Goal: Task Accomplishment & Management: Use online tool/utility

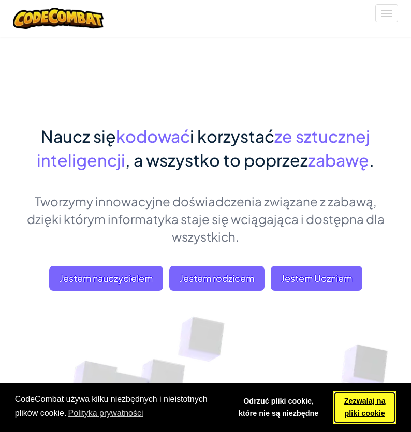
click at [363, 405] on font "Zezwalaj na pliki cookie" at bounding box center [364, 407] width 41 height 21
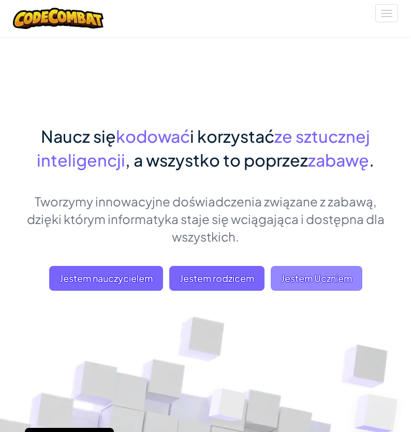
click at [296, 273] on font "Jestem Uczniem" at bounding box center [316, 278] width 71 height 12
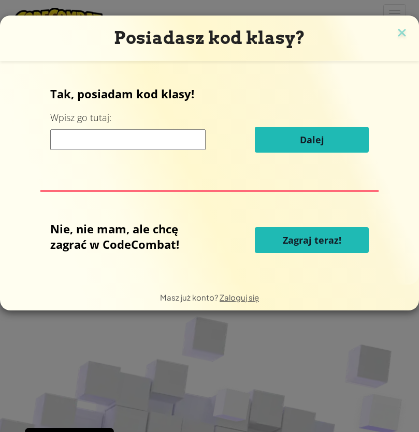
click at [312, 240] on font "Zagraj teraz!" at bounding box center [312, 240] width 59 height 12
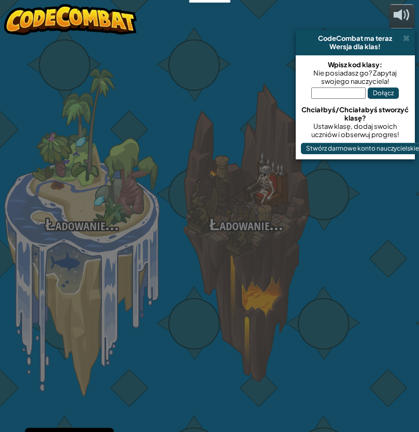
select select "pl"
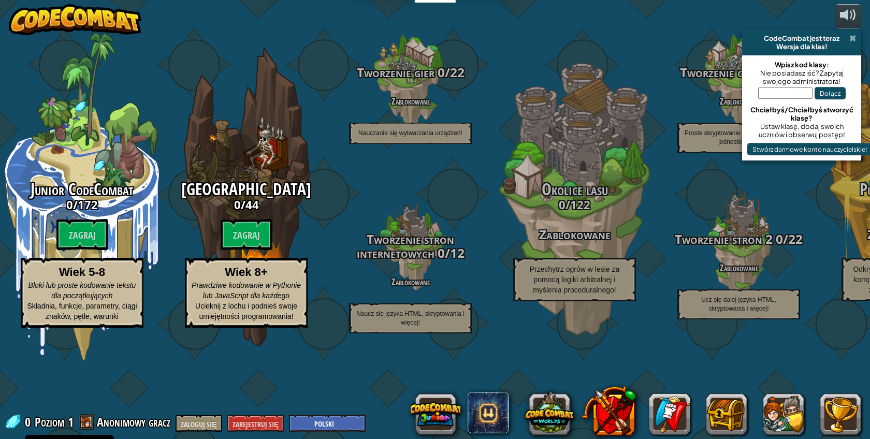
click at [411, 35] on span at bounding box center [852, 38] width 7 height 8
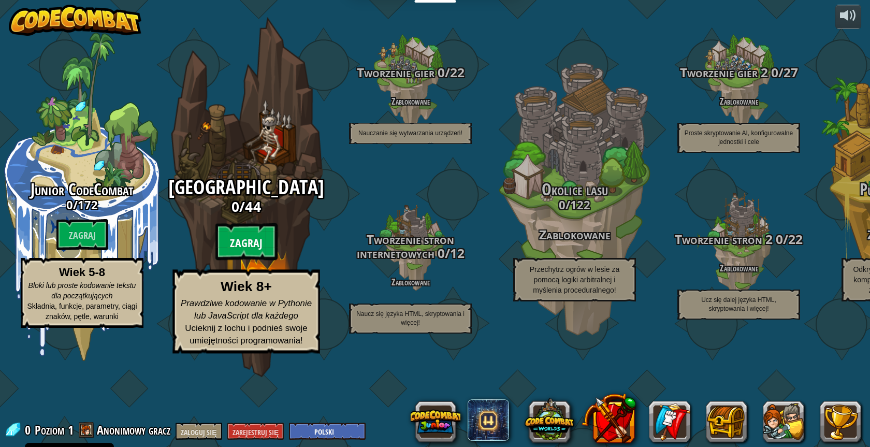
click at [264, 260] on btn "Zagraj" at bounding box center [246, 241] width 62 height 37
select select "pl"
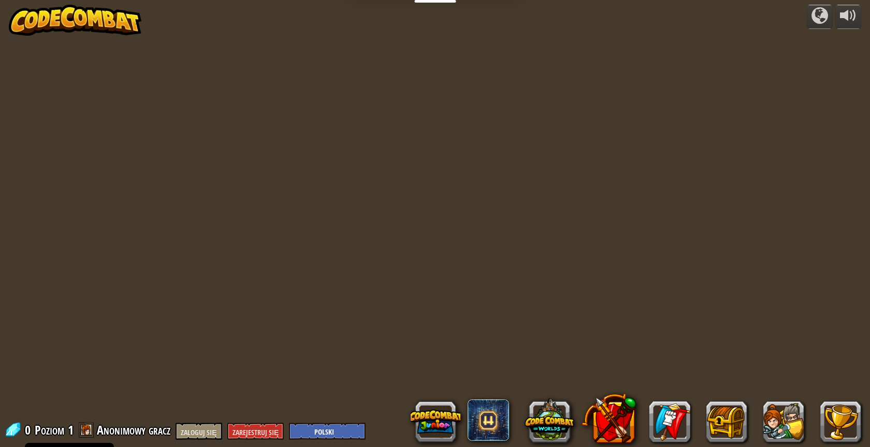
select select "pl"
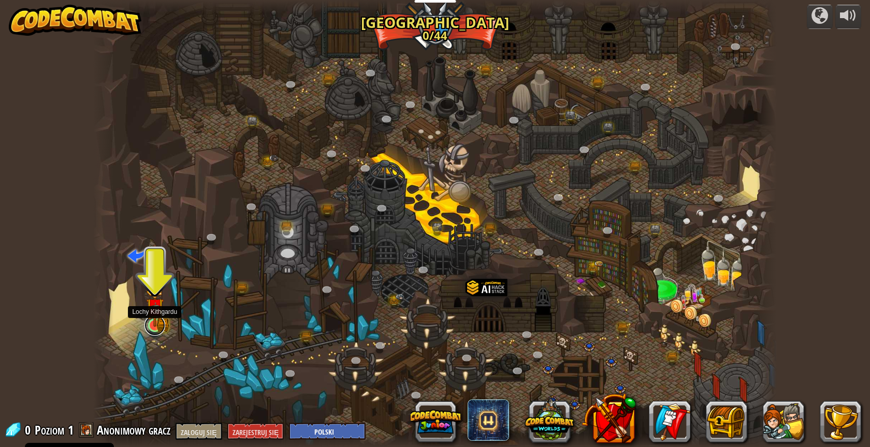
click at [155, 327] on link at bounding box center [154, 325] width 21 height 21
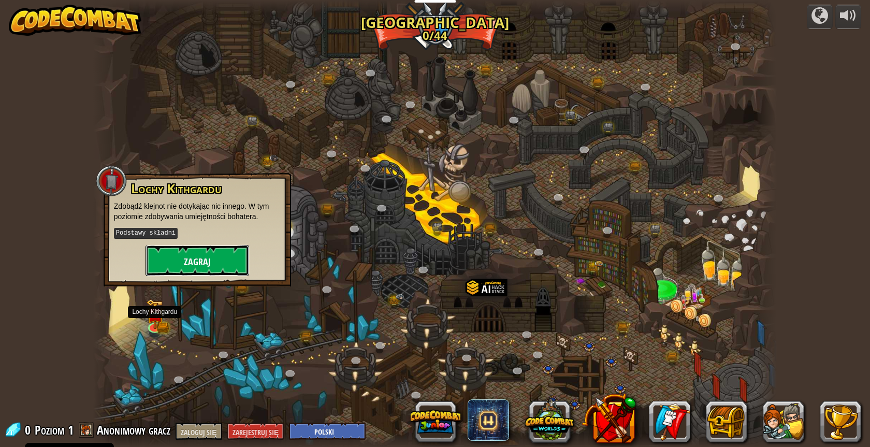
click at [199, 258] on font "Zagraj" at bounding box center [197, 261] width 27 height 13
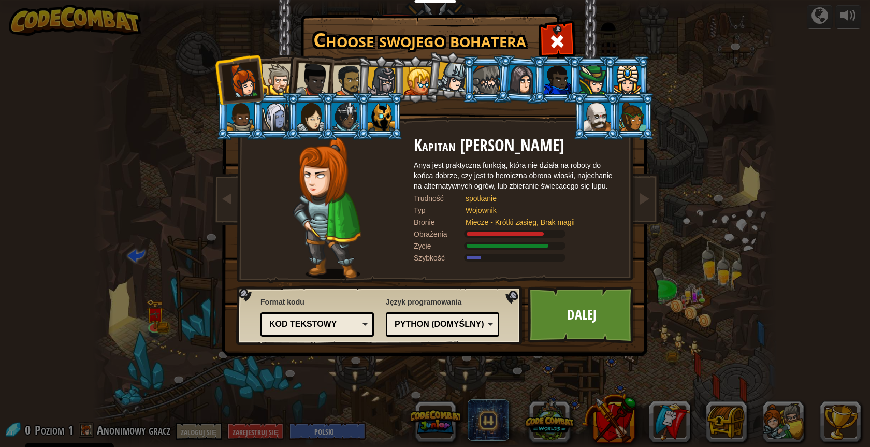
click at [300, 76] on div at bounding box center [313, 80] width 34 height 34
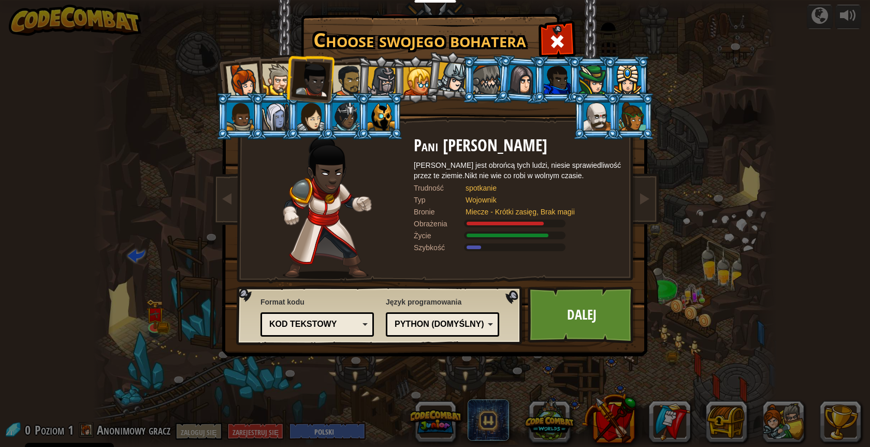
click at [346, 79] on div at bounding box center [348, 81] width 32 height 32
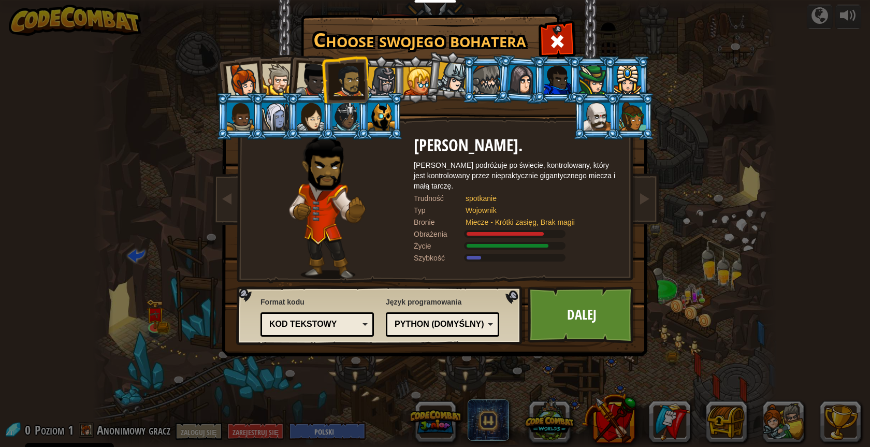
click at [377, 83] on div at bounding box center [382, 82] width 30 height 30
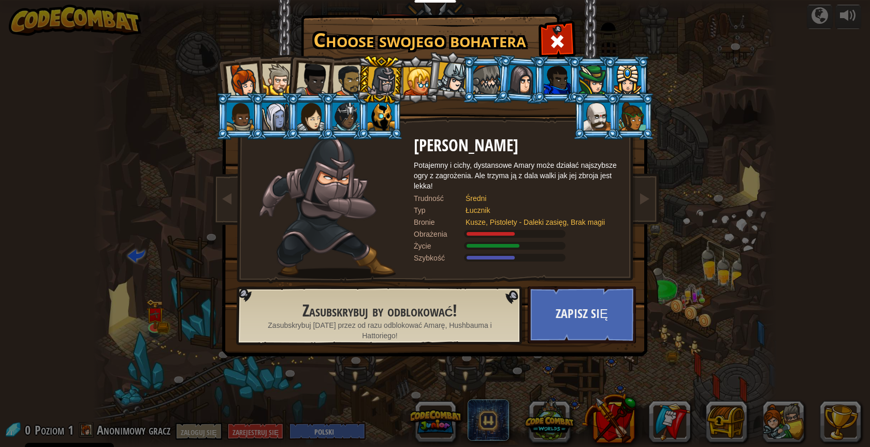
click at [411, 81] on div at bounding box center [452, 77] width 31 height 31
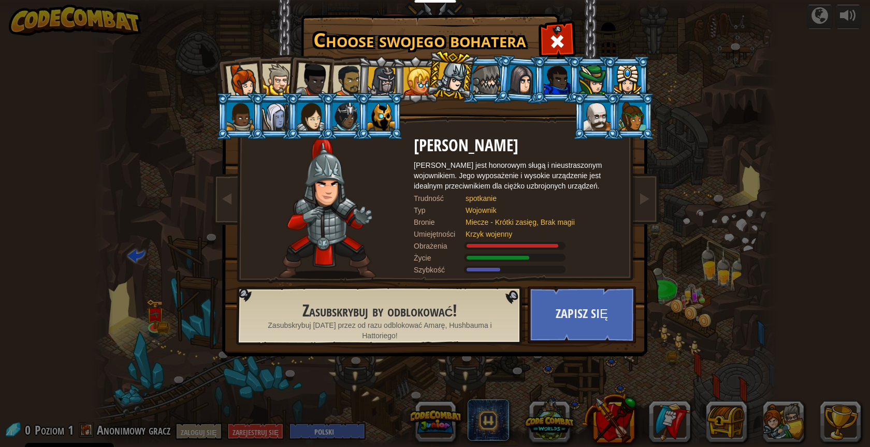
click at [411, 79] on div at bounding box center [486, 80] width 27 height 28
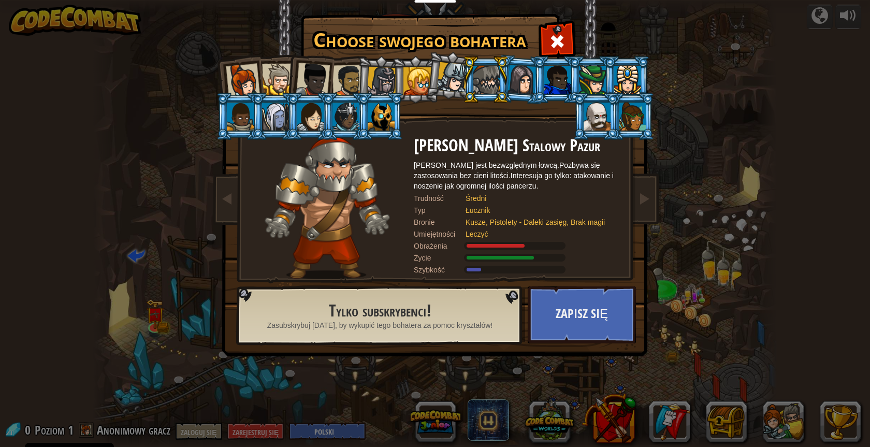
click at [411, 78] on div at bounding box center [452, 77] width 31 height 31
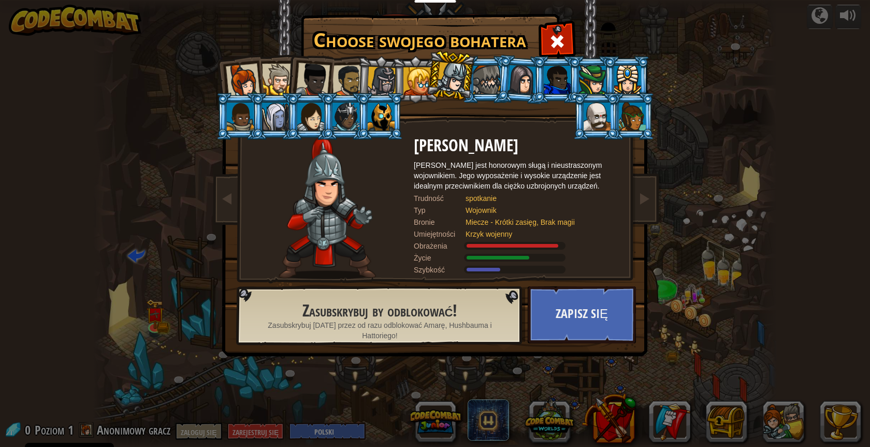
click at [411, 76] on div at bounding box center [521, 80] width 29 height 30
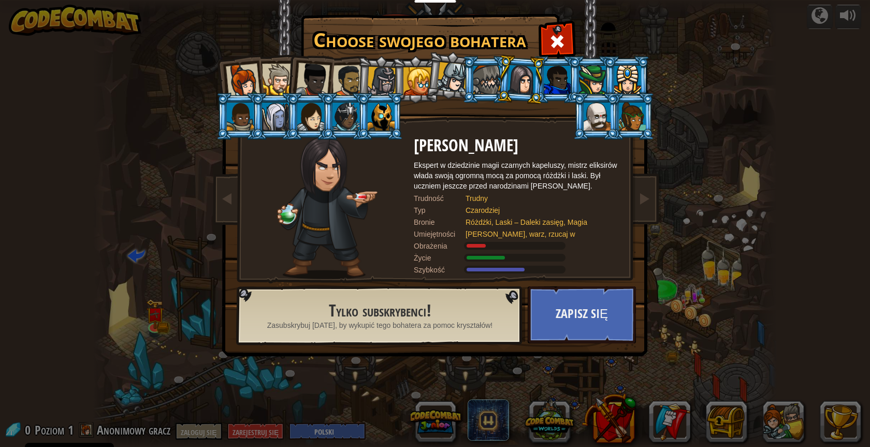
click at [411, 81] on div at bounding box center [557, 80] width 27 height 28
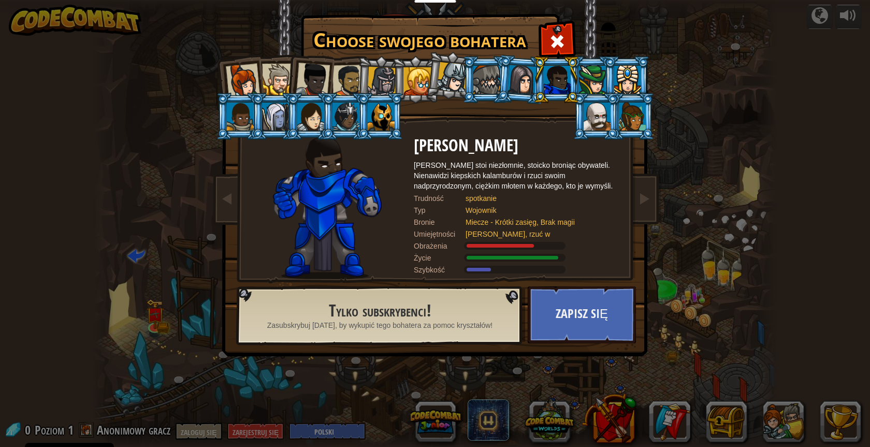
click at [411, 78] on div at bounding box center [452, 77] width 31 height 31
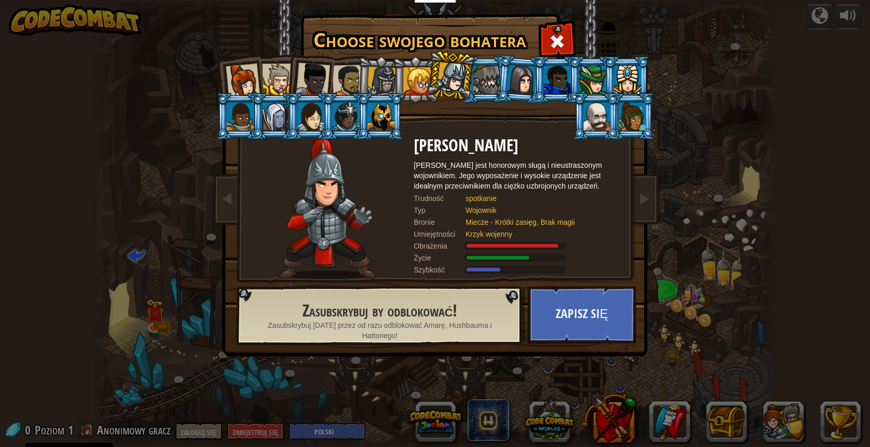
click at [411, 76] on div at bounding box center [592, 80] width 27 height 28
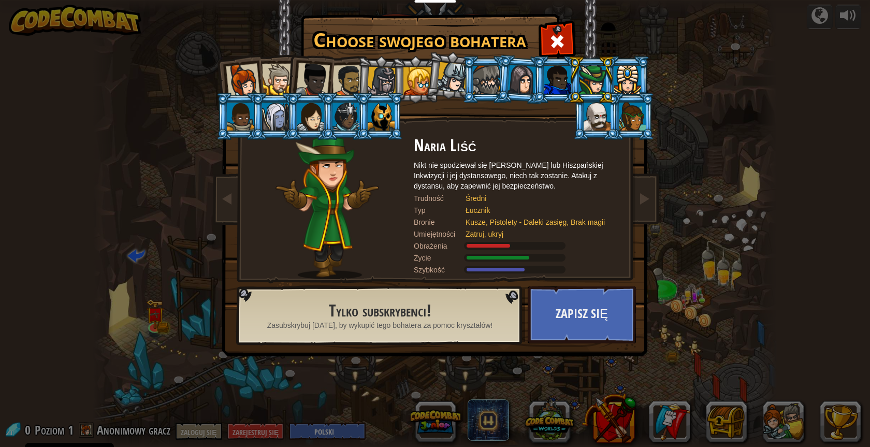
click at [411, 76] on div at bounding box center [627, 80] width 27 height 28
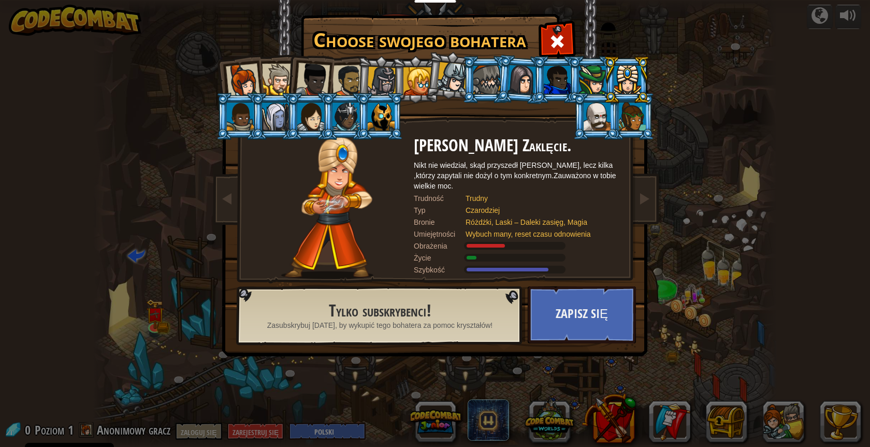
click at [411, 120] on div at bounding box center [596, 117] width 27 height 28
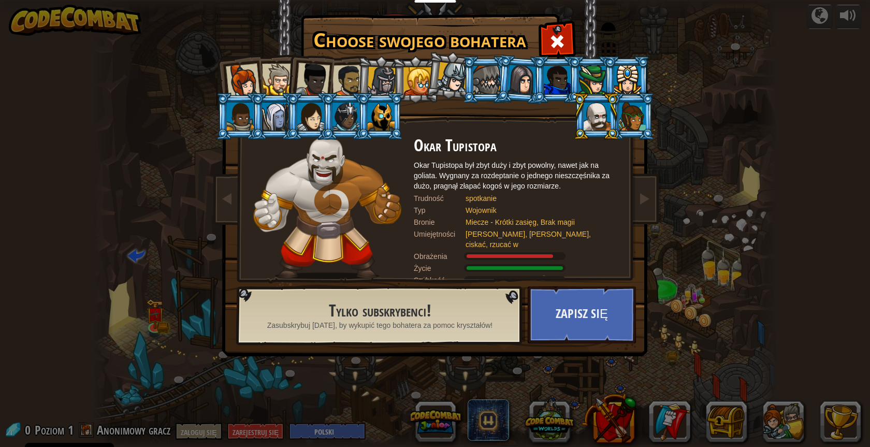
click at [411, 118] on div at bounding box center [632, 117] width 27 height 28
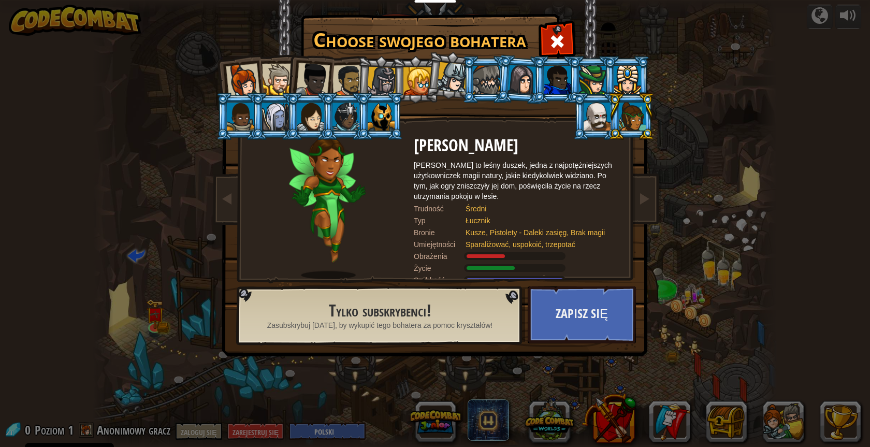
click at [369, 118] on div at bounding box center [381, 117] width 27 height 28
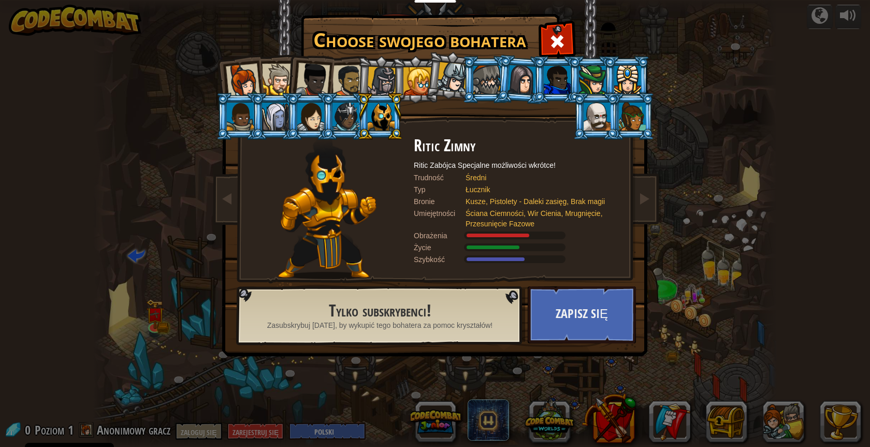
click at [354, 119] on div at bounding box center [345, 117] width 27 height 28
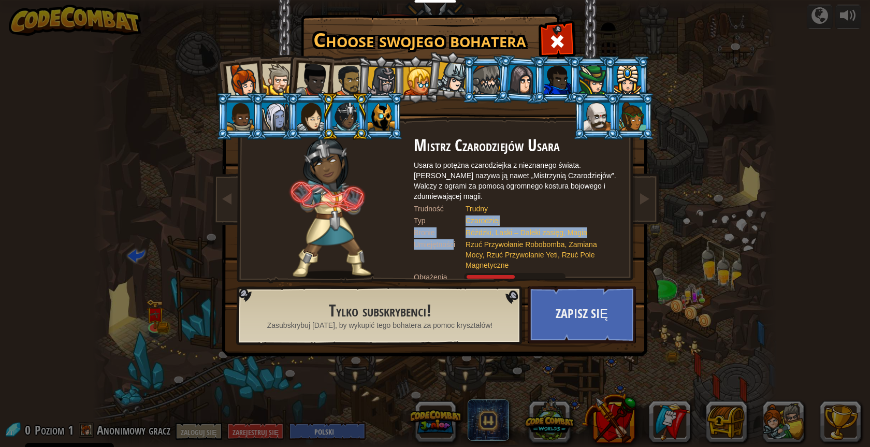
drag, startPoint x: 452, startPoint y: 244, endPoint x: 442, endPoint y: 208, distance: 38.3
click at [411, 210] on div "Mistrz Czarodziejów Usara Usara to potężna czarodziejka z nieznanego świata. [P…" at bounding box center [517, 208] width 207 height 142
click at [411, 272] on div "Obrażenia" at bounding box center [440, 277] width 52 height 10
click at [372, 80] on div at bounding box center [382, 82] width 30 height 30
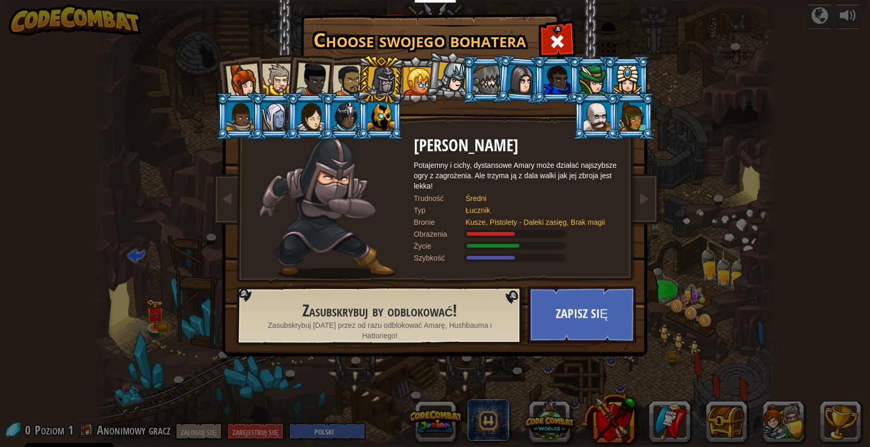
click at [411, 78] on div at bounding box center [452, 77] width 31 height 31
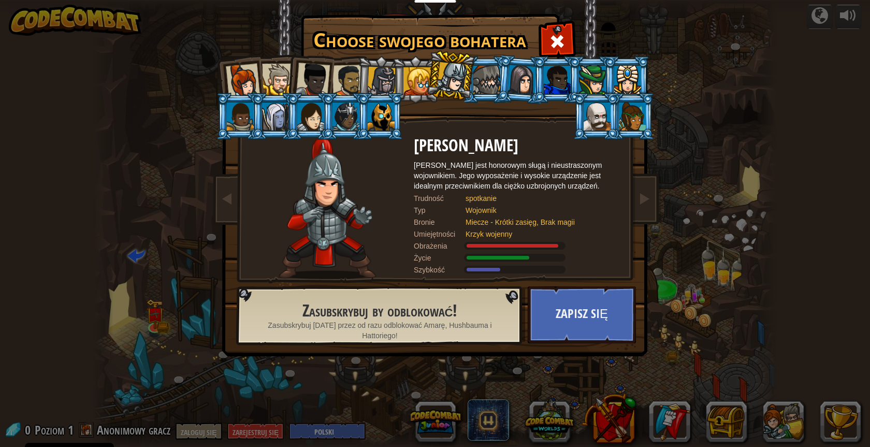
click at [354, 69] on div at bounding box center [348, 81] width 32 height 32
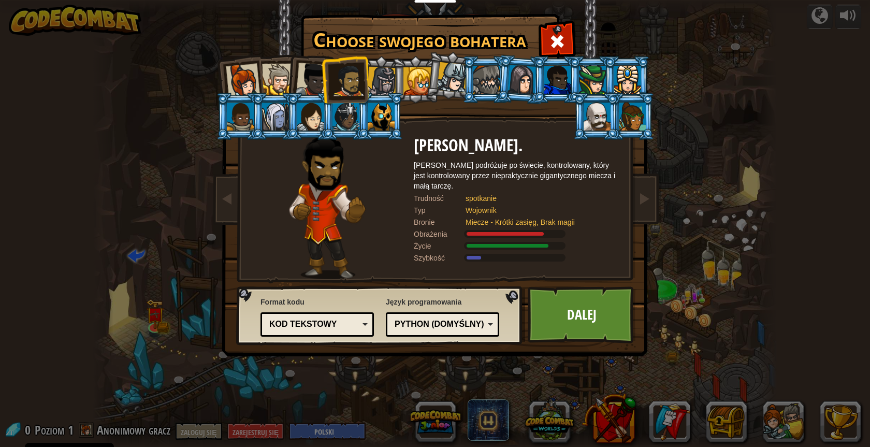
click at [303, 84] on div at bounding box center [313, 80] width 34 height 34
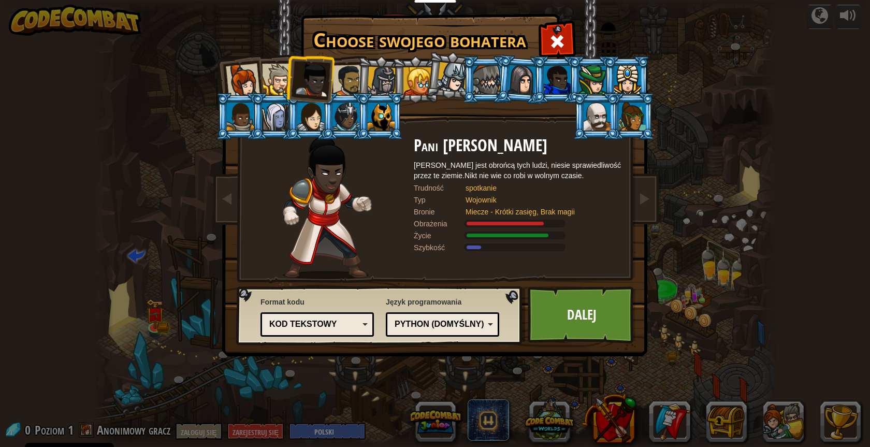
click at [355, 75] on div at bounding box center [348, 81] width 32 height 32
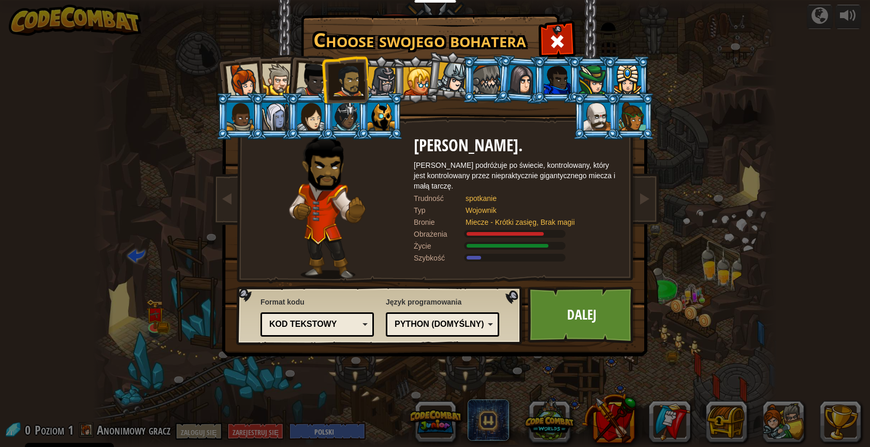
click at [310, 79] on div at bounding box center [313, 80] width 34 height 34
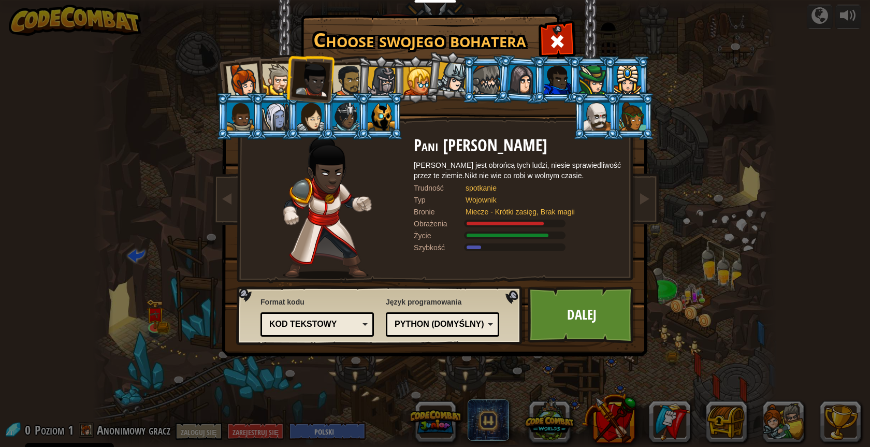
click at [275, 80] on div at bounding box center [278, 80] width 32 height 32
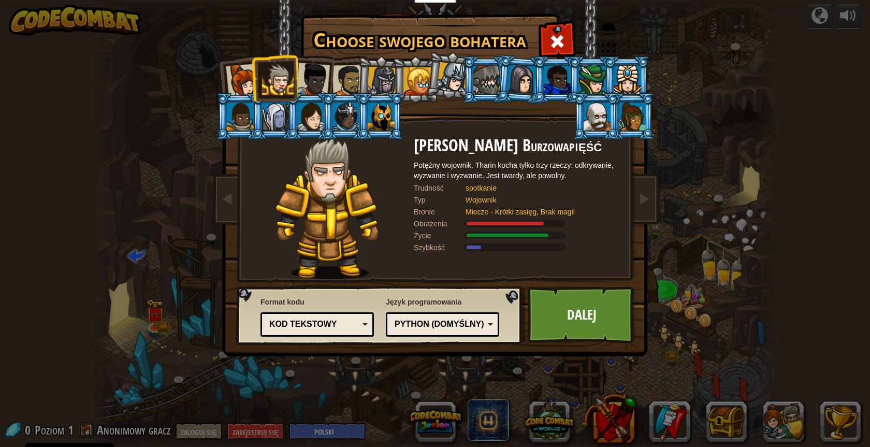
click at [236, 76] on div at bounding box center [243, 81] width 34 height 34
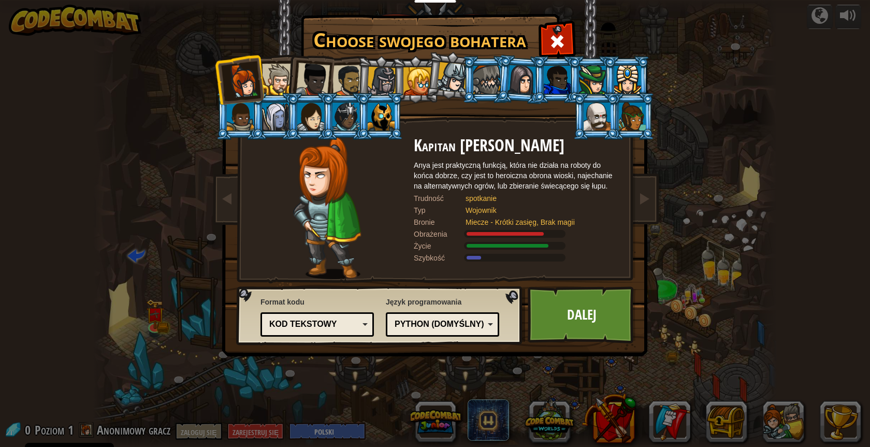
click at [283, 71] on div at bounding box center [278, 80] width 32 height 32
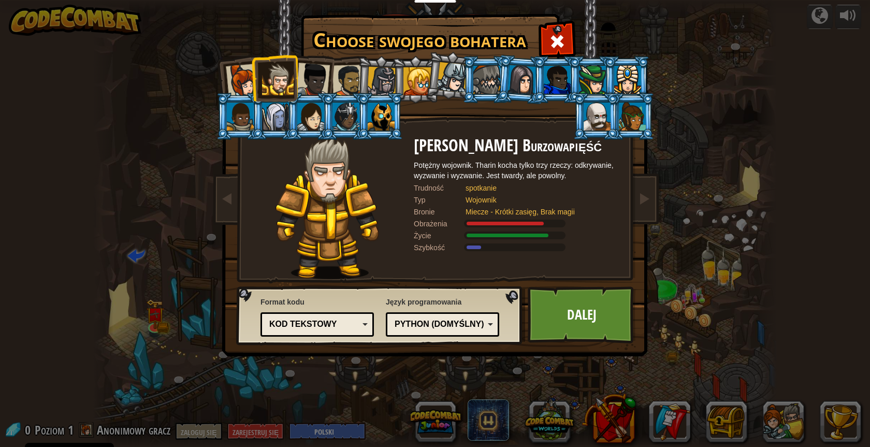
click at [316, 73] on div at bounding box center [313, 80] width 34 height 34
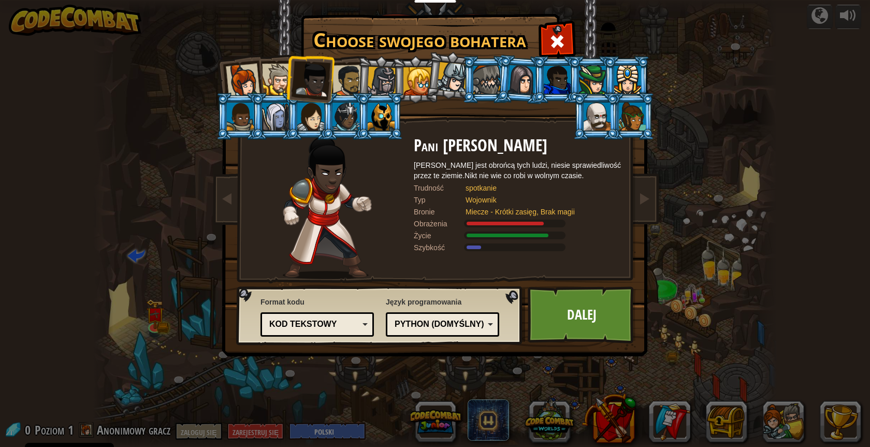
click at [345, 81] on div at bounding box center [348, 81] width 32 height 32
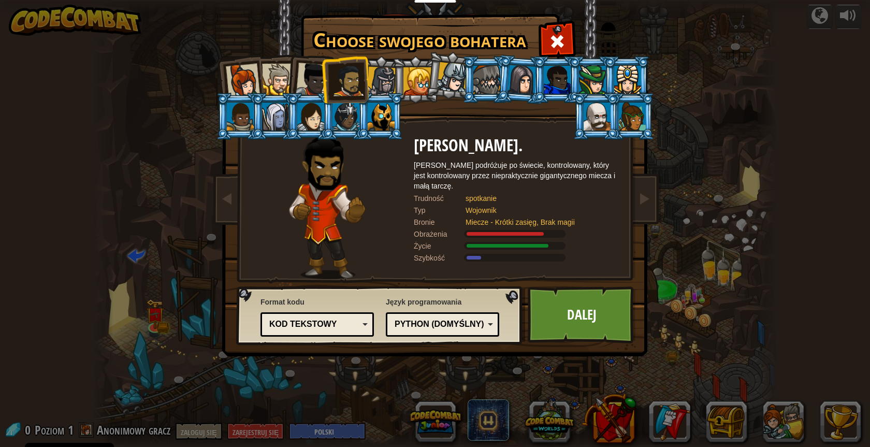
click at [354, 323] on div "Kod tekstowy" at bounding box center [314, 324] width 90 height 12
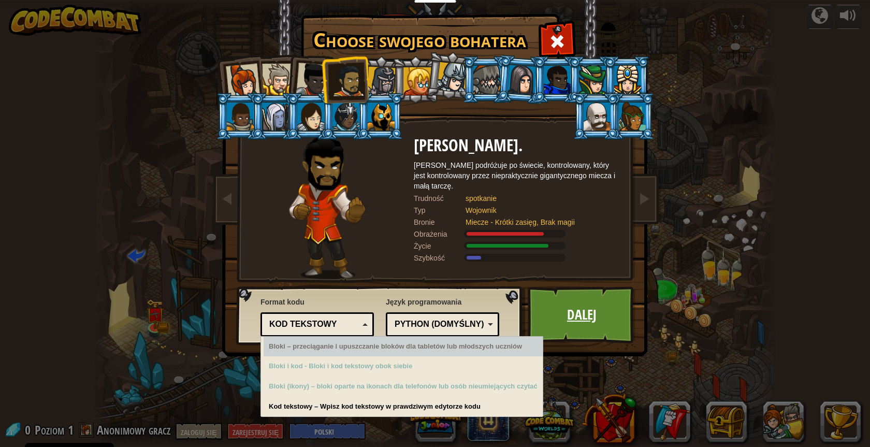
click at [411, 317] on font "Dalej" at bounding box center [582, 314] width 30 height 19
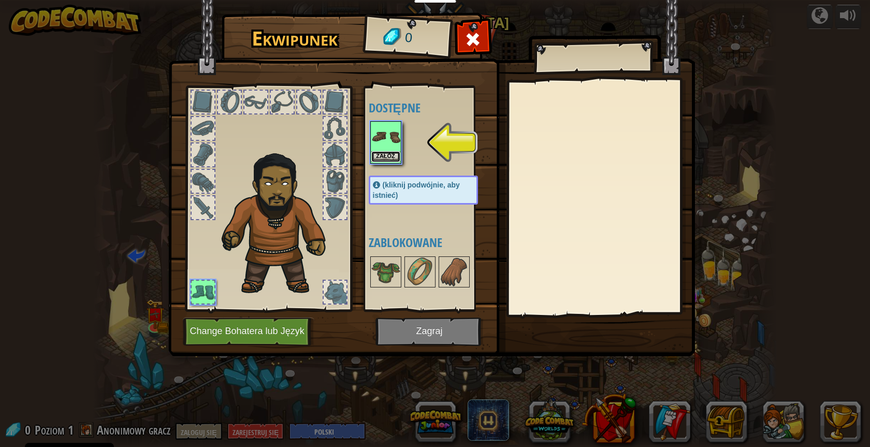
click at [387, 153] on font "Załóż" at bounding box center [385, 156] width 19 height 6
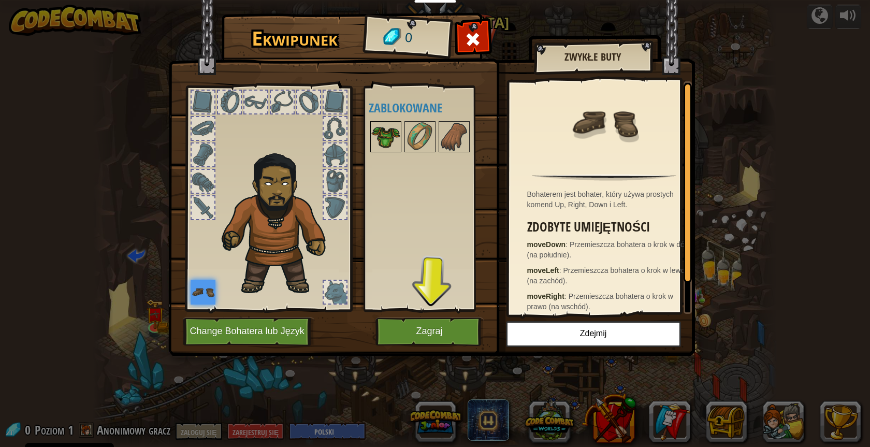
click at [389, 133] on img at bounding box center [385, 136] width 29 height 29
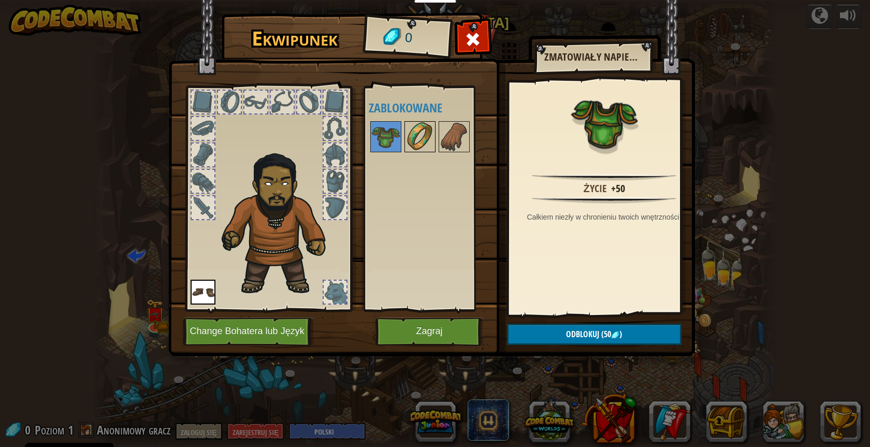
click at [411, 141] on img at bounding box center [419, 136] width 29 height 29
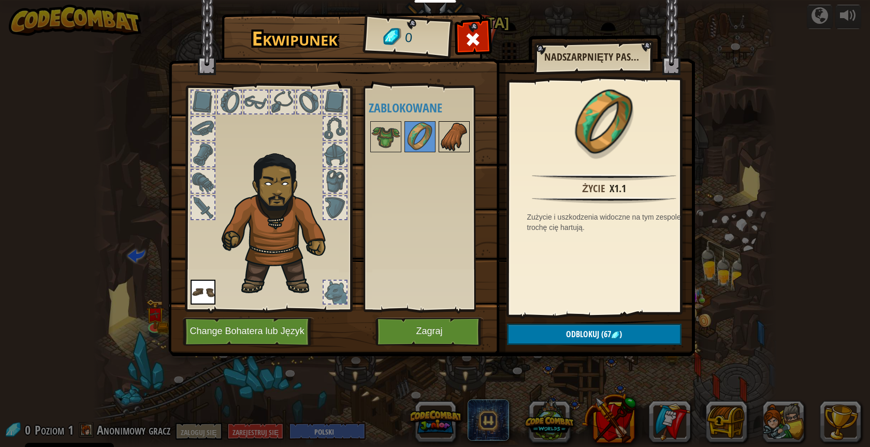
click at [411, 131] on img at bounding box center [454, 136] width 29 height 29
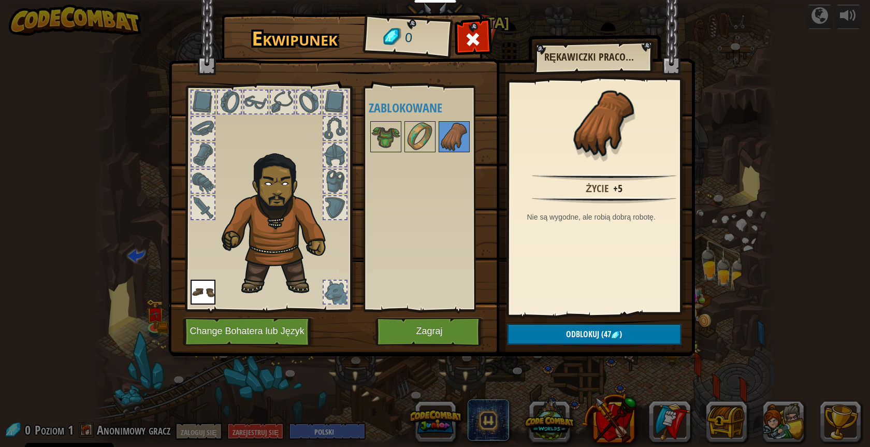
click at [326, 199] on div at bounding box center [335, 207] width 23 height 23
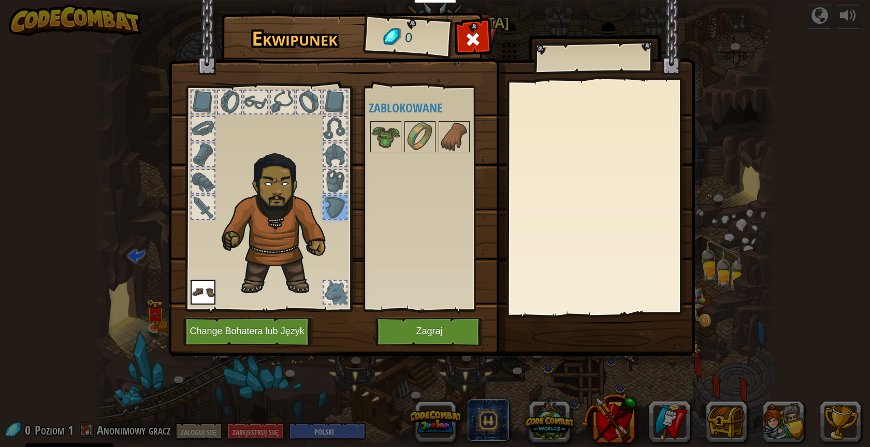
click at [330, 181] on div at bounding box center [335, 181] width 23 height 23
click at [330, 150] on div at bounding box center [335, 154] width 23 height 23
click at [325, 126] on div at bounding box center [335, 128] width 23 height 23
click at [341, 290] on div at bounding box center [335, 292] width 23 height 23
click at [411, 332] on font "Zagraj" at bounding box center [429, 331] width 26 height 10
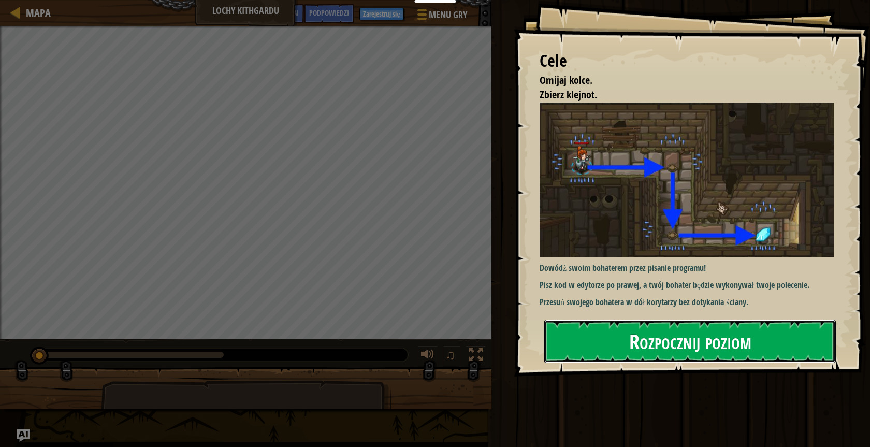
click at [411, 346] on font "Rozpocznij poziom" at bounding box center [690, 341] width 122 height 28
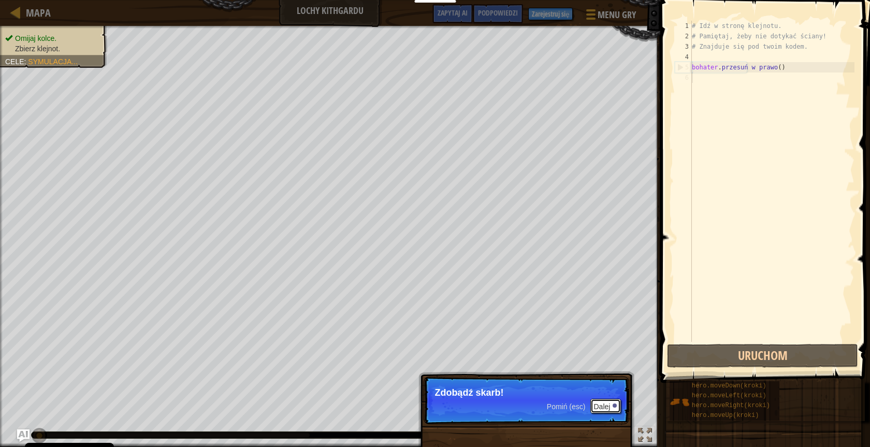
click at [411, 407] on button "Dalej" at bounding box center [605, 406] width 31 height 14
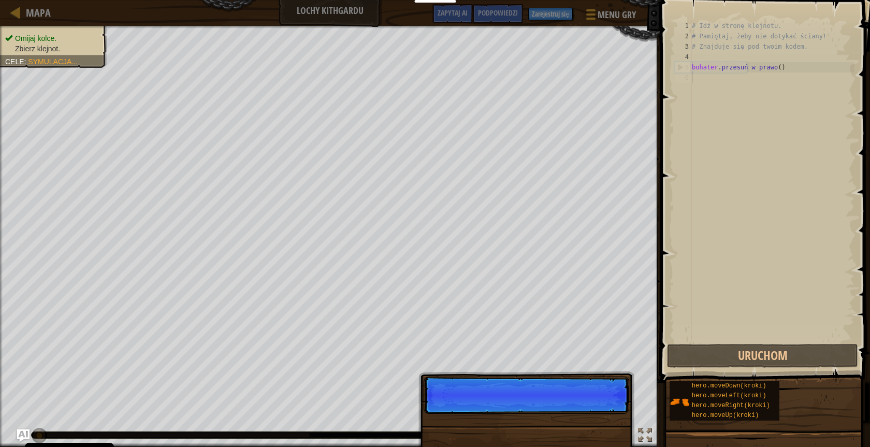
scroll to position [5, 0]
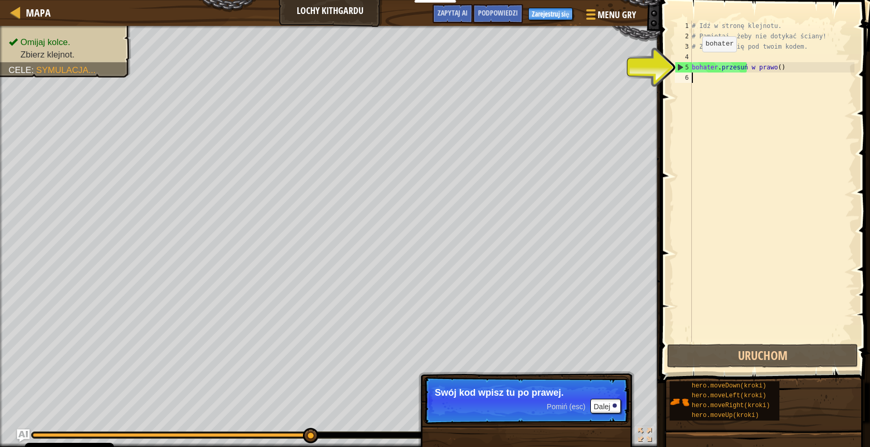
click at [411, 67] on div "5" at bounding box center [683, 67] width 17 height 10
type textarea "hero.moveRight()"
click at [411, 77] on div "# Idź w stronę klejnotu. # Pamiętaj, żeby nie dotykać ściany! # Znajduje się po…" at bounding box center [772, 192] width 165 height 342
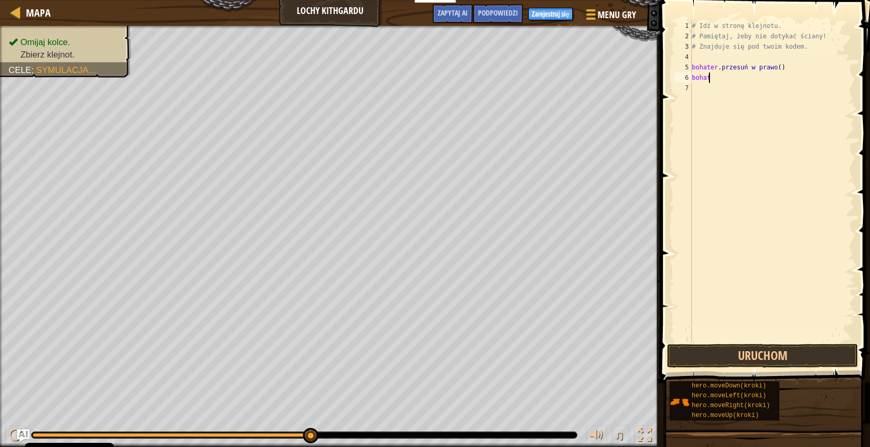
scroll to position [5, 1]
type textarea "bohat"
drag, startPoint x: 714, startPoint y: 78, endPoint x: 689, endPoint y: 75, distance: 25.6
click at [411, 75] on div "bohat 1 2 3 4 5 6 7 # Idź w stronę klejnotu. # Pamiętaj, żeby nie dotykać ścian…" at bounding box center [764, 181] width 182 height 321
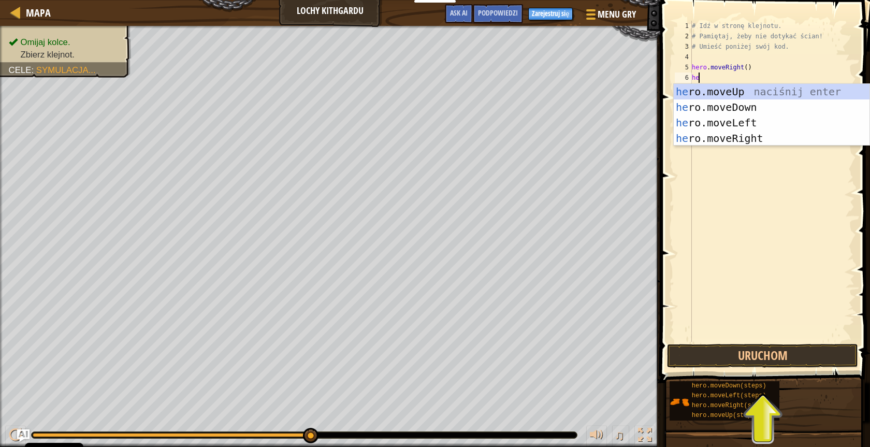
type textarea "her"
click at [411, 107] on div "her o.moveUp naciśnij enter her o.moveDown naciśnij enter her o.moveLeft naciśn…" at bounding box center [772, 130] width 196 height 93
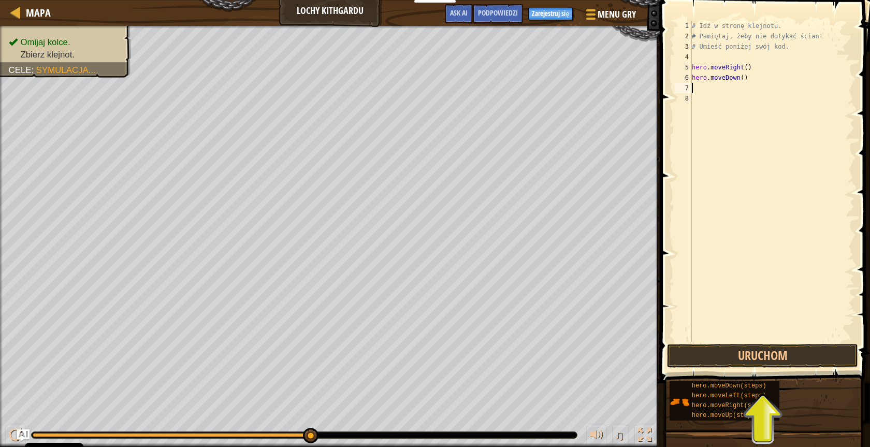
scroll to position [5, 0]
click at [411, 74] on div "# Idź w stronę klejnotu. # Pamiętaj, żeby nie dotykać ścian! # Umieść poniżej s…" at bounding box center [772, 192] width 165 height 342
click at [411, 82] on div "# Idź w stronę klejnotu. # Pamiętaj, żeby nie dotykać ścian! # Umieść poniżej s…" at bounding box center [772, 192] width 165 height 342
type textarea "hero.moveDown()"
click at [411, 356] on button "Uruchom" at bounding box center [762, 356] width 191 height 24
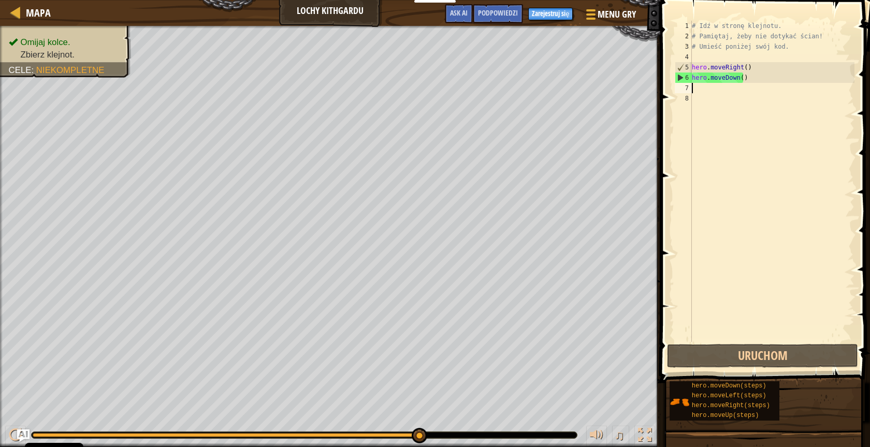
click at [411, 92] on div "# Idź w stronę klejnotu. # Pamiętaj, żeby nie dotykać ścian! # Umieść poniżej s…" at bounding box center [772, 192] width 165 height 342
type textarea "h"
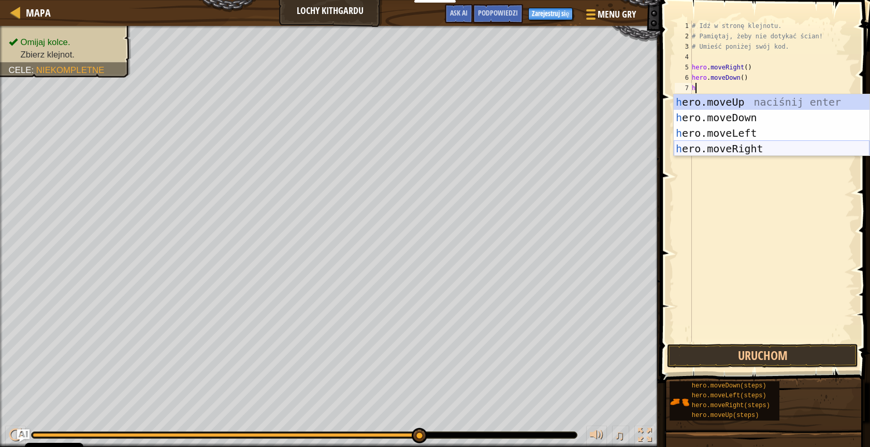
click at [411, 153] on div "h ero.moveUp naciśnij enter h ero.moveDown naciśnij enter h ero.moveLeft naciśn…" at bounding box center [772, 140] width 196 height 93
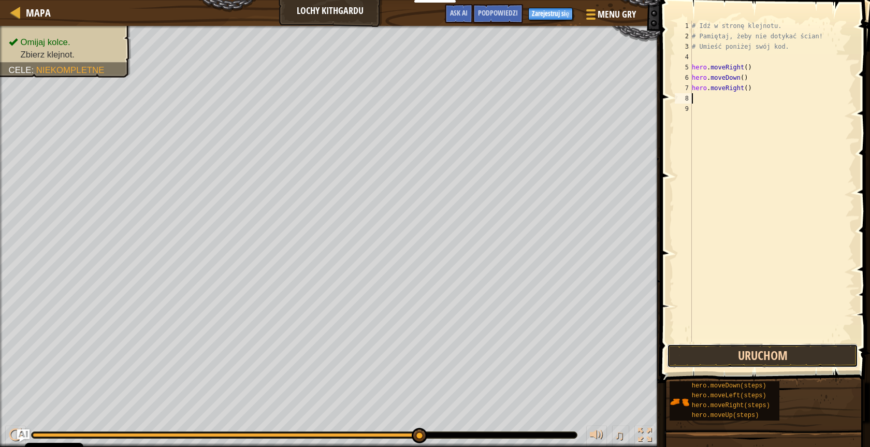
click at [411, 355] on button "Uruchom" at bounding box center [762, 356] width 191 height 24
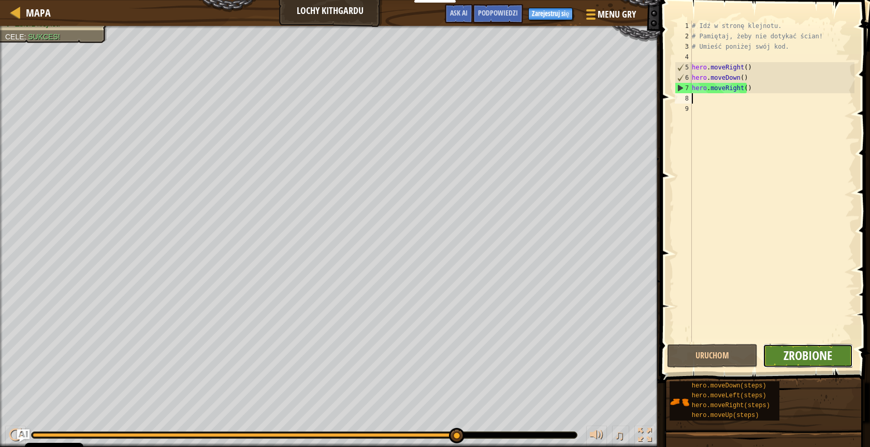
click at [411, 360] on span "Zrobione" at bounding box center [807, 355] width 49 height 17
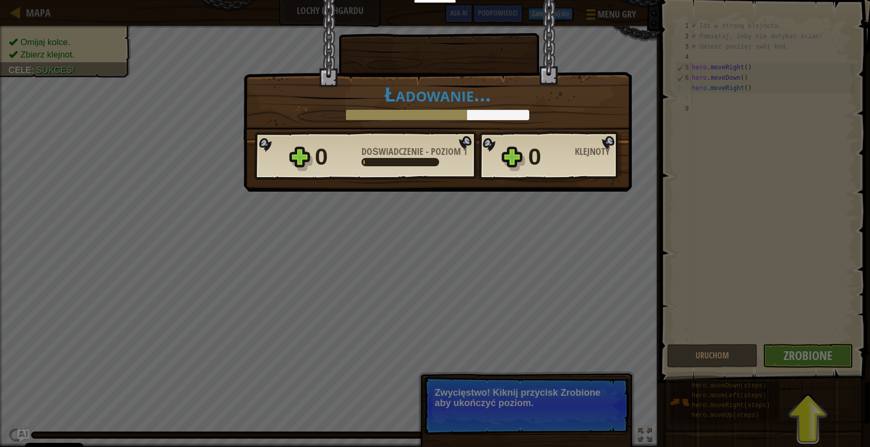
click at [411, 349] on div "Zwycięstwo × Dobra robota! Możliwe, że masz siłę uciec z [GEOGRAPHIC_DATA]. Jak…" at bounding box center [435, 223] width 870 height 447
click at [411, 353] on div "Zwycięstwo × Dobra robota! Możliwe, że masz siłę uciec z [GEOGRAPHIC_DATA]. Jak…" at bounding box center [435, 223] width 870 height 447
click at [411, 359] on div "Zwycięstwo × Dobra robota! Możliwe, że masz siłę uciec z [GEOGRAPHIC_DATA]. Jak…" at bounding box center [435, 223] width 870 height 447
click at [411, 357] on div "Zwycięstwo × Dobra robota! Możliwe, że masz siłę uciec z [GEOGRAPHIC_DATA]. Jak…" at bounding box center [435, 223] width 870 height 447
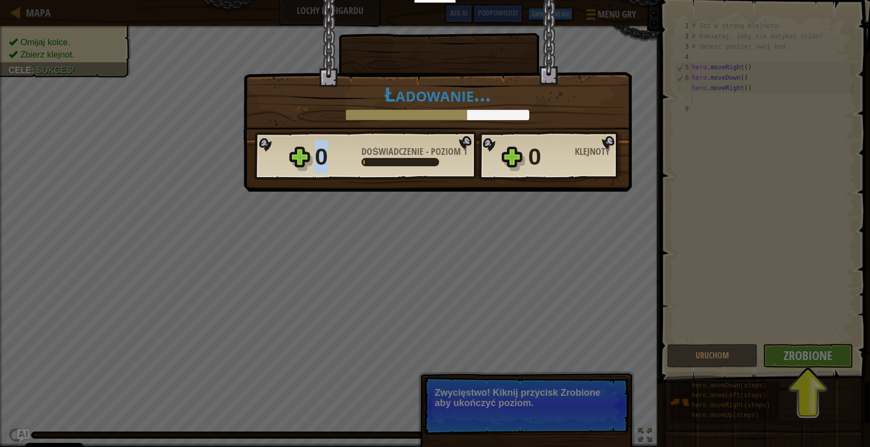
click at [411, 357] on div "Zwycięstwo × Dobra robota! Możliwe, że masz siłę uciec z [GEOGRAPHIC_DATA]. Jak…" at bounding box center [435, 223] width 870 height 447
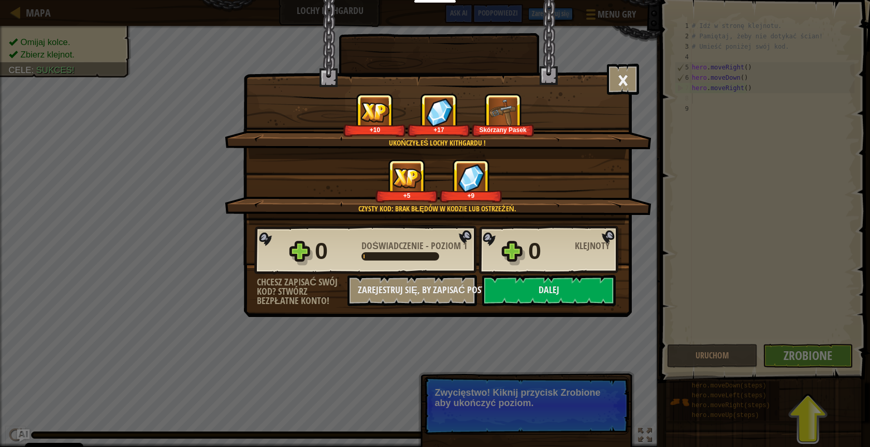
click at [411, 357] on div "Zwycięstwo × Dobra robota! Możliwe, że masz siłę uciec z [GEOGRAPHIC_DATA]. Jak…" at bounding box center [435, 223] width 870 height 447
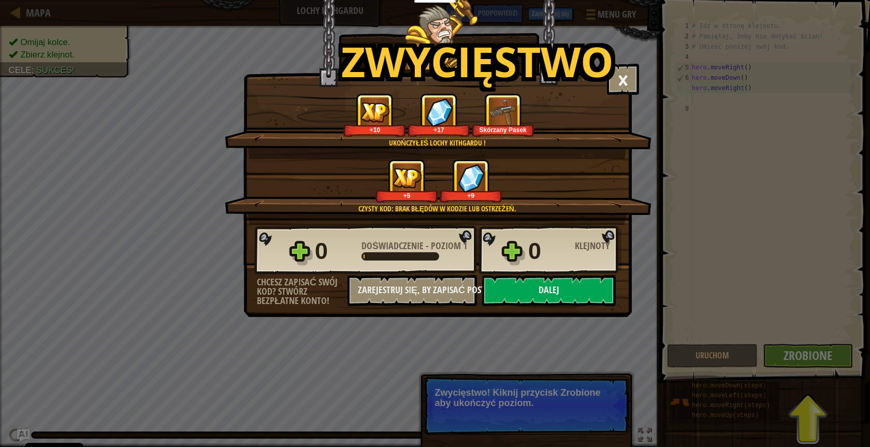
click at [305, 253] on div "0 Doświadczenie - Poziom 1 0 Klejnoty" at bounding box center [437, 250] width 367 height 50
click at [411, 296] on button "Dalej" at bounding box center [549, 290] width 134 height 31
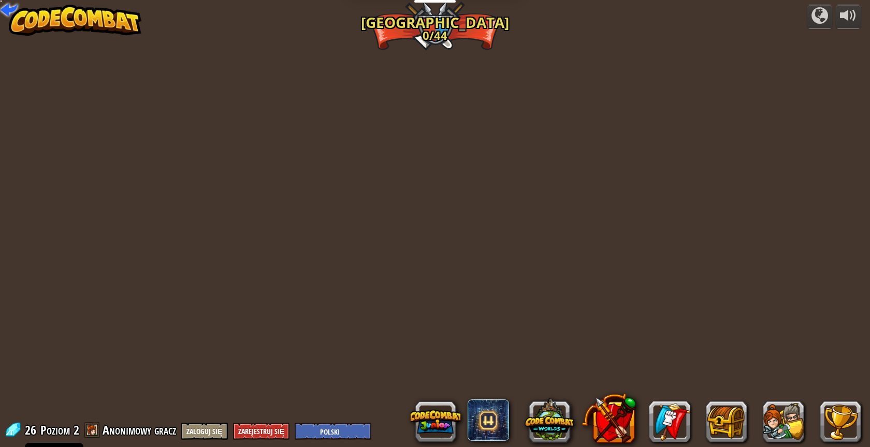
select select "pl"
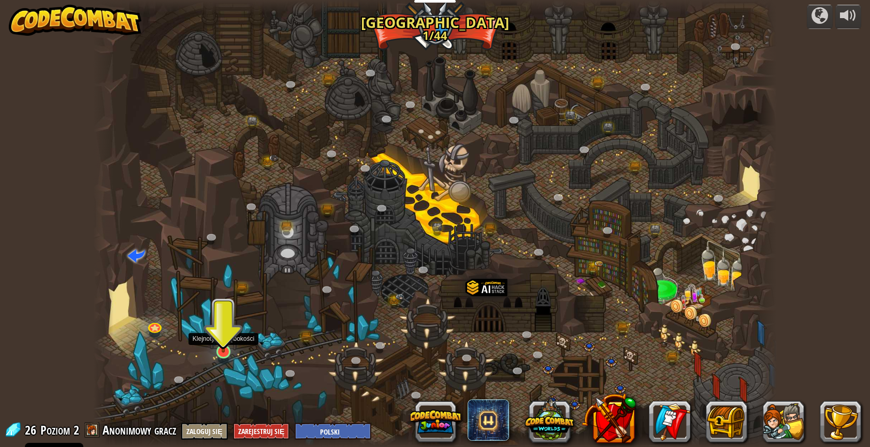
click at [222, 346] on img at bounding box center [223, 332] width 18 height 41
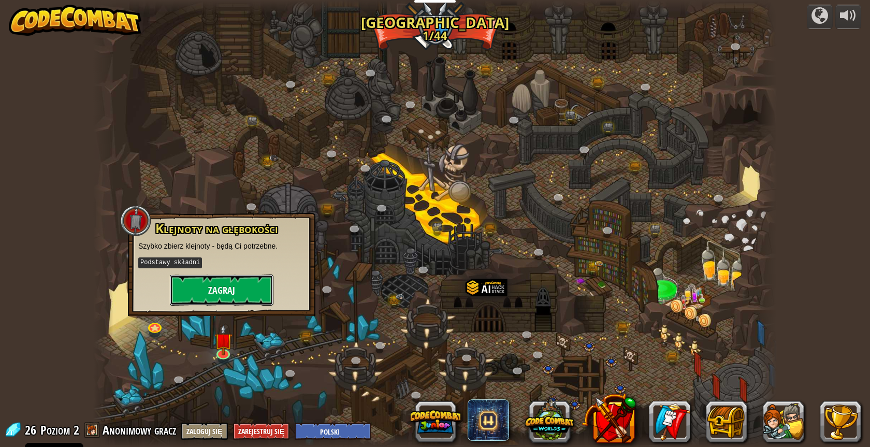
click at [218, 294] on button "Zagraj" at bounding box center [222, 289] width 104 height 31
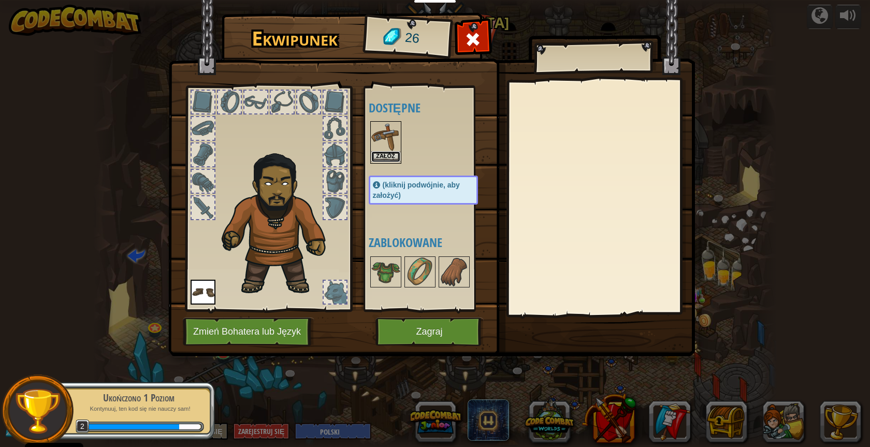
click at [396, 156] on button "Załóż" at bounding box center [385, 156] width 29 height 11
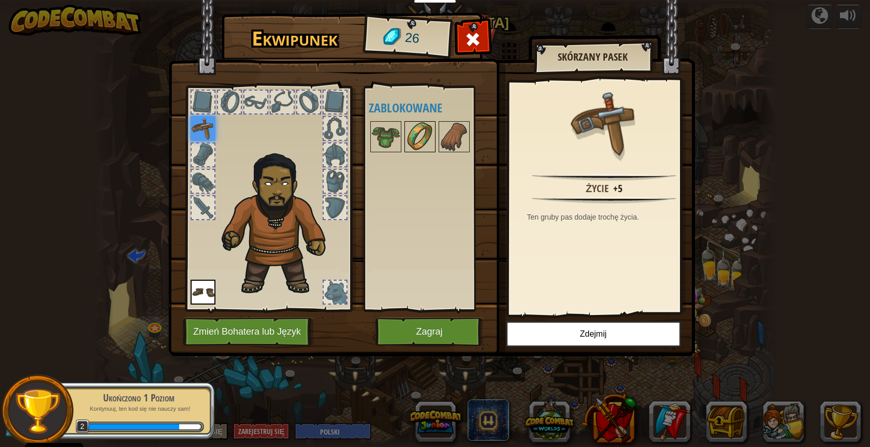
click at [410, 138] on img at bounding box center [419, 136] width 29 height 29
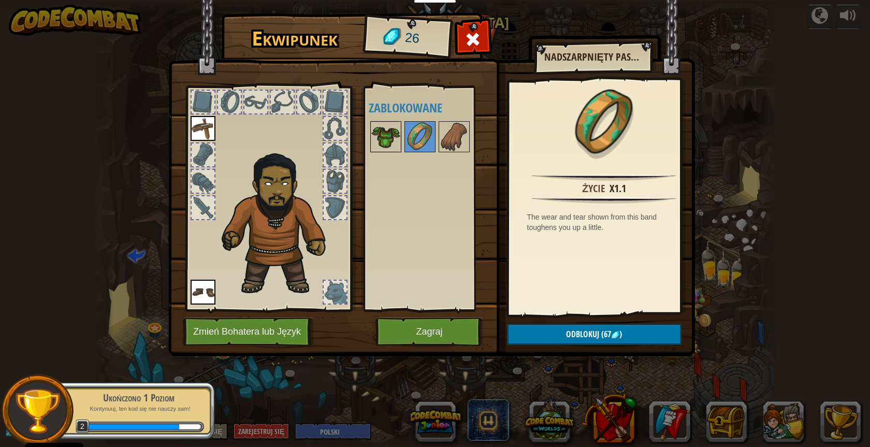
click at [389, 137] on img at bounding box center [385, 136] width 29 height 29
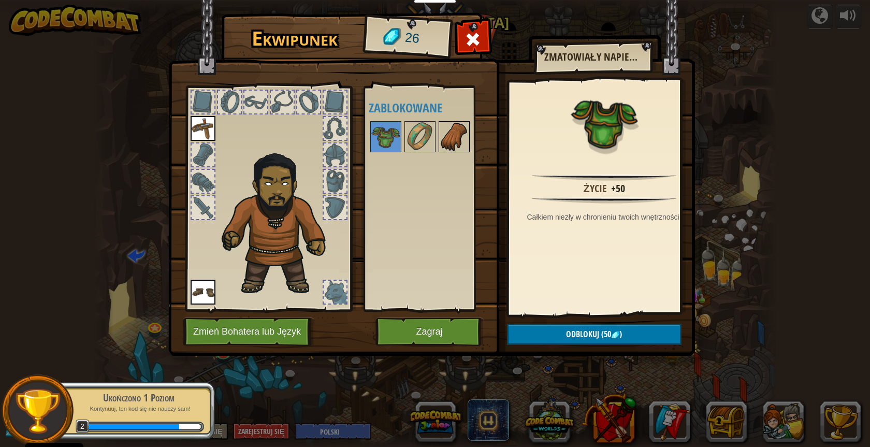
click at [411, 132] on img at bounding box center [454, 136] width 29 height 29
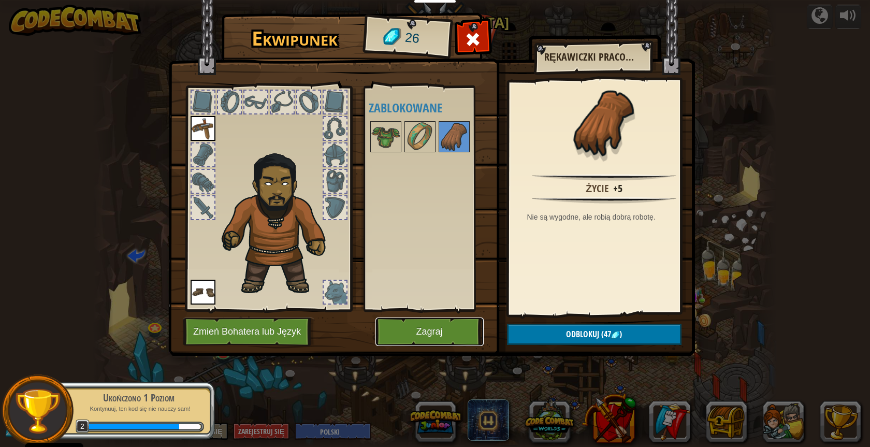
click at [411, 337] on button "Zagraj" at bounding box center [429, 331] width 108 height 28
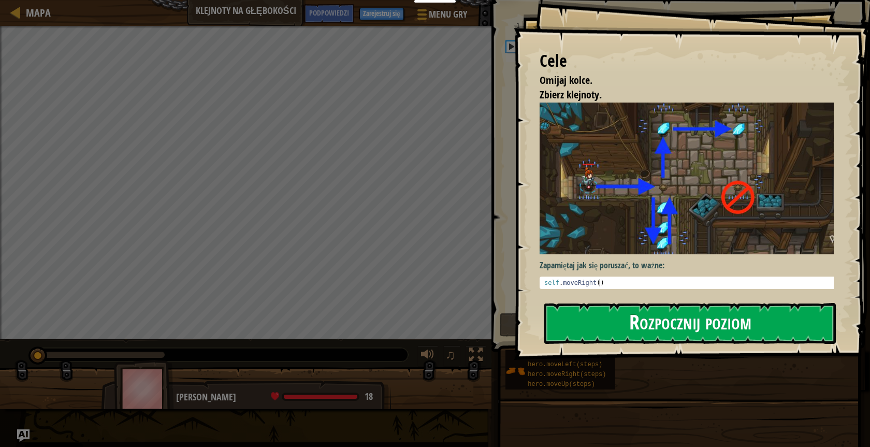
click at [411, 326] on button "Rozpocznij poziom" at bounding box center [689, 323] width 291 height 41
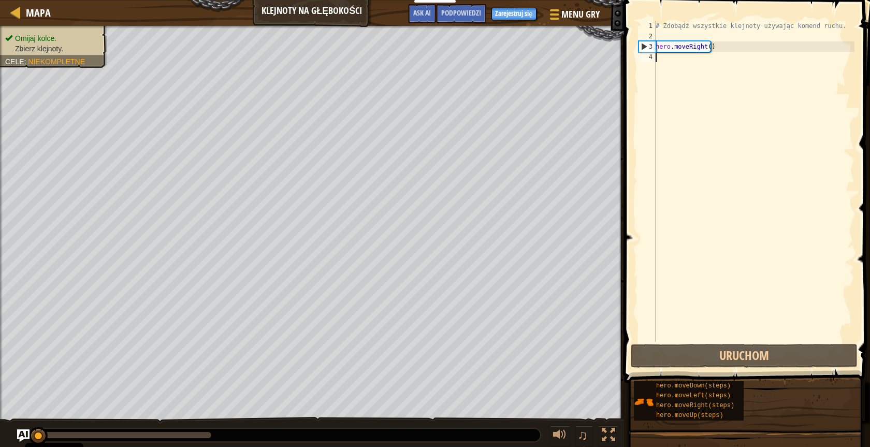
click at [411, 47] on div "3" at bounding box center [647, 46] width 17 height 10
type textarea "hero.moveRight()"
click at [411, 62] on div "# Zdobądź wszystkie klejnoty używając komend ruchu. hero . moveRight ( )" at bounding box center [753, 192] width 201 height 342
type textarea "h"
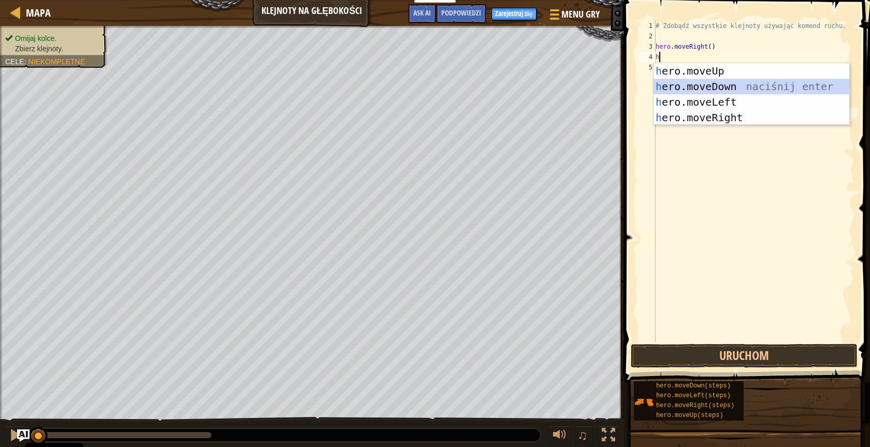
click at [411, 87] on div "h ero.moveUp naciśnij enter h ero.moveDown naciśnij enter h ero.moveLeft naciśn…" at bounding box center [751, 109] width 196 height 93
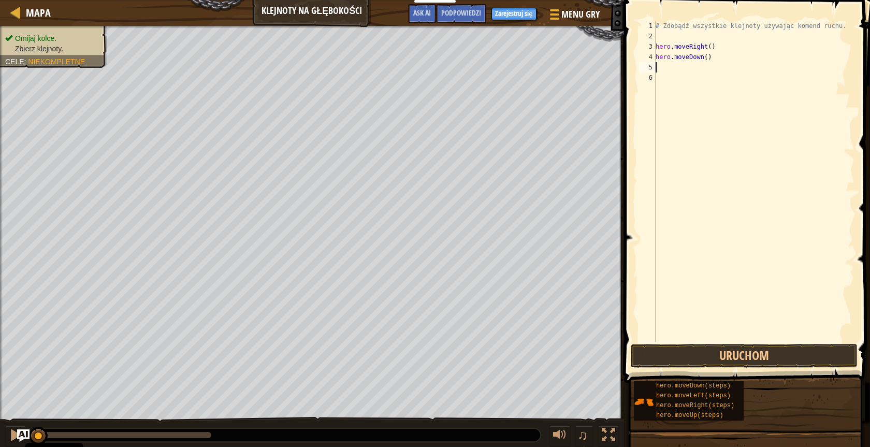
type textarea "h"
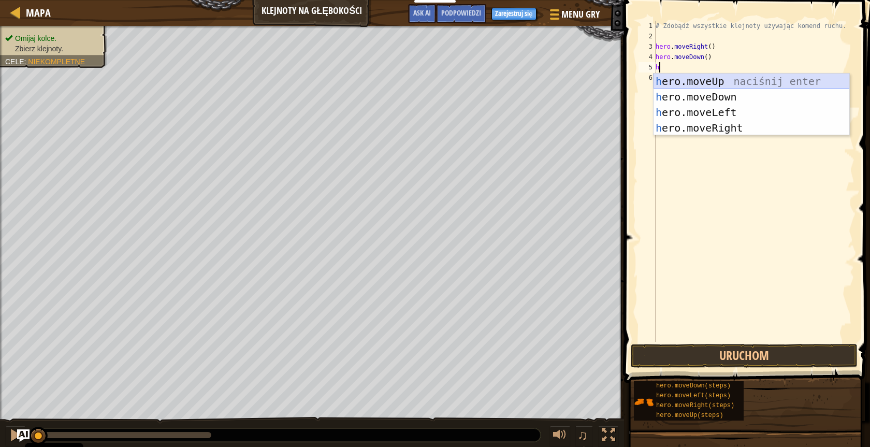
click at [411, 82] on div "h ero.moveUp naciśnij enter h ero.moveDown naciśnij enter h ero.moveLeft naciśn…" at bounding box center [751, 120] width 196 height 93
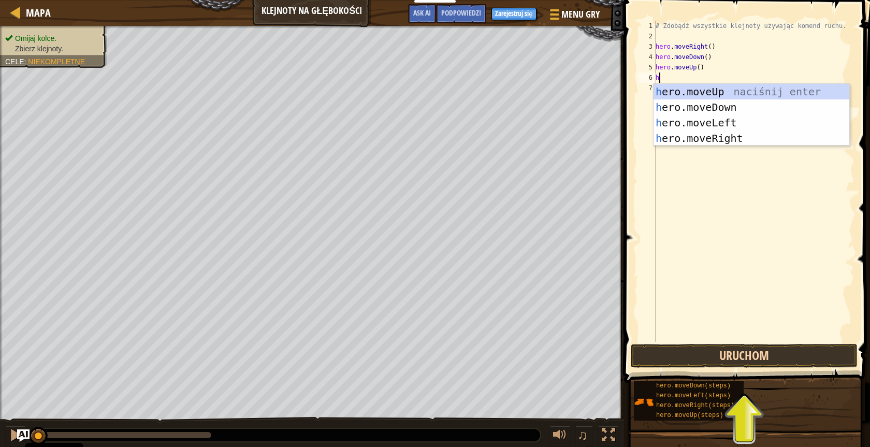
type textarea "h"
click at [411, 354] on button "Uruchom" at bounding box center [744, 356] width 227 height 24
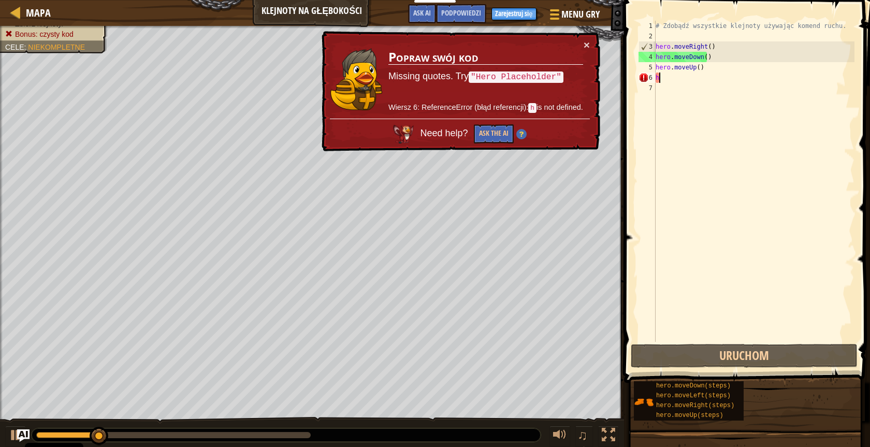
click at [411, 81] on div "# Zdobądź wszystkie klejnoty używając komend ruchu. hero . moveRight ( ) hero .…" at bounding box center [753, 192] width 201 height 342
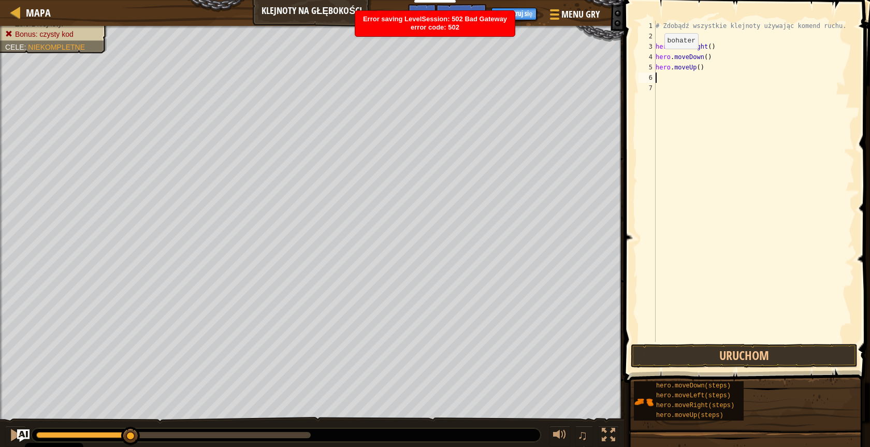
click at [411, 56] on div "4" at bounding box center [646, 57] width 17 height 10
type textarea "hero.moveDown()"
click at [411, 57] on div "# Zdobądź wszystkie klejnoty używając komend ruchu. hero . moveRight ( ) hero .…" at bounding box center [753, 192] width 201 height 342
click at [411, 345] on button "Uruchom" at bounding box center [744, 356] width 227 height 24
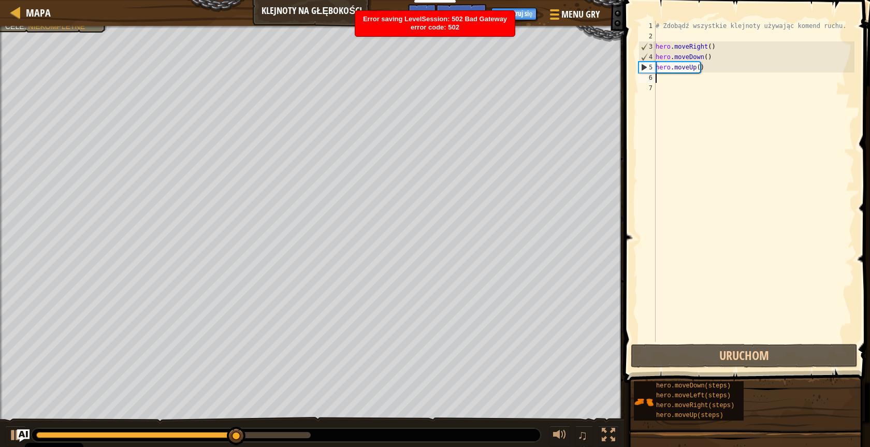
click at [411, 79] on div "# Zdobądź wszystkie klejnoty używając komend ruchu. hero . moveRight ( ) hero .…" at bounding box center [753, 192] width 201 height 342
type textarea "h"
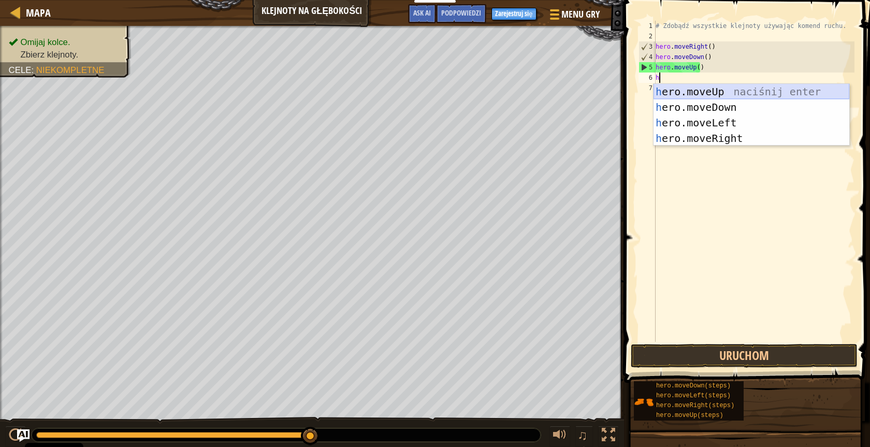
click at [411, 95] on div "h ero.moveUp naciśnij enter h ero.moveDown naciśnij enter h ero.moveLeft naciśn…" at bounding box center [751, 130] width 196 height 93
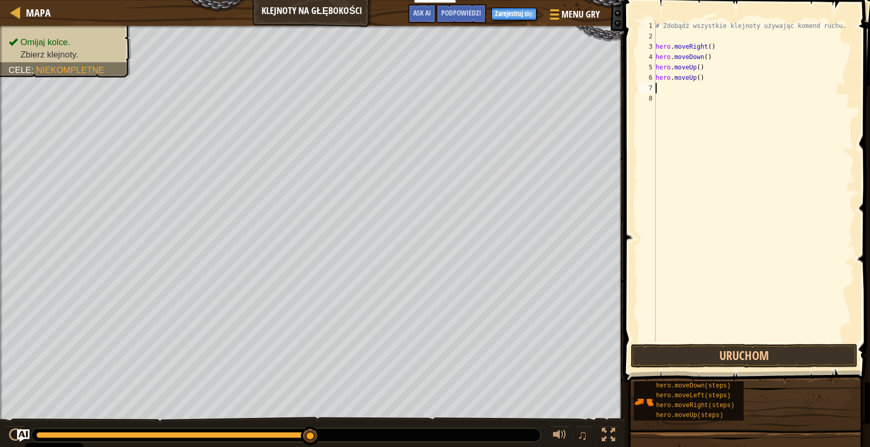
type textarea "h"
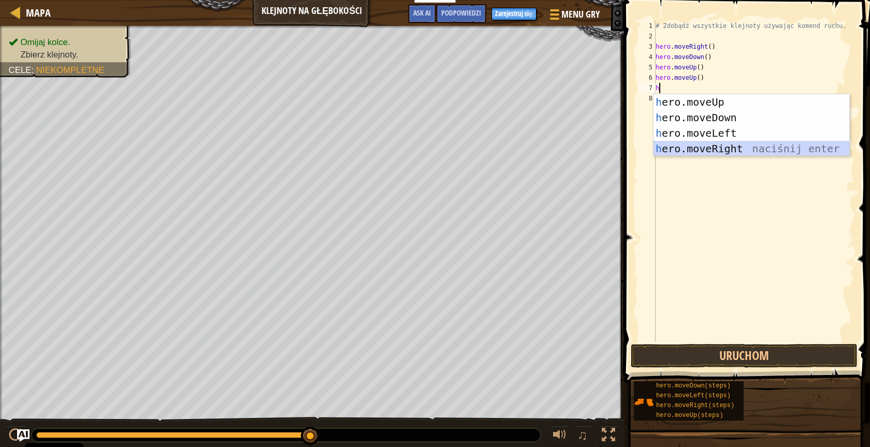
click at [411, 148] on div "h ero.moveUp naciśnij enter h ero.moveDown naciśnij enter h ero.moveLeft naciśn…" at bounding box center [751, 140] width 196 height 93
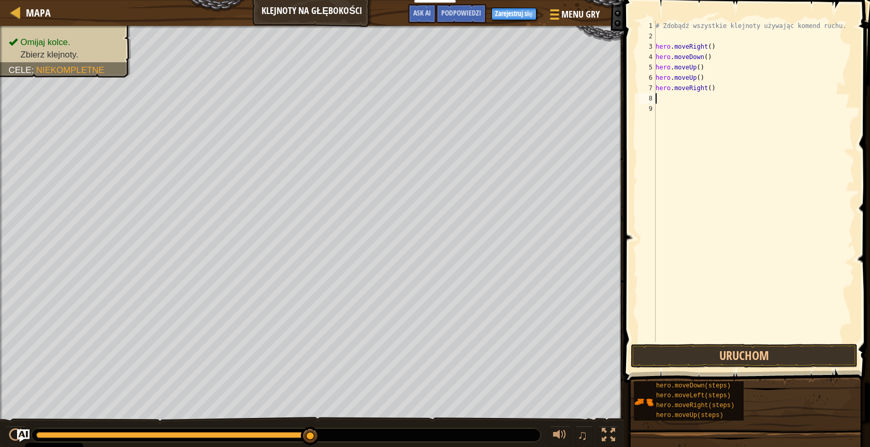
type textarea "h"
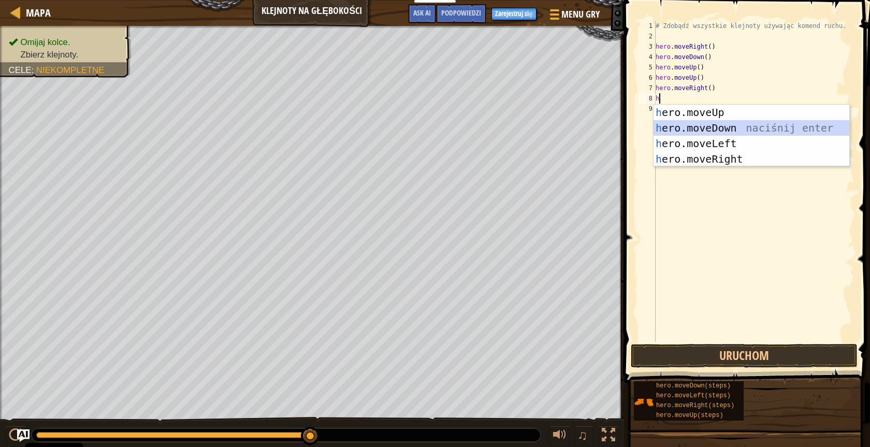
click at [411, 130] on div "h ero.moveUp naciśnij enter h ero.moveDown naciśnij enter h ero.moveLeft naciśn…" at bounding box center [751, 151] width 196 height 93
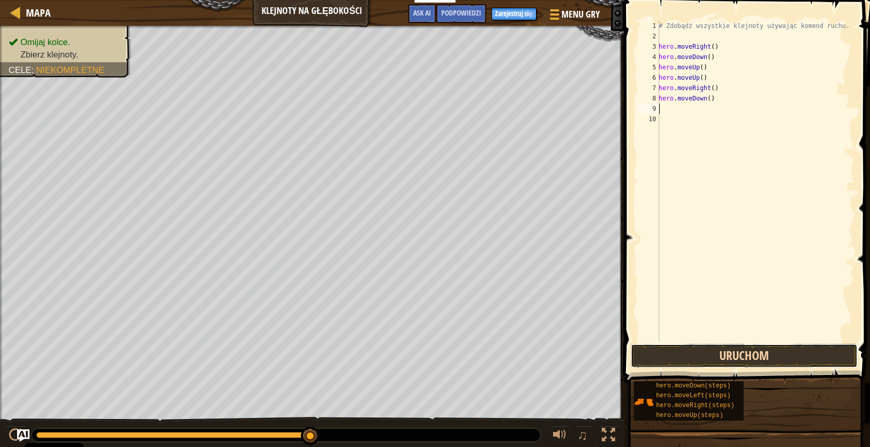
click at [411, 352] on button "Uruchom" at bounding box center [744, 356] width 227 height 24
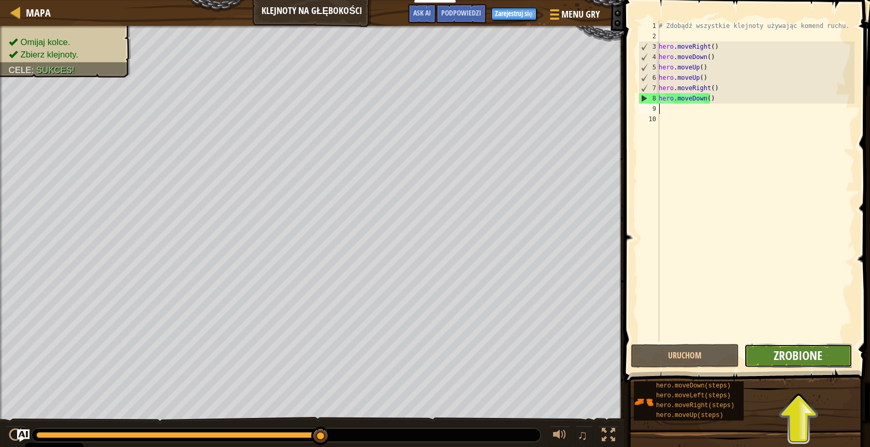
click at [411, 349] on span "Zrobione" at bounding box center [797, 355] width 49 height 17
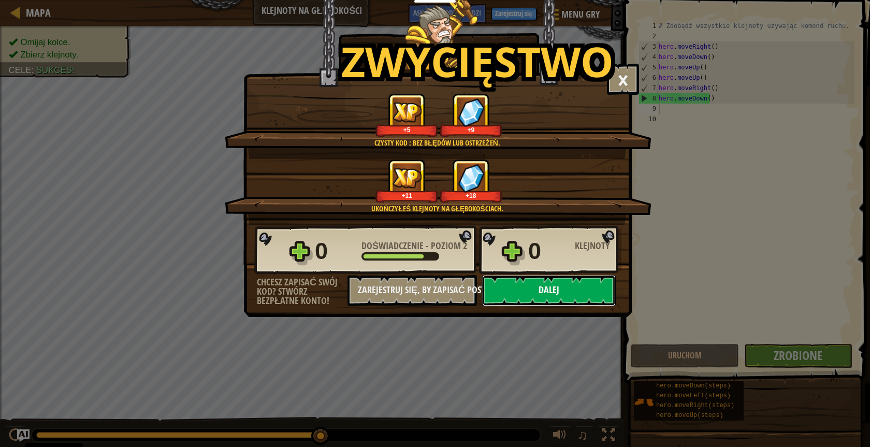
click at [411, 293] on button "Dalej" at bounding box center [549, 290] width 134 height 31
select select "pl"
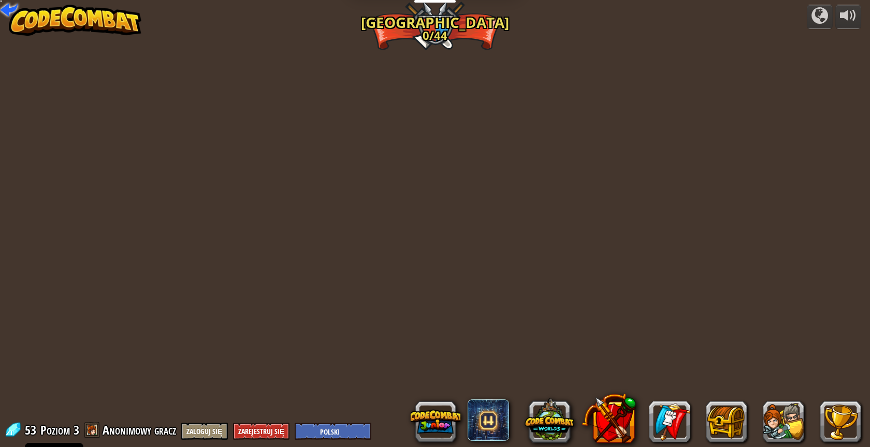
select select "pl"
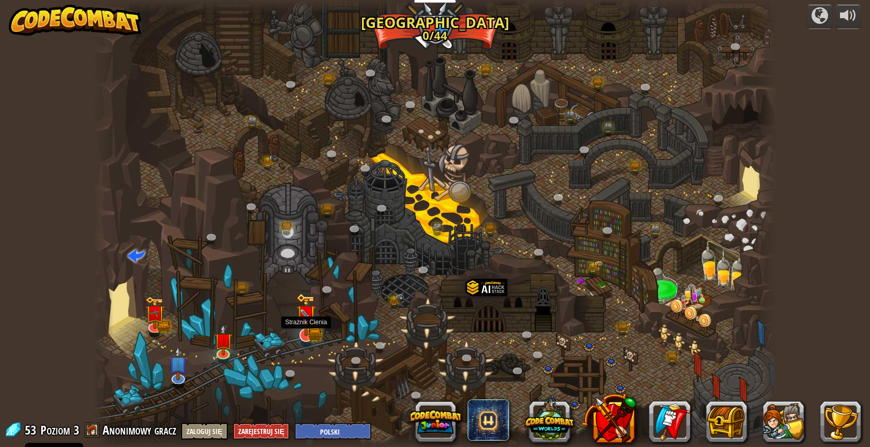
click at [304, 331] on img at bounding box center [306, 314] width 20 height 43
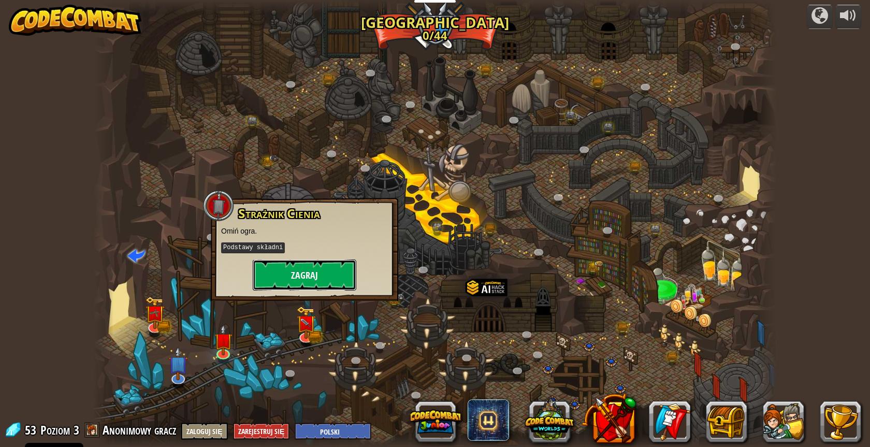
click at [305, 280] on button "Zagraj" at bounding box center [305, 274] width 104 height 31
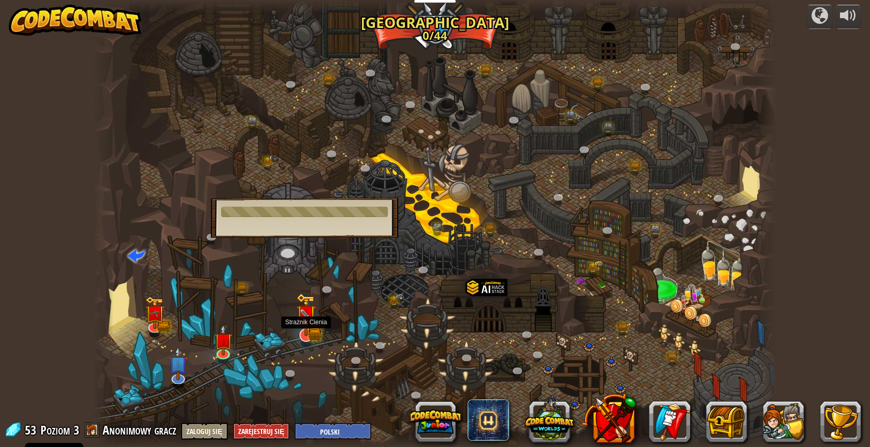
click at [302, 320] on img at bounding box center [305, 314] width 11 height 11
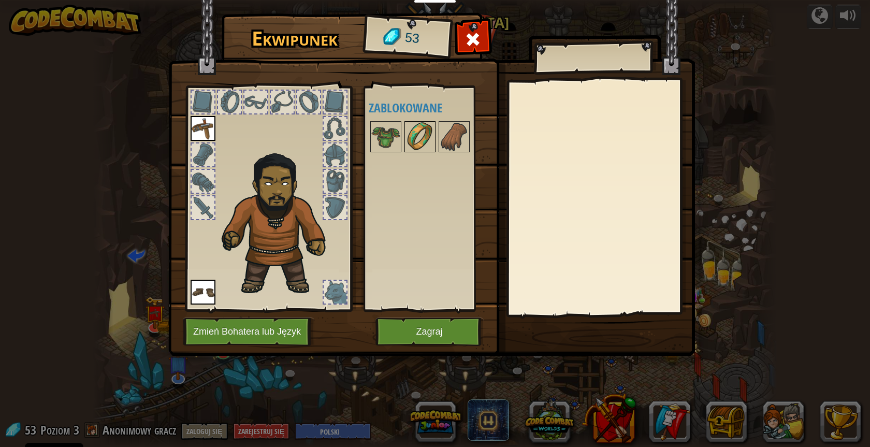
click at [411, 143] on img at bounding box center [419, 136] width 29 height 29
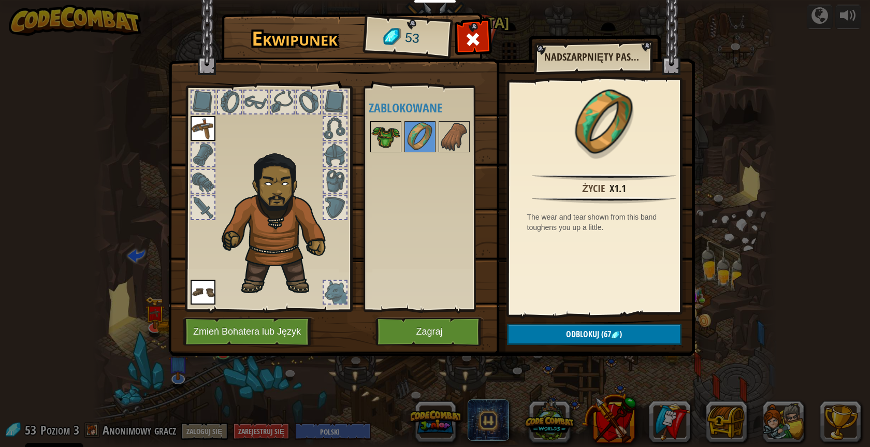
click at [388, 138] on img at bounding box center [385, 136] width 29 height 29
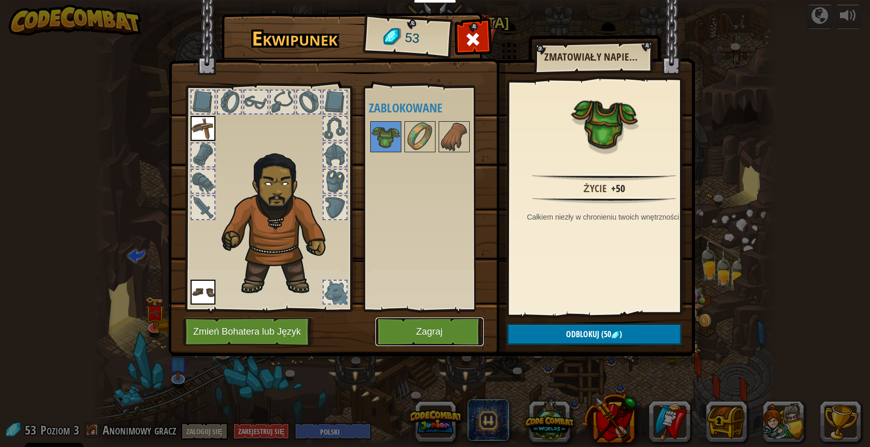
click at [411, 333] on button "Zagraj" at bounding box center [429, 331] width 108 height 28
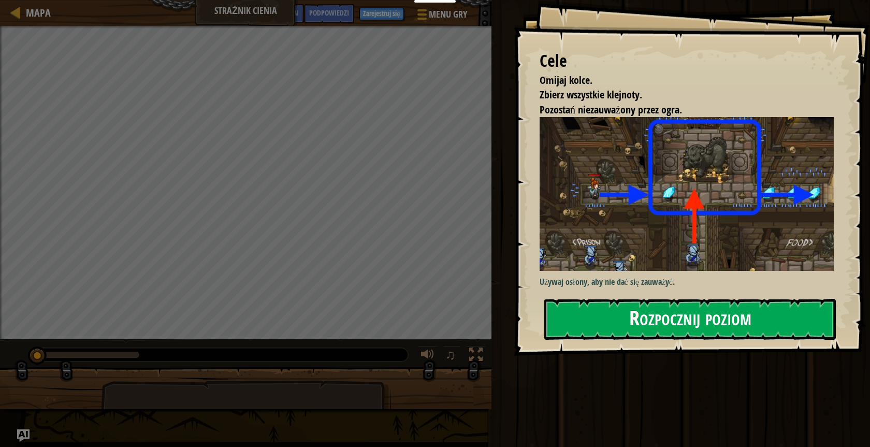
click at [411, 324] on button "Rozpocznij poziom" at bounding box center [689, 319] width 291 height 41
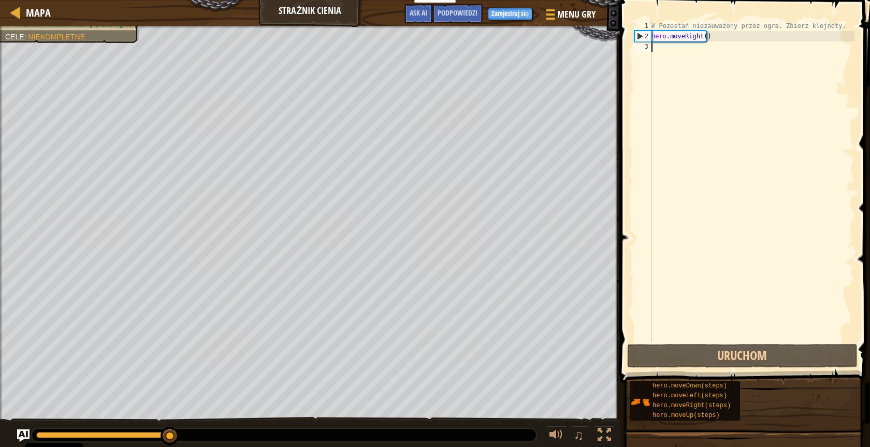
type textarea "h"
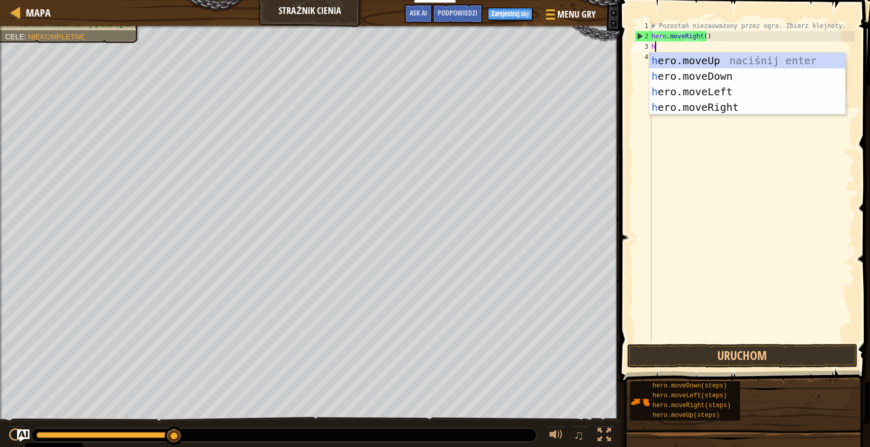
scroll to position [5, 0]
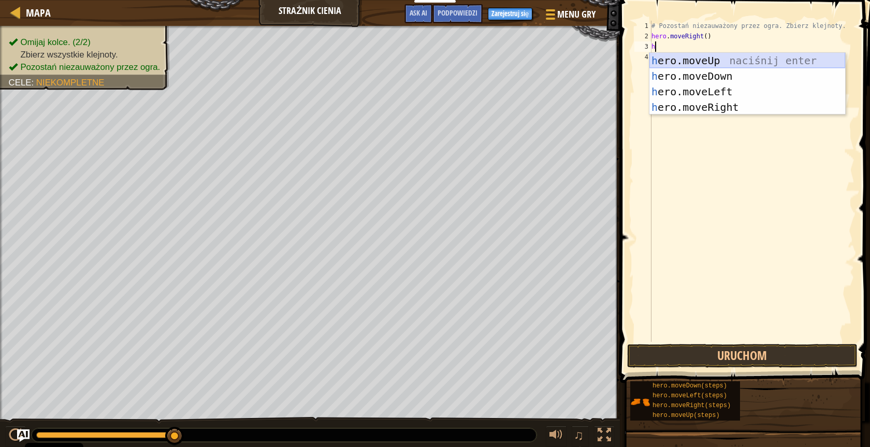
click at [411, 63] on div "h ero.moveUp naciśnij enter h ero.moveDown naciśnij enter h ero.moveLeft naciśn…" at bounding box center [747, 99] width 196 height 93
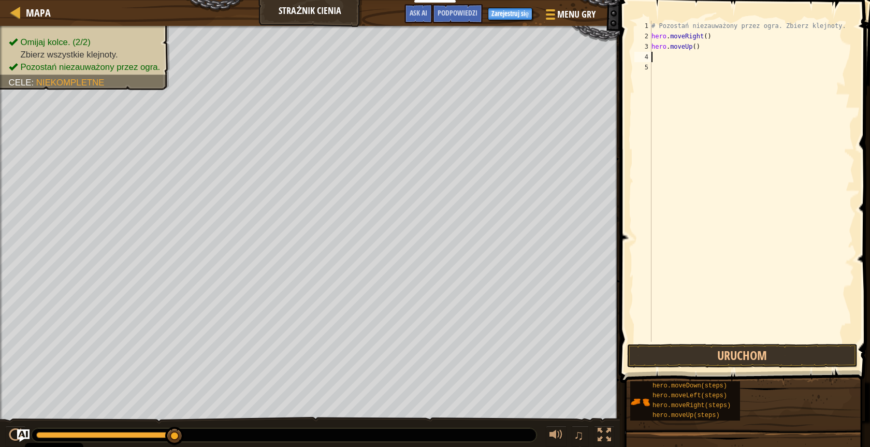
type textarea "h"
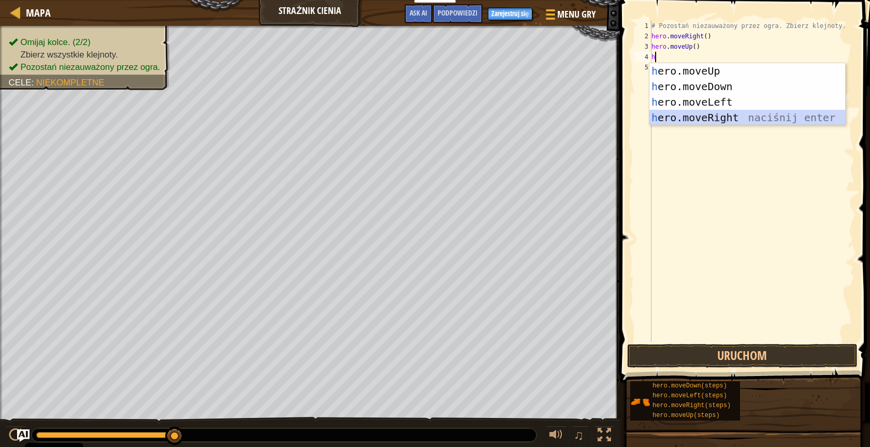
click at [411, 112] on div "h ero.moveUp naciśnij enter h ero.moveDown naciśnij enter h ero.moveLeft naciśn…" at bounding box center [747, 109] width 196 height 93
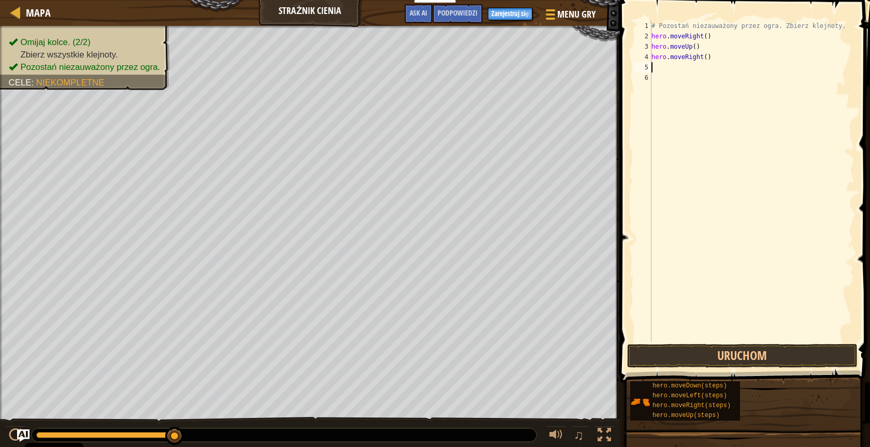
type textarea "h"
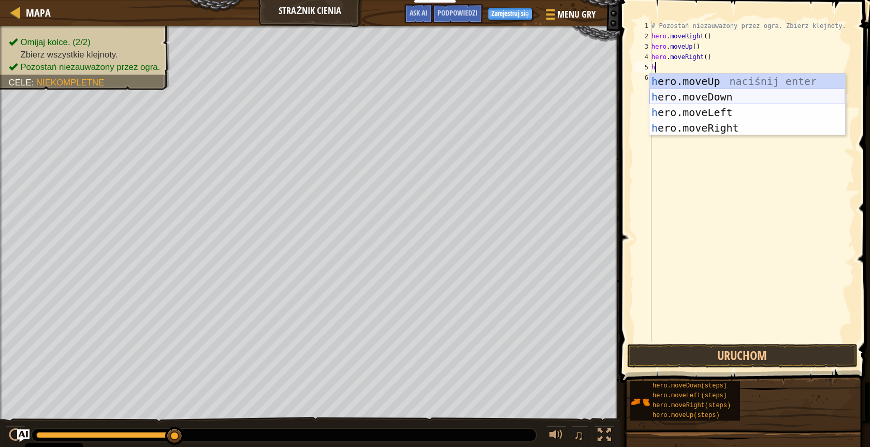
click at [411, 95] on div "h ero.moveUp naciśnij enter h ero.moveDown naciśnij enter h ero.moveLeft naciśn…" at bounding box center [747, 120] width 196 height 93
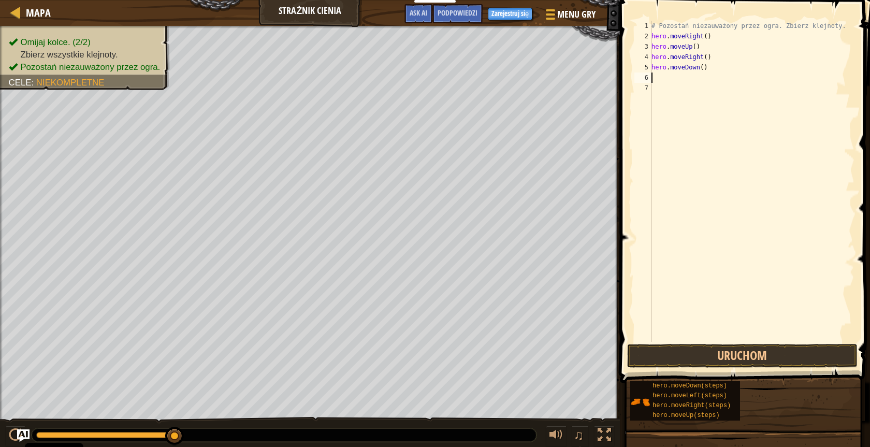
type textarea "h"
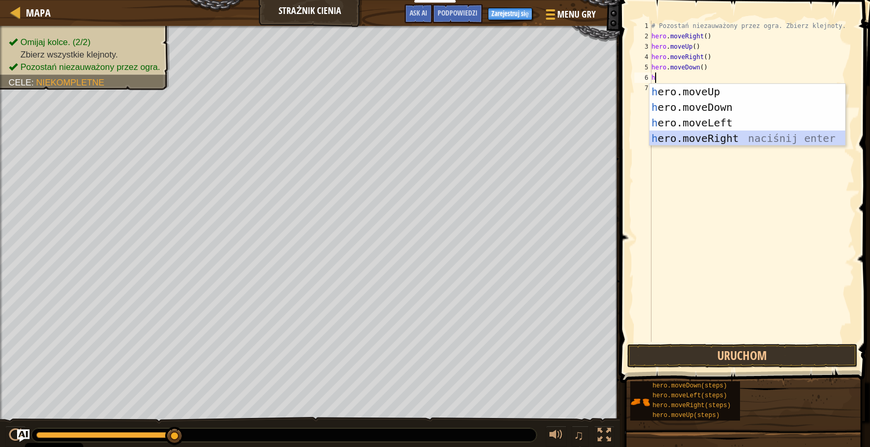
click at [411, 135] on div "h ero.moveUp naciśnij enter h ero.moveDown naciśnij enter h ero.moveLeft naciśn…" at bounding box center [747, 130] width 196 height 93
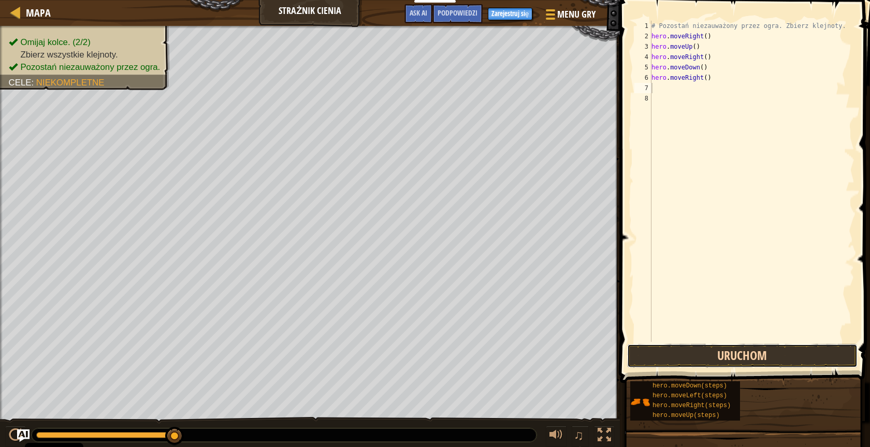
click at [411, 355] on button "Uruchom" at bounding box center [742, 356] width 230 height 24
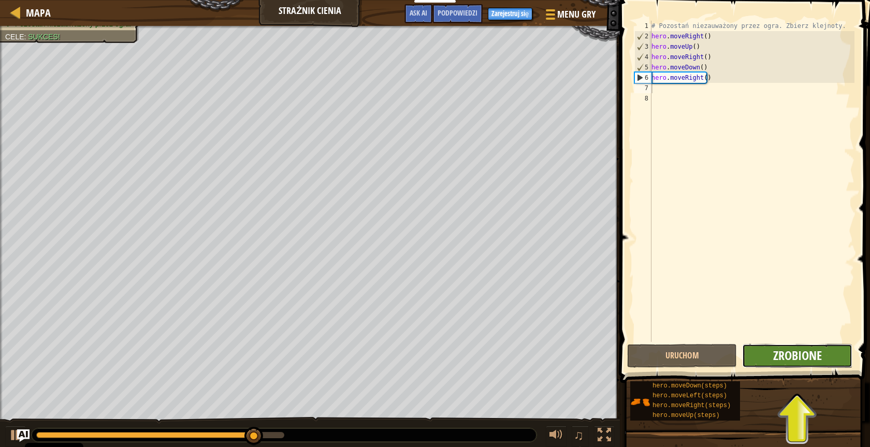
click at [411, 359] on span "Zrobione" at bounding box center [797, 355] width 49 height 17
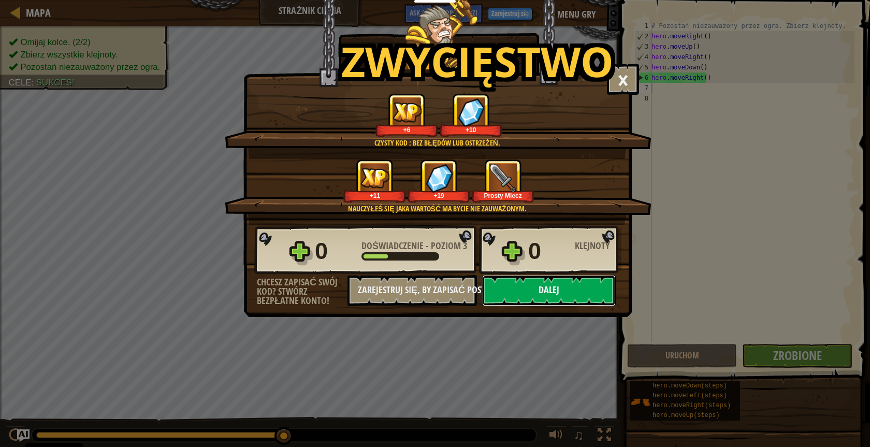
click at [411, 290] on button "Dalej" at bounding box center [549, 290] width 134 height 31
select select "pl"
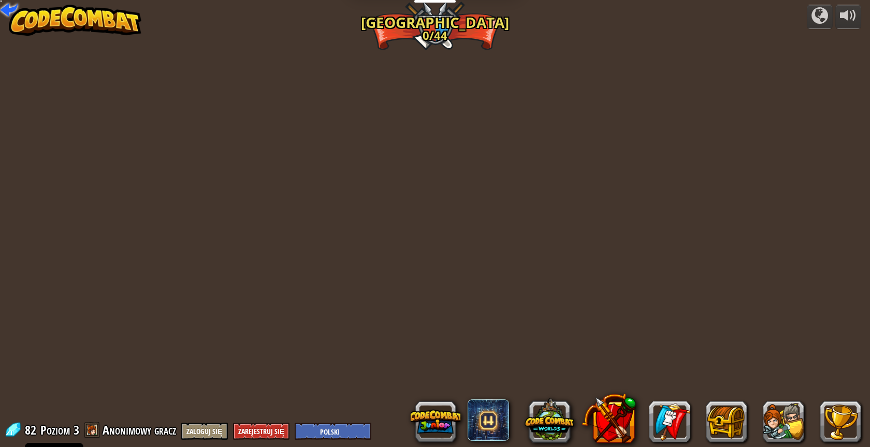
select select "pl"
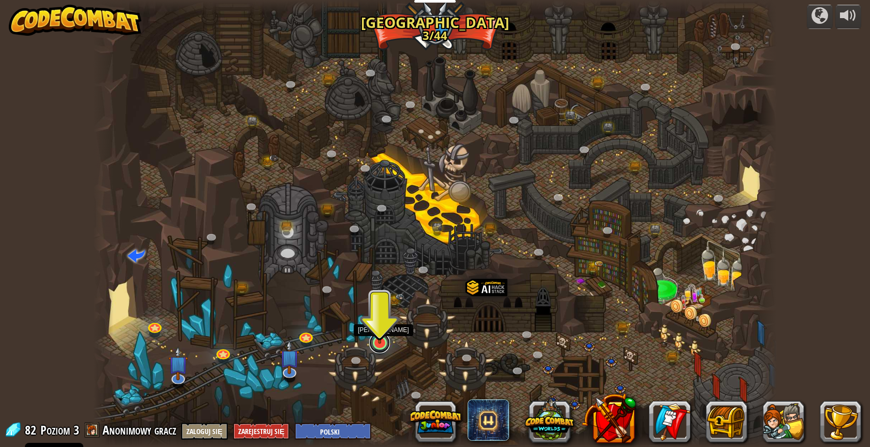
click at [372, 344] on link at bounding box center [379, 342] width 21 height 21
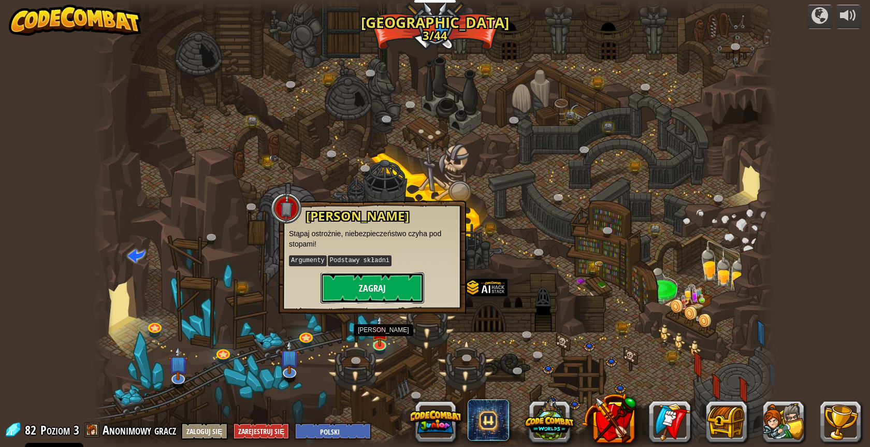
click at [368, 287] on button "Zagraj" at bounding box center [372, 287] width 104 height 31
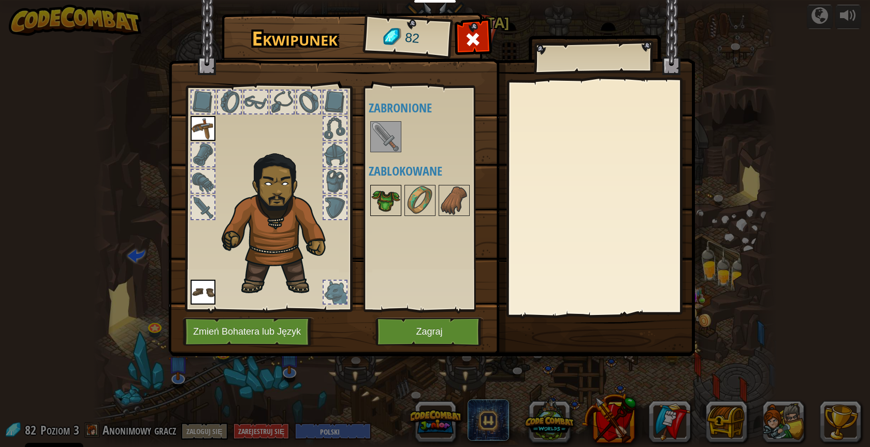
click at [382, 193] on img at bounding box center [385, 200] width 29 height 29
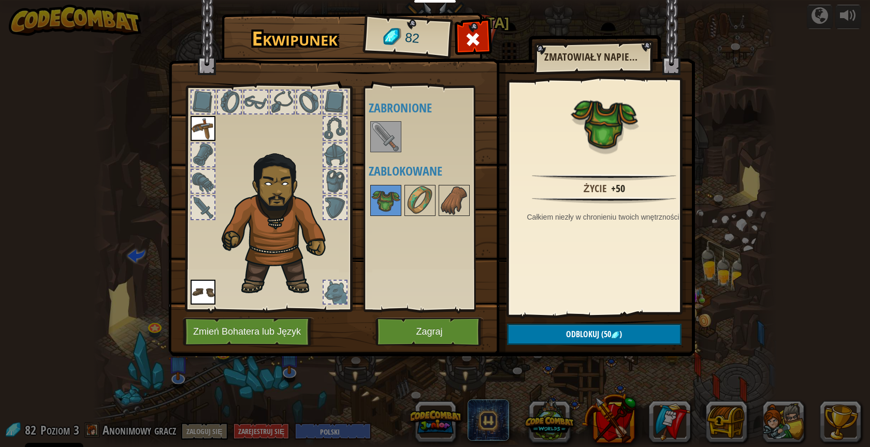
click at [387, 144] on img at bounding box center [385, 136] width 29 height 29
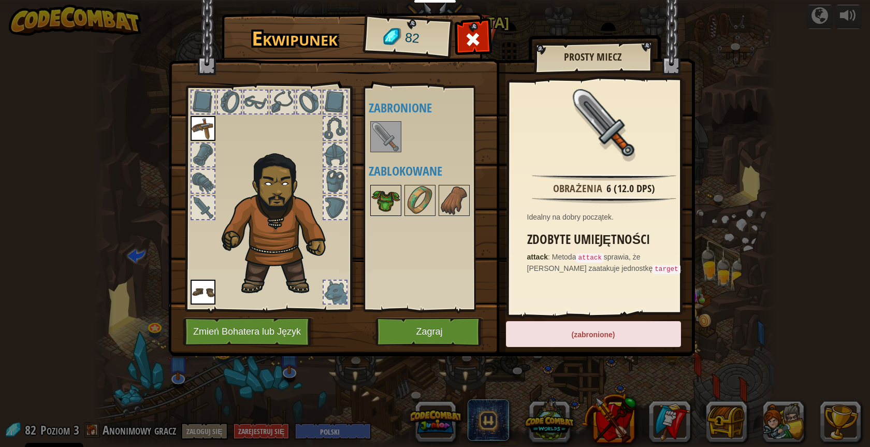
click at [390, 201] on img at bounding box center [385, 200] width 29 height 29
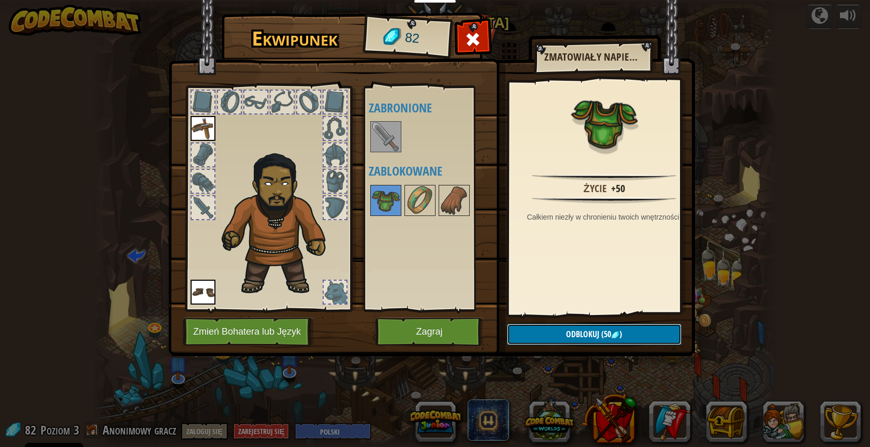
click at [411, 336] on span "Odblokuj" at bounding box center [582, 333] width 33 height 11
click at [411, 339] on button "Potwierdź" at bounding box center [594, 334] width 174 height 21
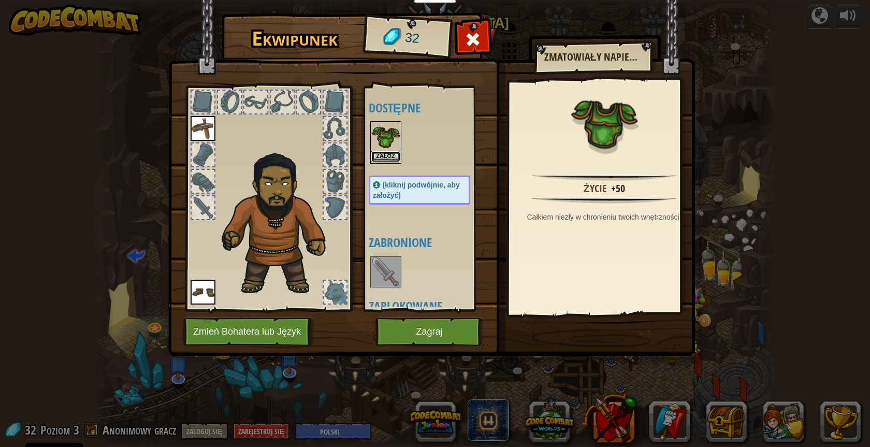
click at [384, 153] on button "Załóż" at bounding box center [385, 156] width 29 height 11
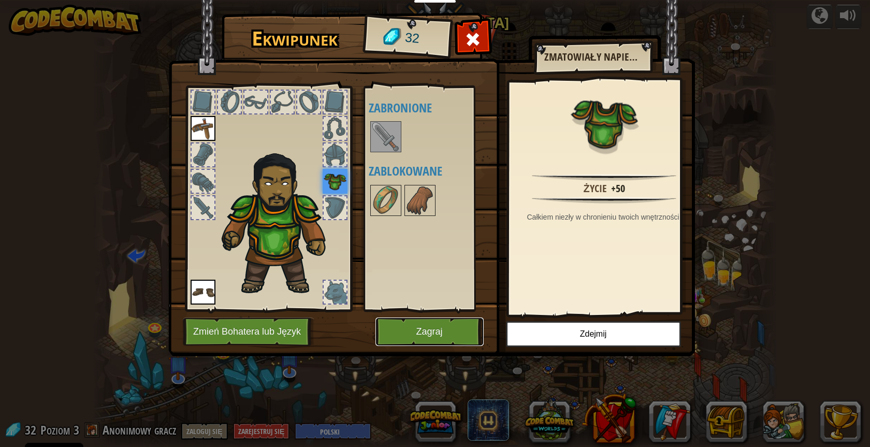
click at [411, 333] on button "Zagraj" at bounding box center [429, 331] width 108 height 28
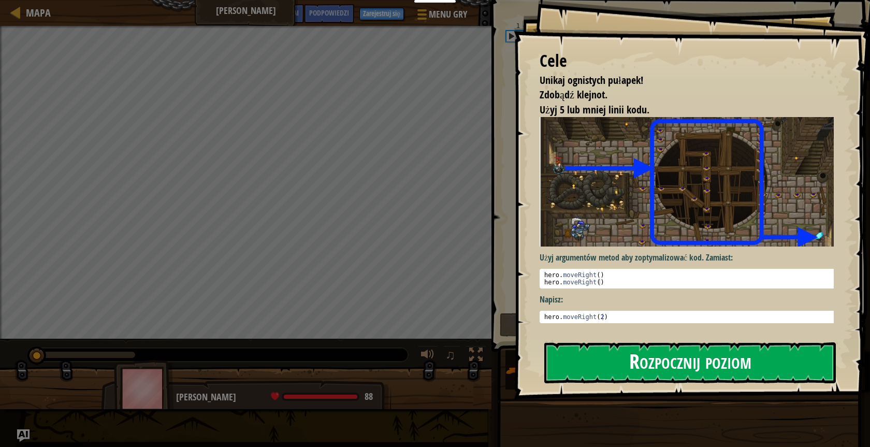
click at [411, 362] on button "Rozpocznij poziom" at bounding box center [689, 362] width 291 height 41
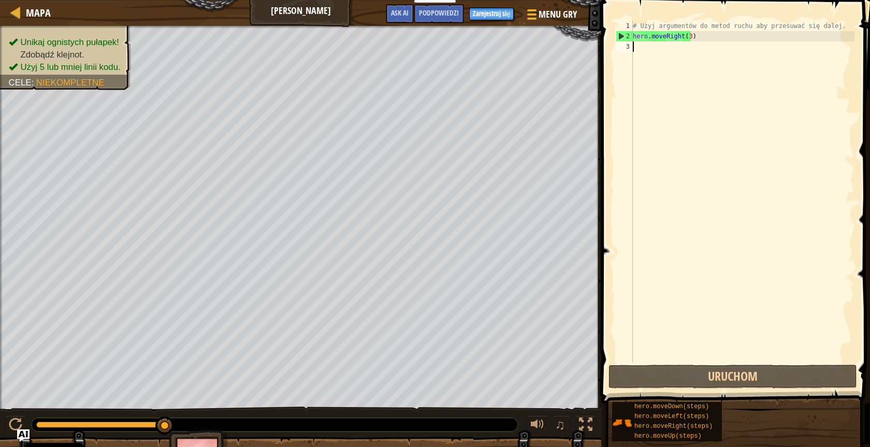
type textarea "h"
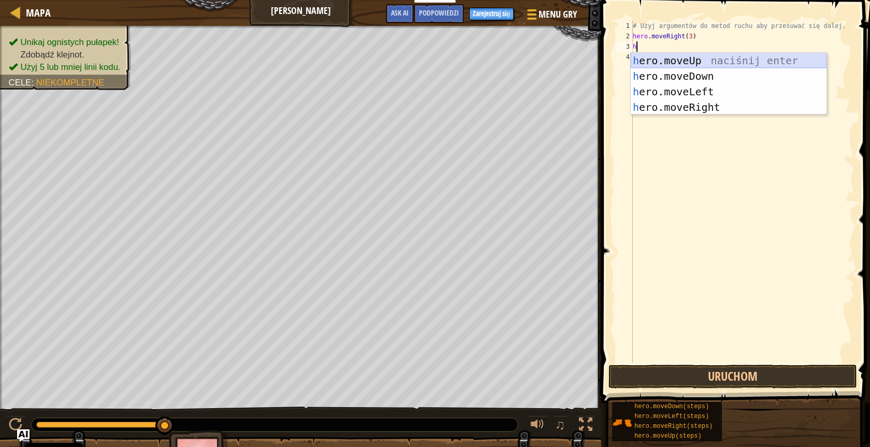
click at [411, 61] on div "h ero.moveUp naciśnij enter h ero.moveDown naciśnij enter h ero.moveLeft naciśn…" at bounding box center [729, 99] width 196 height 93
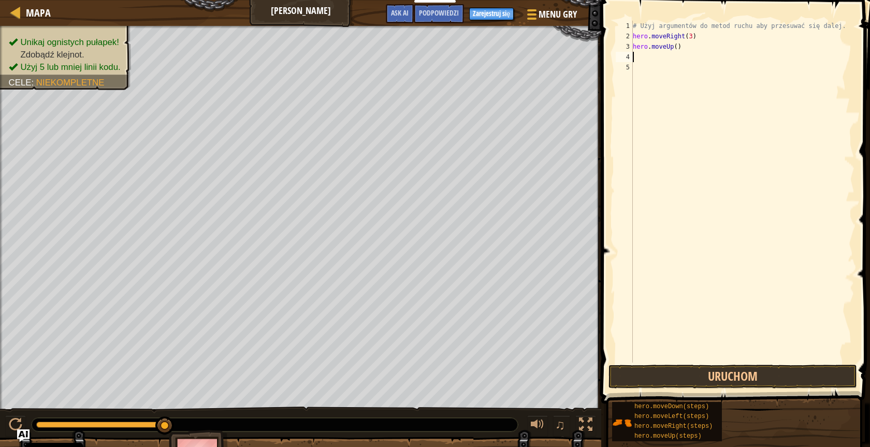
type textarea "h"
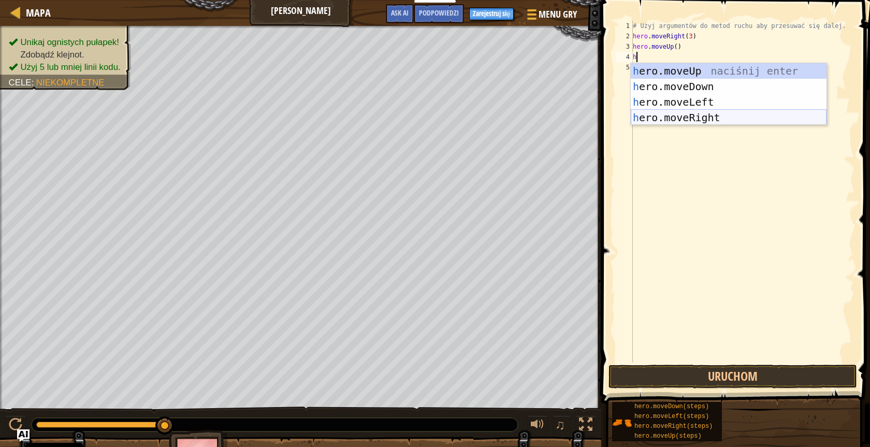
click at [411, 114] on div "h ero.moveUp naciśnij enter h ero.moveDown naciśnij enter h ero.moveLeft naciśn…" at bounding box center [729, 109] width 196 height 93
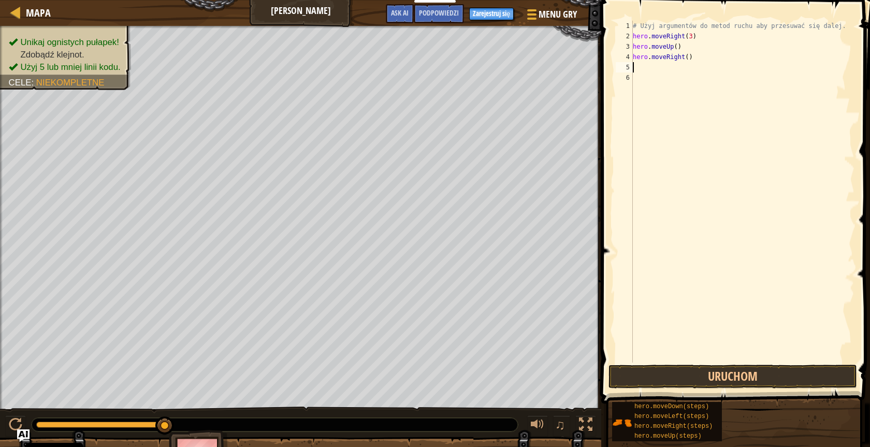
type textarea "h"
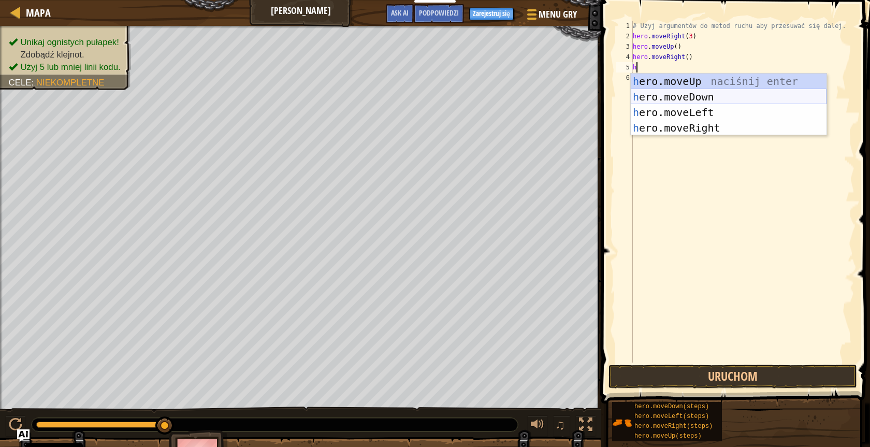
click at [411, 96] on div "h ero.moveUp naciśnij enter h ero.moveDown naciśnij enter h ero.moveLeft naciśn…" at bounding box center [729, 120] width 196 height 93
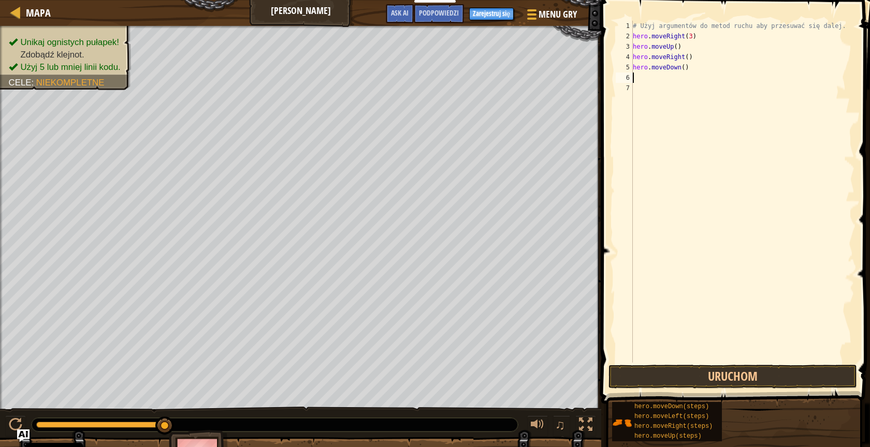
type textarea "h"
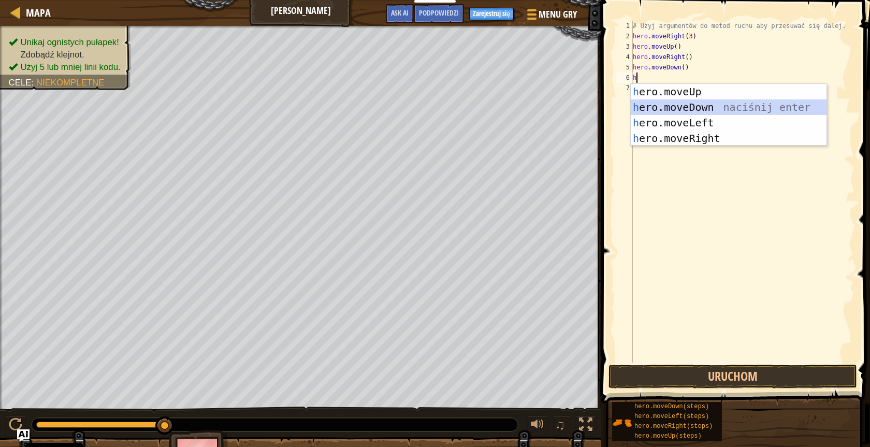
click at [411, 103] on div "h ero.moveUp naciśnij enter h ero.moveDown naciśnij enter h ero.moveLeft naciśn…" at bounding box center [729, 130] width 196 height 93
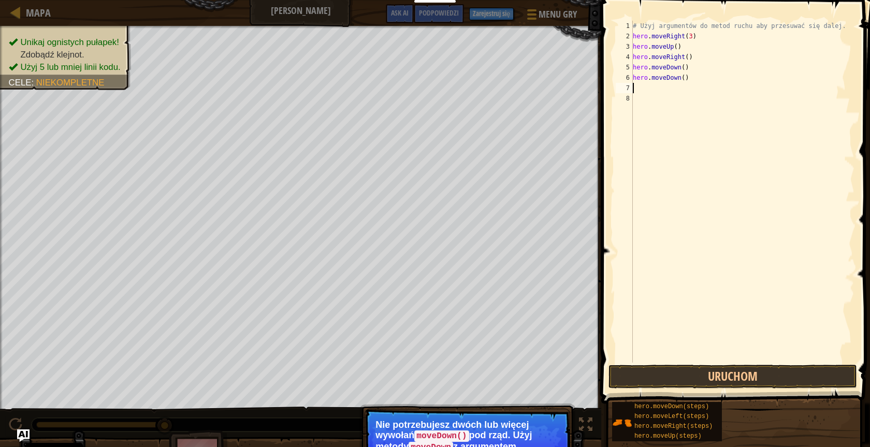
type textarea "h"
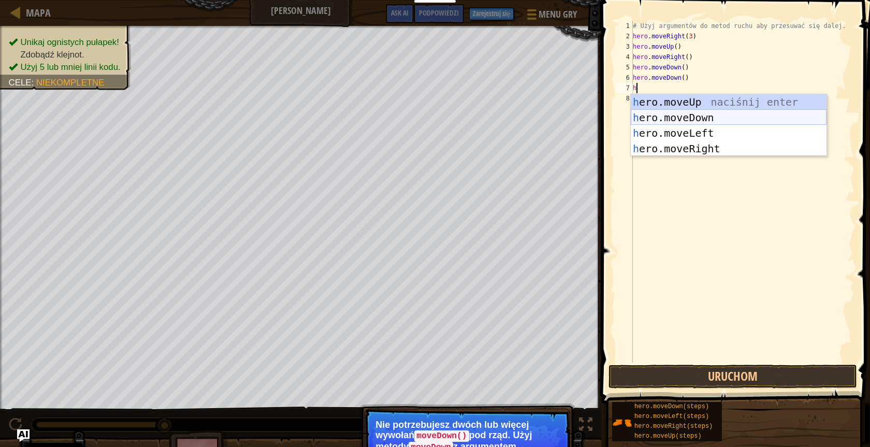
click at [411, 119] on div "h ero.moveUp naciśnij enter h ero.moveDown naciśnij enter h ero.moveLeft naciśn…" at bounding box center [729, 140] width 196 height 93
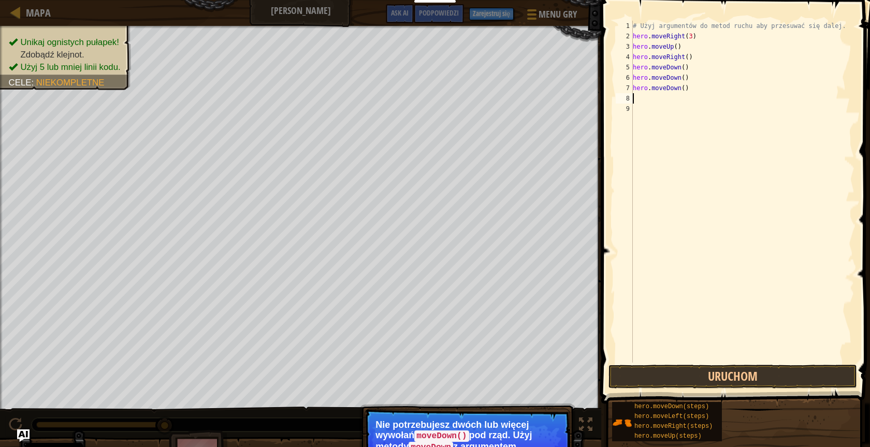
type textarea "h"
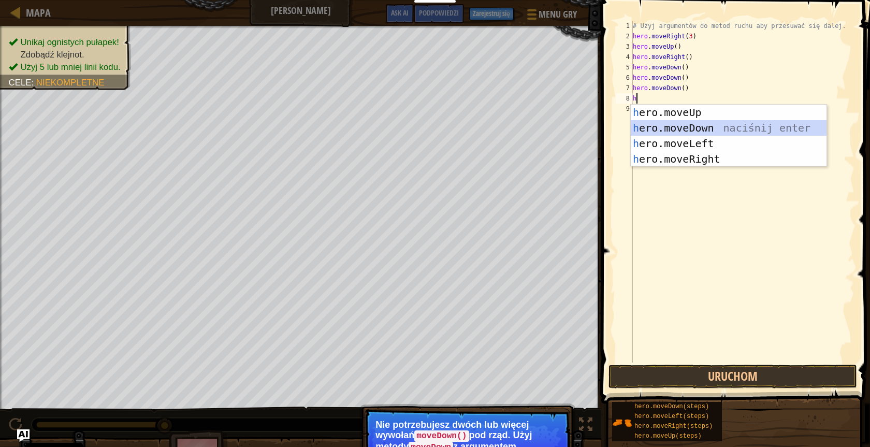
click at [411, 125] on div "h ero.moveUp naciśnij enter h ero.moveDown naciśnij enter h ero.moveLeft naciśn…" at bounding box center [729, 151] width 196 height 93
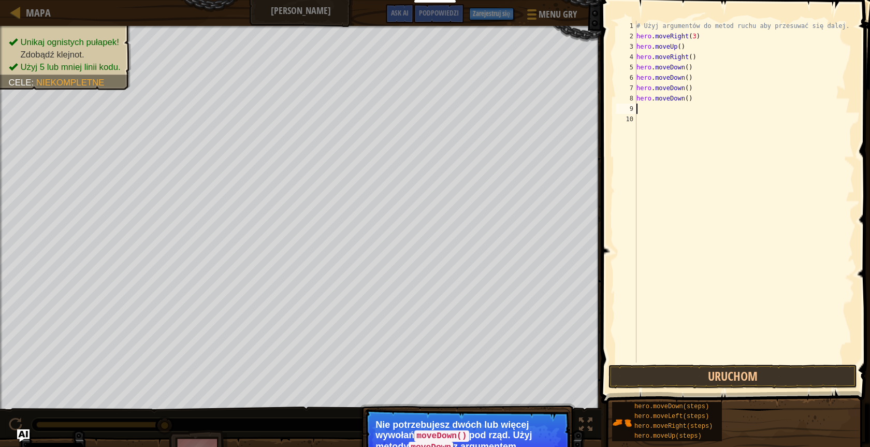
type textarea "h"
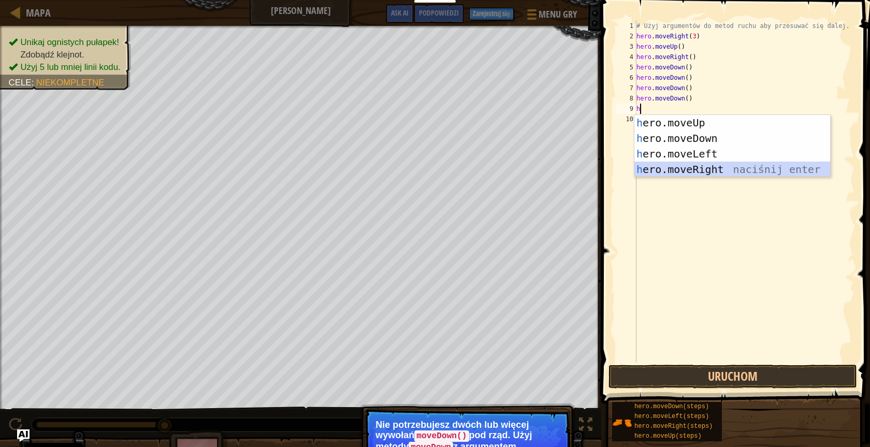
click at [411, 170] on div "h ero.moveUp naciśnij enter h ero.moveDown naciśnij enter h ero.moveLeft naciśn…" at bounding box center [732, 161] width 196 height 93
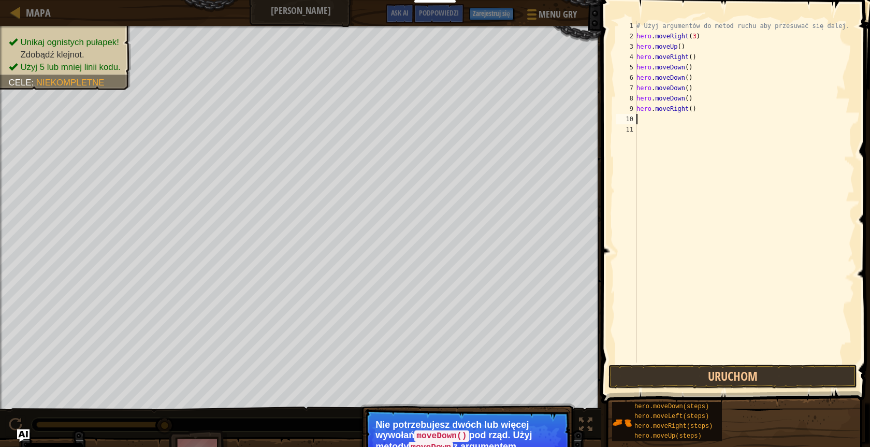
type textarea "h"
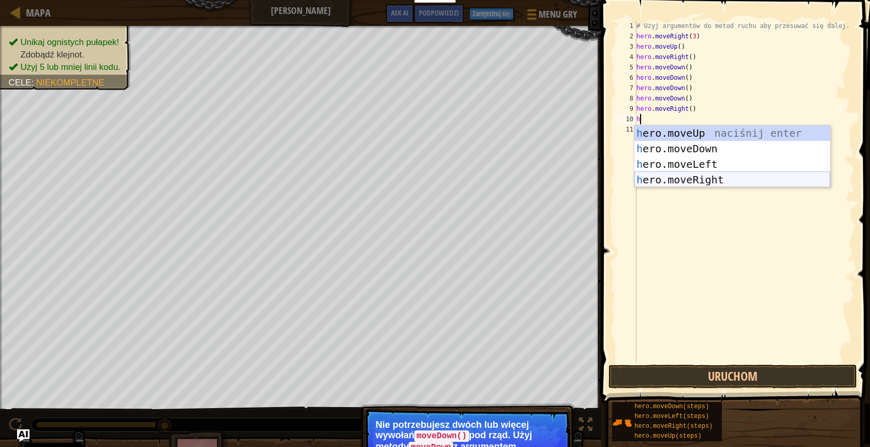
click at [411, 180] on div "h ero.moveUp naciśnij enter h ero.moveDown naciśnij enter h ero.moveLeft naciśn…" at bounding box center [732, 171] width 196 height 93
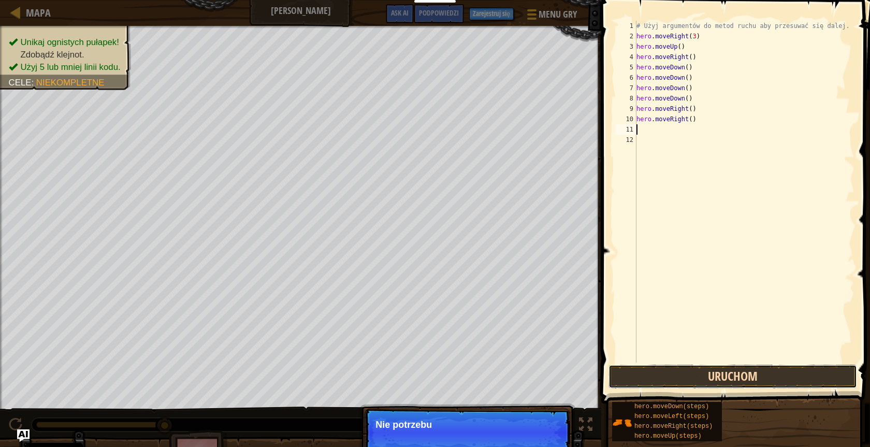
click at [411, 378] on button "Uruchom" at bounding box center [732, 376] width 249 height 24
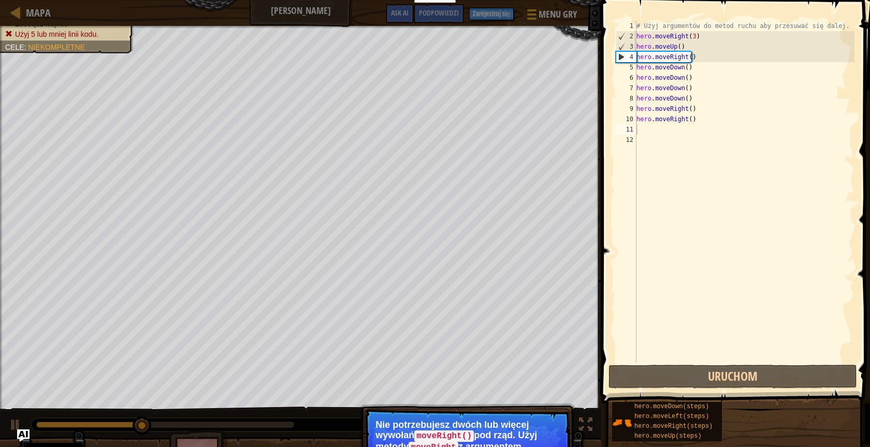
drag, startPoint x: 532, startPoint y: 424, endPoint x: 536, endPoint y: 405, distance: 19.1
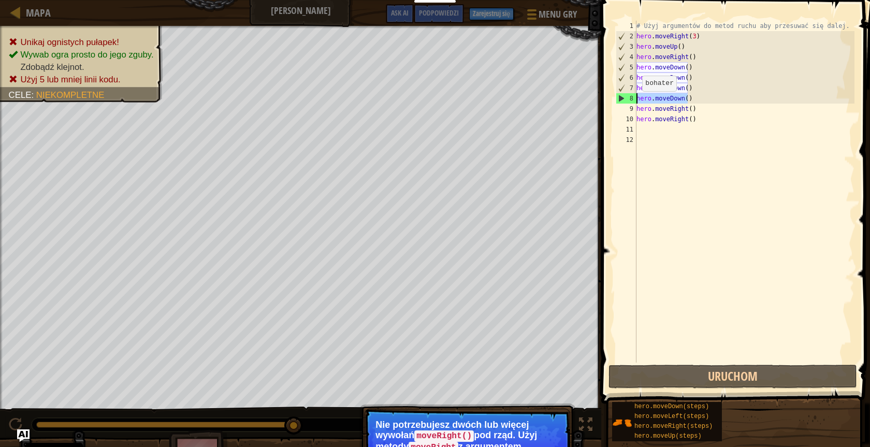
drag, startPoint x: 692, startPoint y: 100, endPoint x: 623, endPoint y: 103, distance: 68.9
click at [411, 103] on div "1 2 3 4 5 6 7 8 9 10 11 12 # Użyj argumentów do metod ruchu aby przesuwać się d…" at bounding box center [734, 192] width 241 height 342
type textarea "hero.moveDown()"
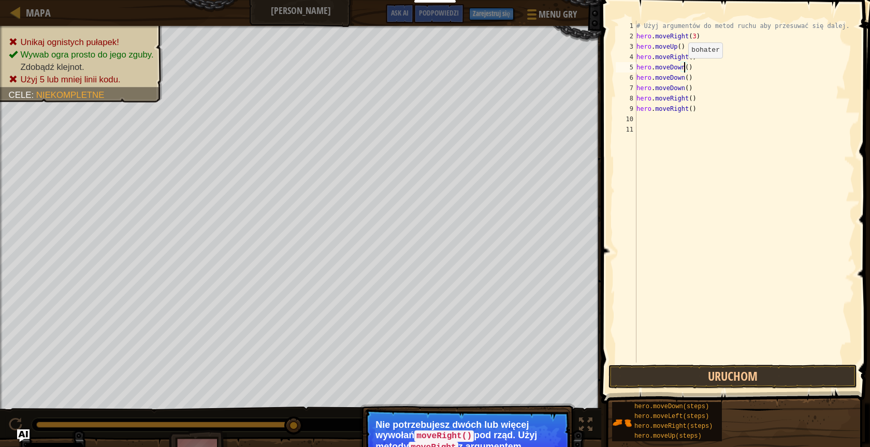
click at [411, 68] on div "# Użyj argumentów do metod ruchu aby przesuwać się dalej. hero . moveRight ( 3 …" at bounding box center [744, 202] width 221 height 362
click at [411, 80] on div "# Użyj argumentów do metod ruchu aby przesuwać się dalej. hero . moveRight ( 3 …" at bounding box center [744, 202] width 221 height 362
type textarea "hero.moveDown("
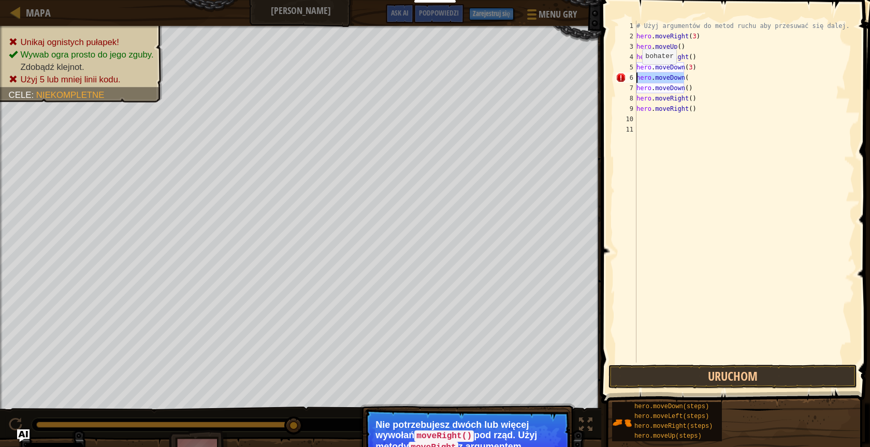
drag, startPoint x: 689, startPoint y: 80, endPoint x: 631, endPoint y: 75, distance: 58.7
click at [411, 75] on div "hero.moveDown( 1 2 3 4 5 6 7 8 9 10 11 # Użyj argumentów do metod ruchu aby prz…" at bounding box center [734, 192] width 241 height 342
drag, startPoint x: 692, startPoint y: 91, endPoint x: 627, endPoint y: 91, distance: 64.7
click at [411, 91] on div "1 2 3 4 5 6 7 8 9 10 11 # Użyj argumentów do metod ruchu aby przesuwać się dale…" at bounding box center [734, 192] width 241 height 342
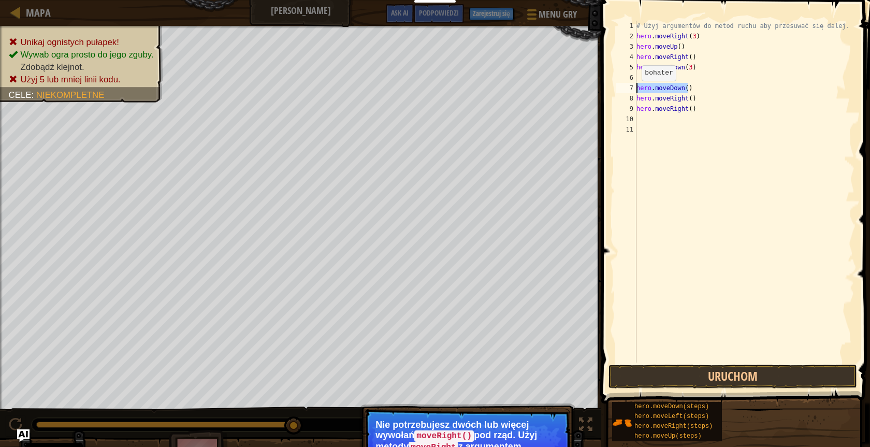
type textarea "hero.moveDown()"
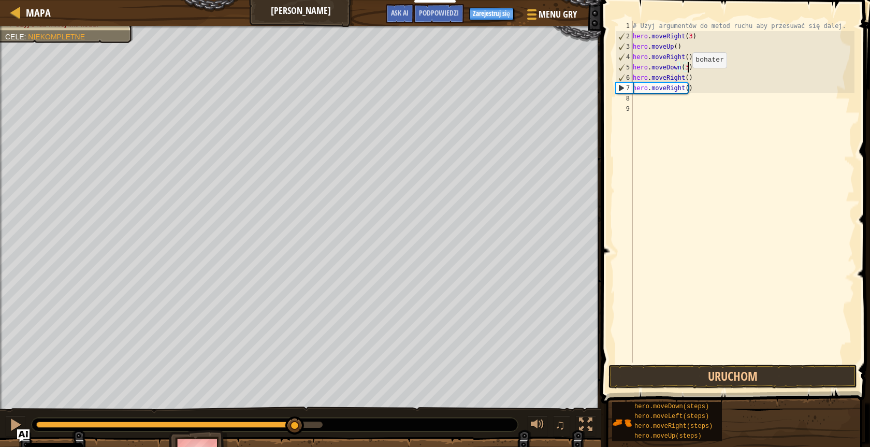
click at [411, 78] on div "# Użyj argumentów do metod ruchu aby przesuwać się dalej. hero . moveRight ( 3 …" at bounding box center [743, 202] width 224 height 362
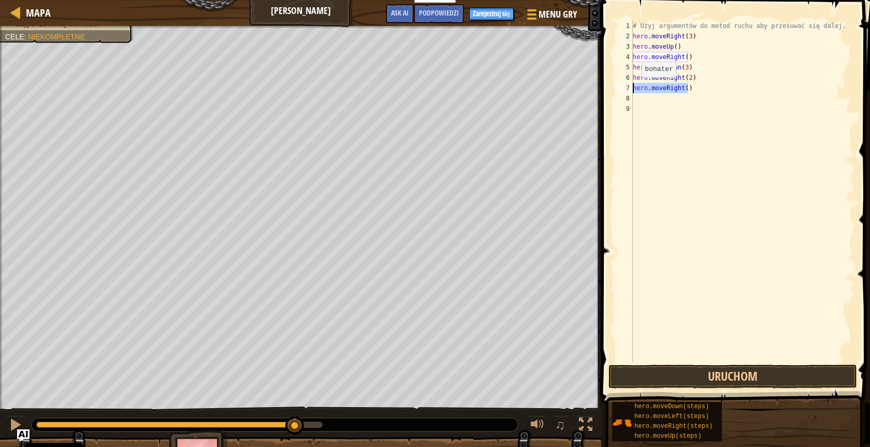
drag, startPoint x: 690, startPoint y: 89, endPoint x: 633, endPoint y: 87, distance: 57.0
click at [411, 87] on div "# Użyj argumentów do metod ruchu aby przesuwać się dalej. hero . moveRight ( 3 …" at bounding box center [743, 202] width 224 height 362
type textarea "hero.moveRight()"
click at [411, 375] on button "Uruchom" at bounding box center [732, 376] width 249 height 24
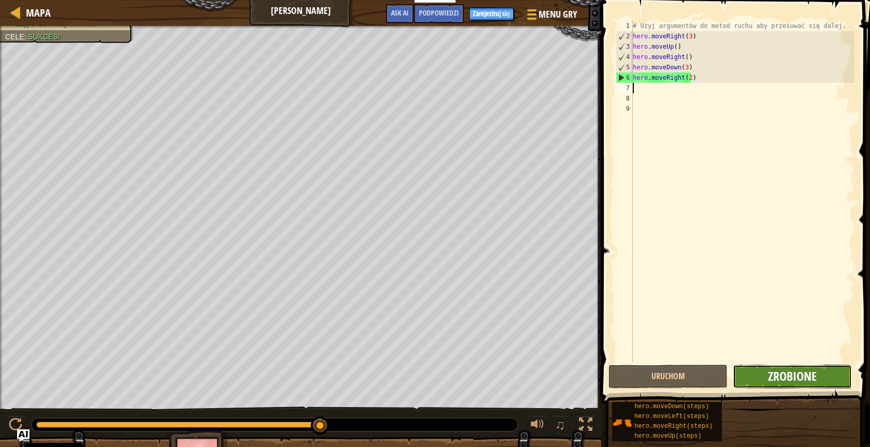
click at [411, 376] on span "Zrobione" at bounding box center [792, 376] width 49 height 17
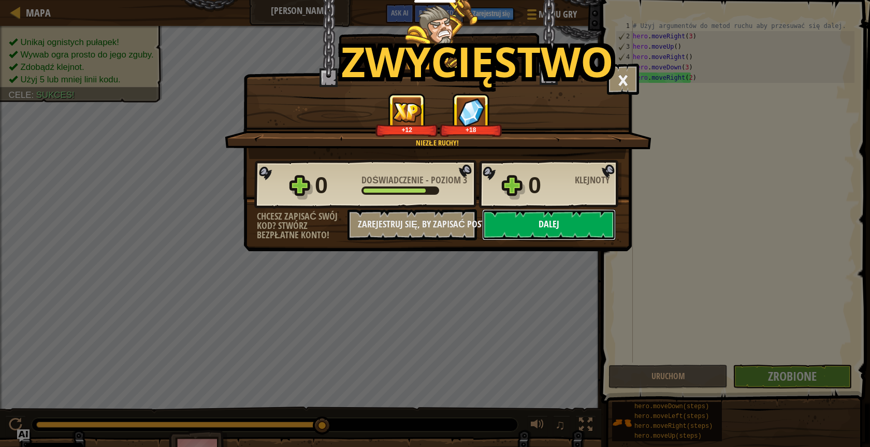
click at [411, 218] on button "Dalej" at bounding box center [549, 224] width 134 height 31
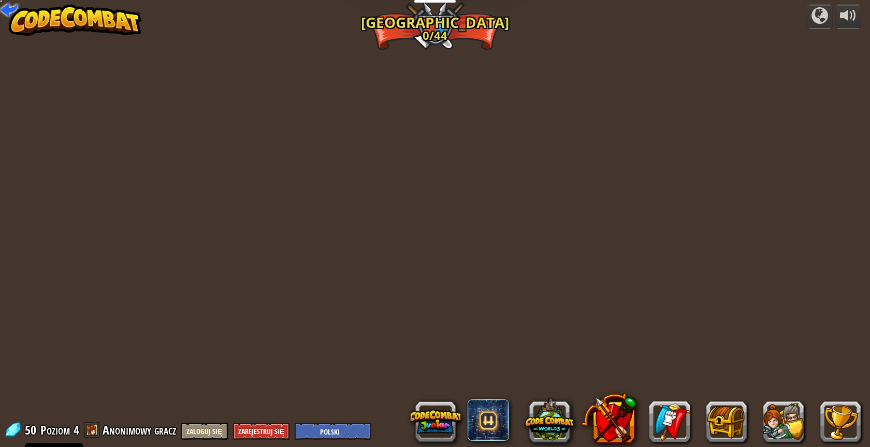
select select "pl"
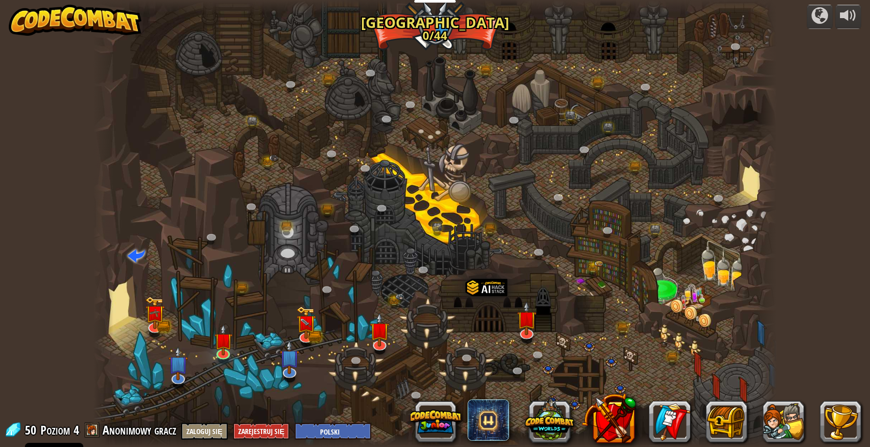
select select "pl"
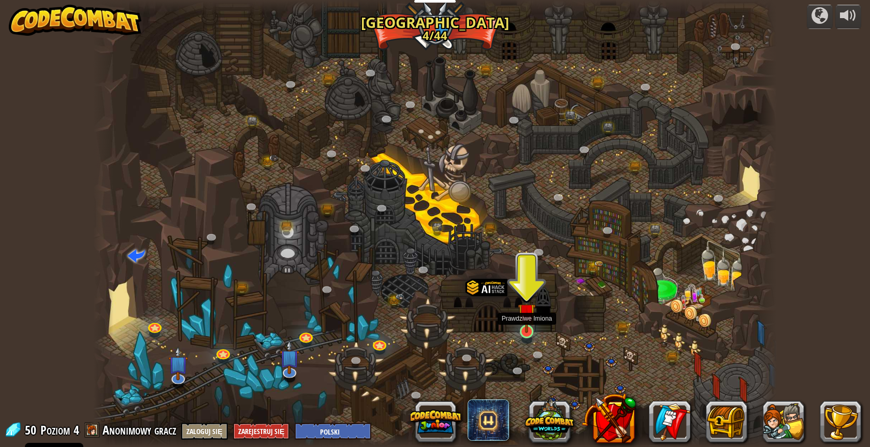
click at [411, 328] on img at bounding box center [527, 311] width 18 height 41
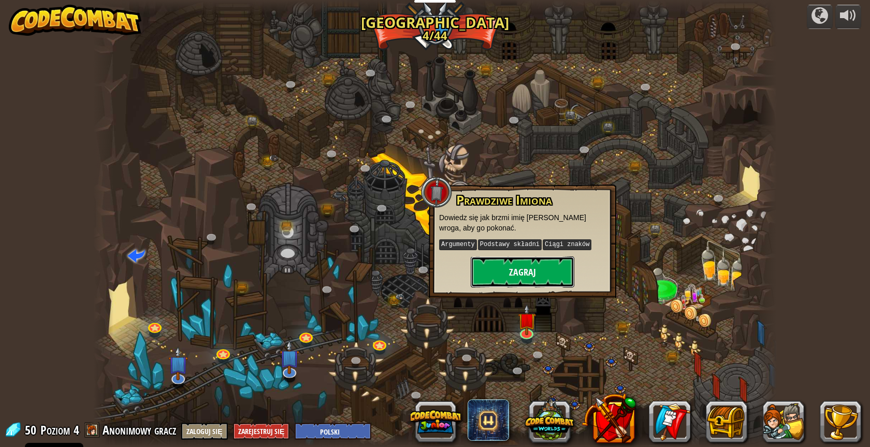
click at [411, 265] on button "Zagraj" at bounding box center [523, 271] width 104 height 31
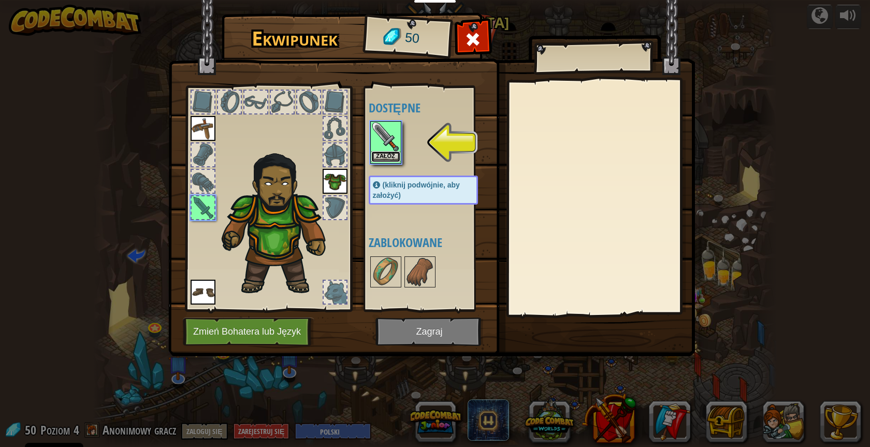
click at [378, 155] on button "Załóż" at bounding box center [385, 156] width 29 height 11
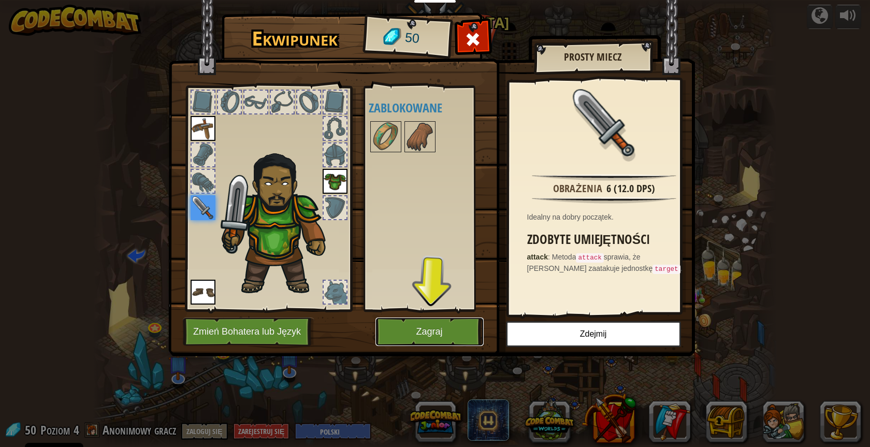
click at [411, 323] on button "Zagraj" at bounding box center [429, 331] width 108 height 28
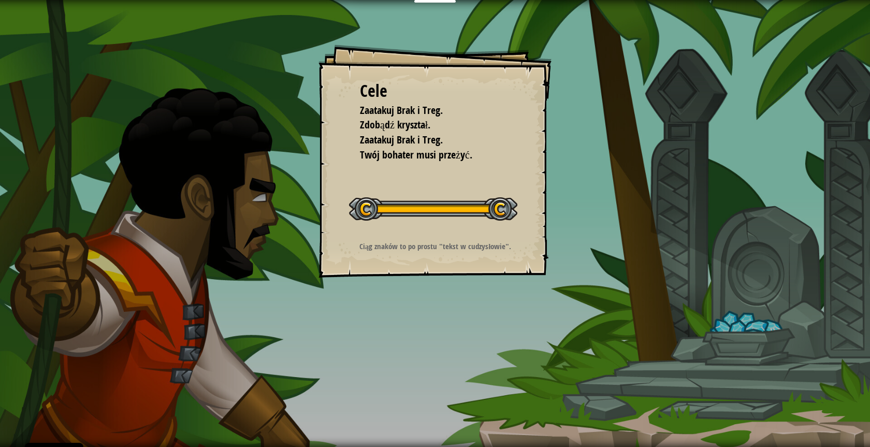
click at [411, 215] on div at bounding box center [433, 208] width 168 height 23
click at [375, 207] on div at bounding box center [433, 208] width 168 height 23
click at [411, 235] on div "Cele Zaatakuj Brak i Treg. Zdobądź kryształ. Zaatakuj Brak i [GEOGRAPHIC_DATA].…" at bounding box center [434, 161] width 233 height 233
click at [411, 210] on div at bounding box center [433, 208] width 168 height 23
click at [411, 208] on div at bounding box center [433, 208] width 168 height 23
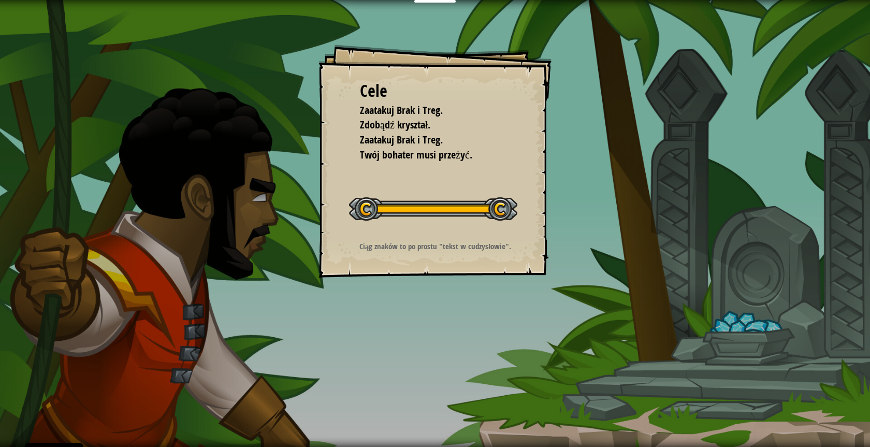
click at [411, 206] on div at bounding box center [433, 208] width 168 height 23
drag, startPoint x: 323, startPoint y: 196, endPoint x: 314, endPoint y: 203, distance: 11.4
click at [314, 203] on div "Cele Zaatakuj Brak i Treg. Zdobądź kryształ. Zaatakuj Brak i [GEOGRAPHIC_DATA].…" at bounding box center [435, 223] width 870 height 447
click at [307, 206] on div "Cele Zaatakuj Brak i Treg. Zdobądź kryształ. Zaatakuj Brak i [GEOGRAPHIC_DATA].…" at bounding box center [435, 223] width 870 height 447
click at [370, 207] on div at bounding box center [433, 208] width 168 height 23
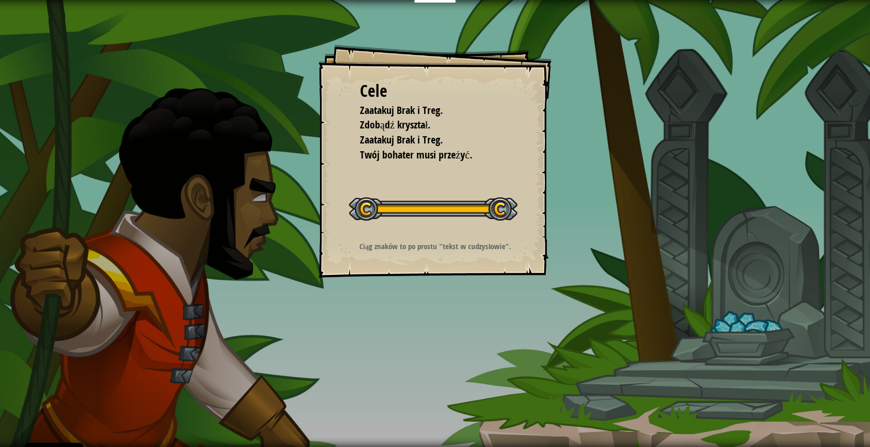
click at [398, 146] on span "Zaatakuj Brak i Treg." at bounding box center [401, 140] width 83 height 14
click at [411, 147] on span "Zaatakuj Brak i Treg." at bounding box center [401, 140] width 83 height 14
click at [411, 152] on span "Twój bohater musi przeżyć." at bounding box center [416, 155] width 112 height 14
drag, startPoint x: 437, startPoint y: 187, endPoint x: 404, endPoint y: 236, distance: 59.2
click at [404, 236] on div "Cele Zaatakuj Brak i Treg. Zdobądź kryształ. Zaatakuj Brak i [GEOGRAPHIC_DATA].…" at bounding box center [434, 161] width 233 height 233
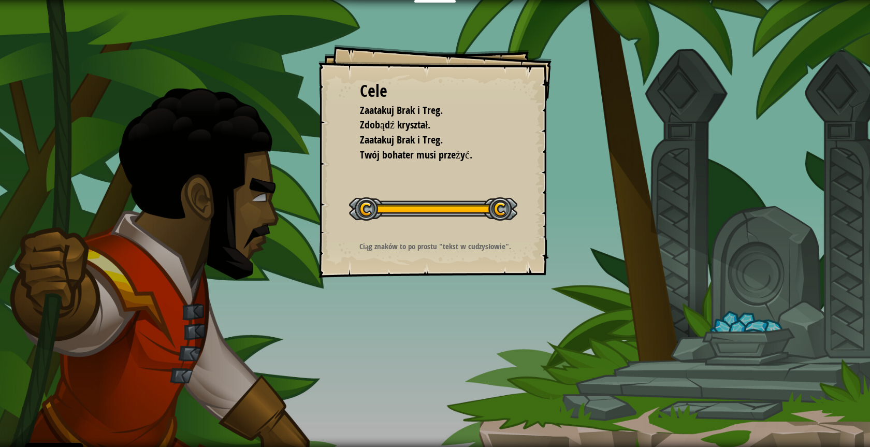
drag, startPoint x: 366, startPoint y: 205, endPoint x: 471, endPoint y: 197, distance: 105.9
click at [411, 197] on div at bounding box center [433, 208] width 168 height 23
drag, startPoint x: 492, startPoint y: 203, endPoint x: 490, endPoint y: 210, distance: 6.4
click at [411, 204] on div at bounding box center [433, 208] width 168 height 23
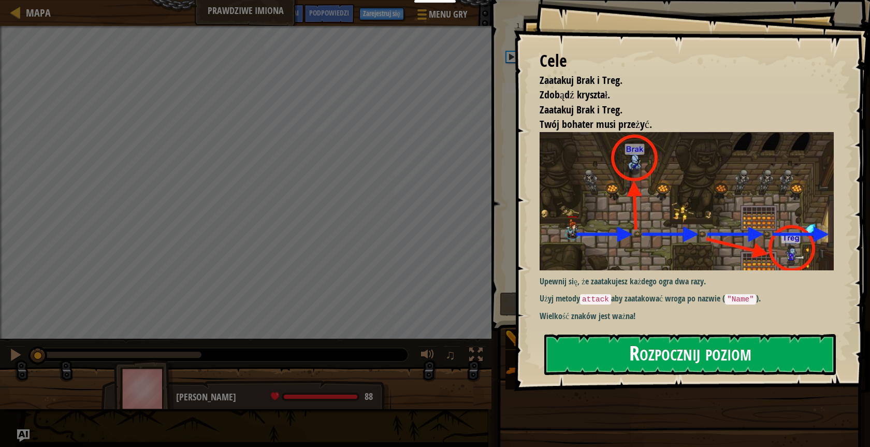
click at [411, 353] on button "Rozpocznij poziom" at bounding box center [689, 354] width 291 height 41
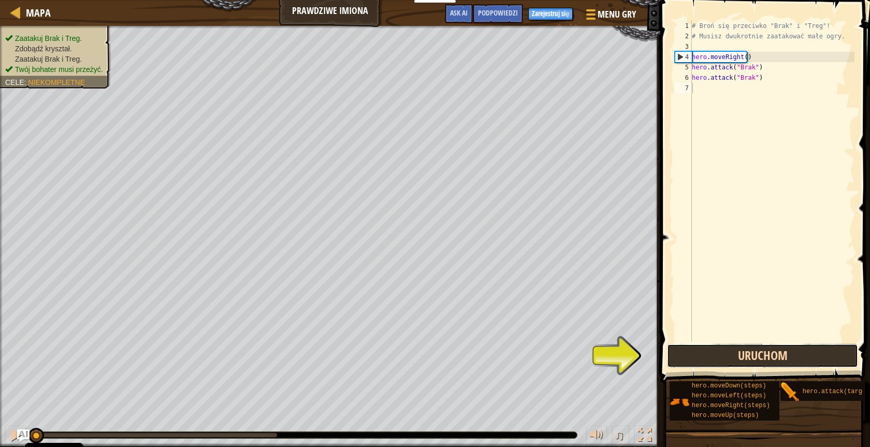
click at [411, 352] on button "Uruchom" at bounding box center [762, 356] width 191 height 24
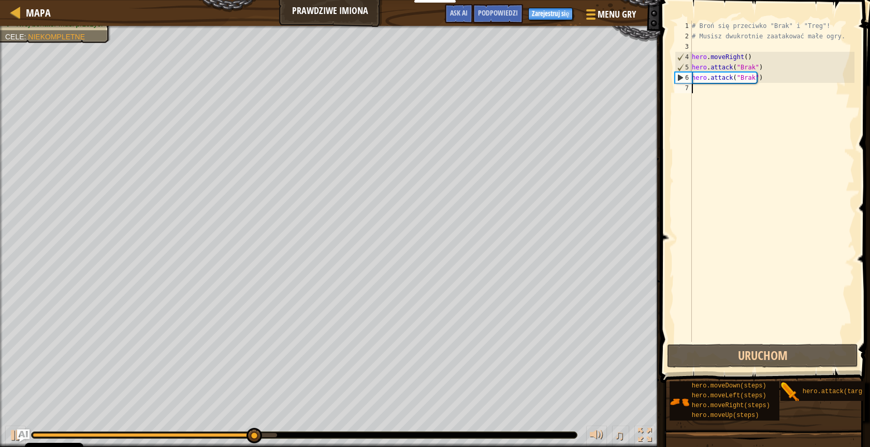
type textarea "h"
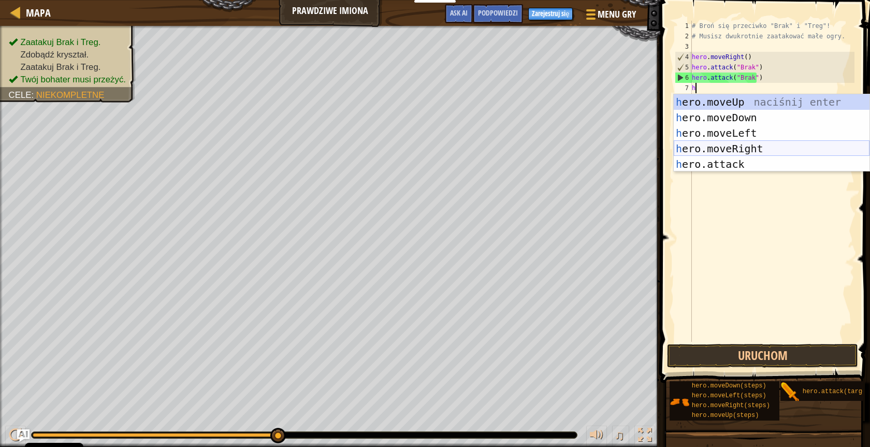
click at [411, 145] on div "h ero.moveUp naciśnij enter h ero.moveDown naciśnij enter h ero.moveLeft naciśn…" at bounding box center [772, 148] width 196 height 109
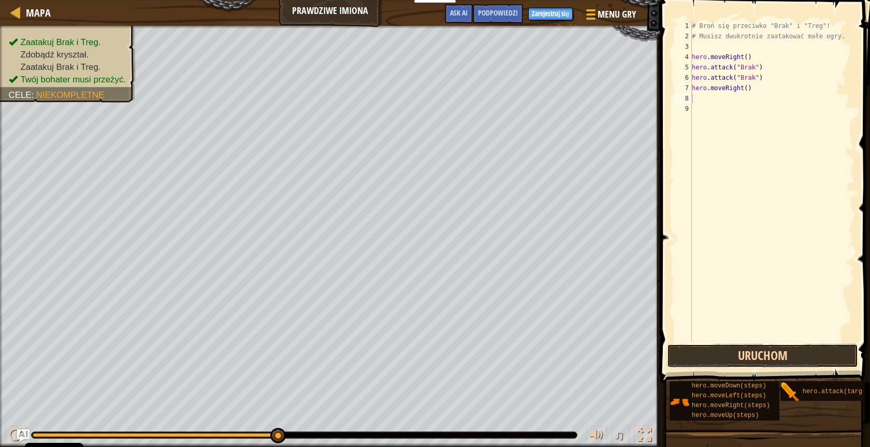
click at [411, 353] on button "Uruchom" at bounding box center [762, 356] width 191 height 24
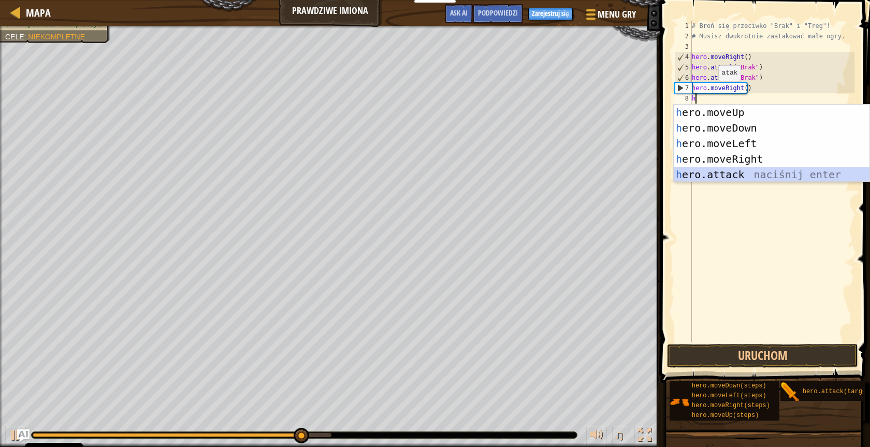
click at [411, 171] on div "h ero.moveUp naciśnij enter h ero.moveDown naciśnij enter h ero.moveLeft naciśn…" at bounding box center [772, 159] width 196 height 109
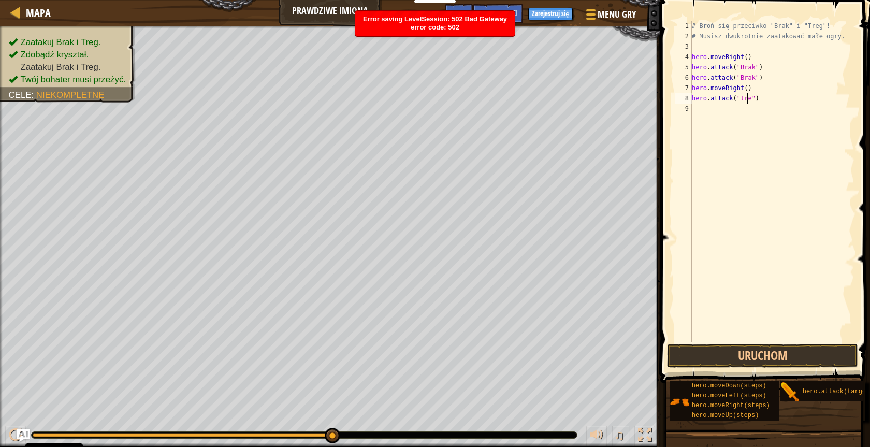
scroll to position [5, 5]
click at [411, 356] on button "Uruchom" at bounding box center [762, 356] width 191 height 24
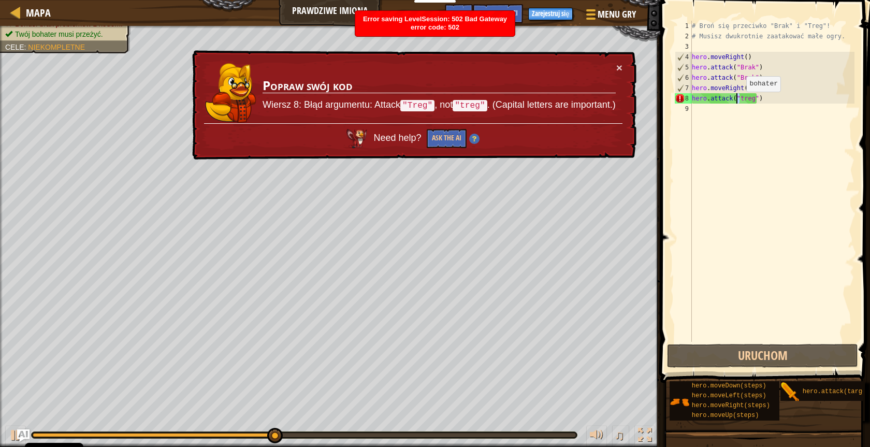
click at [411, 102] on div "# Broń się przeciwko "Brak" i "Treg"! # Musisz dwukrotnie zaatakować małe ogry.…" at bounding box center [772, 192] width 165 height 342
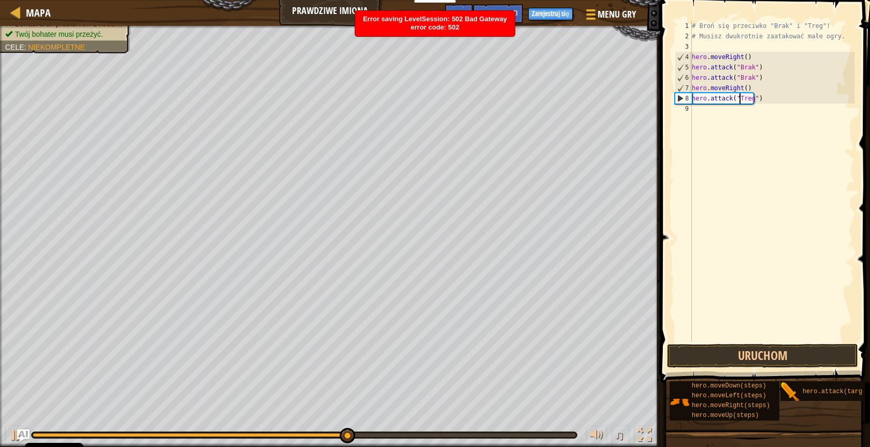
scroll to position [5, 4]
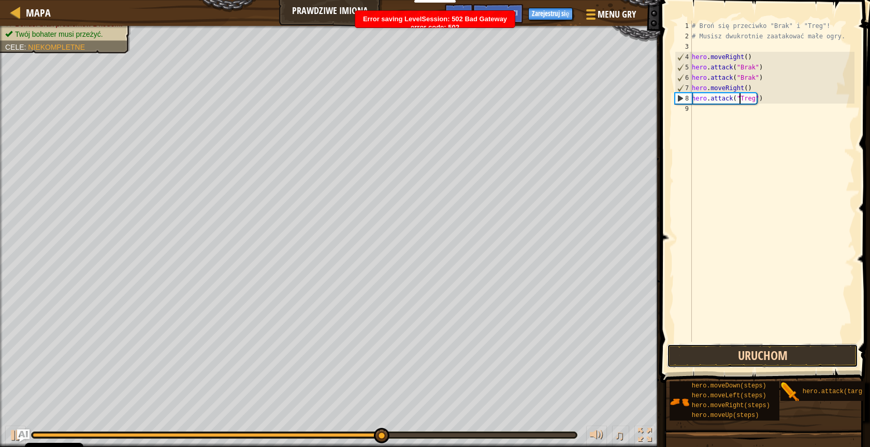
click at [411, 362] on button "Uruchom" at bounding box center [762, 356] width 191 height 24
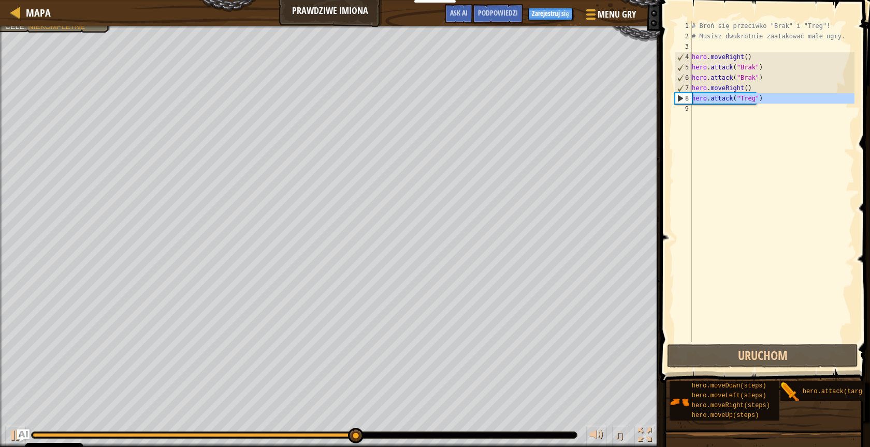
click at [411, 95] on div "8" at bounding box center [683, 98] width 17 height 10
type textarea "hero.attack("Treg")"
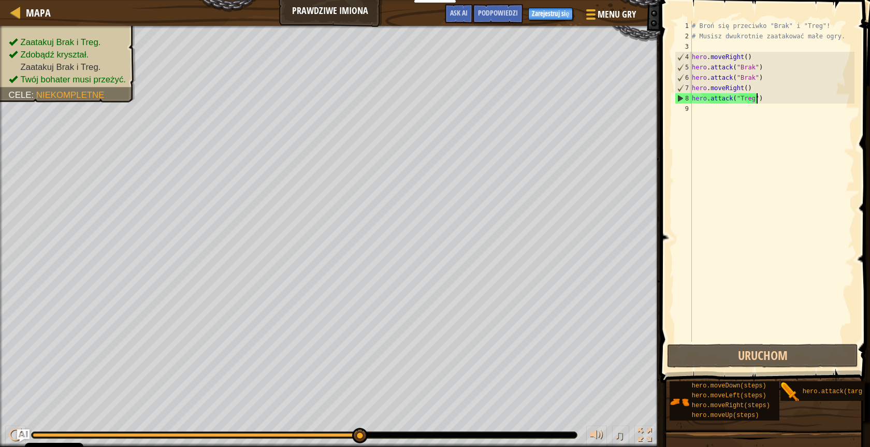
click at [411, 97] on div "# Broń się przeciwko "Brak" i "Treg"! # Musisz dwukrotnie zaatakować małe ogry.…" at bounding box center [772, 192] width 165 height 342
click at [411, 348] on button "Uruchom" at bounding box center [762, 356] width 191 height 24
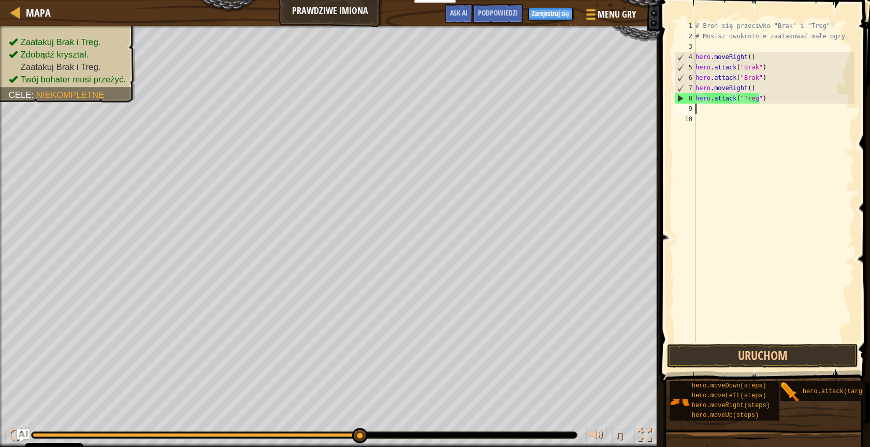
scroll to position [5, 0]
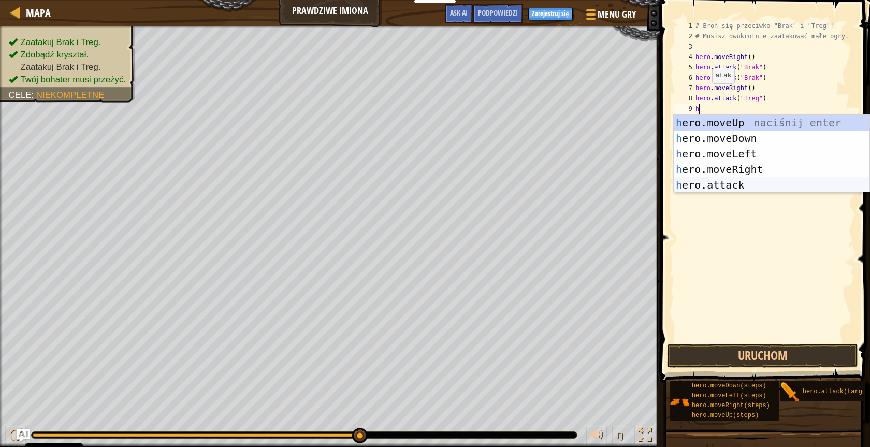
click at [411, 183] on div "h ero.moveUp naciśnij enter h ero.moveDown naciśnij enter h ero.moveLeft naciśn…" at bounding box center [772, 169] width 196 height 109
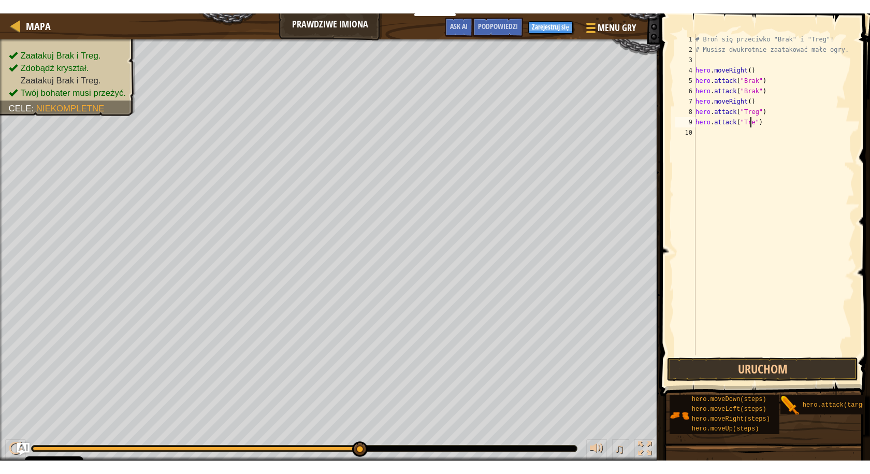
scroll to position [5, 5]
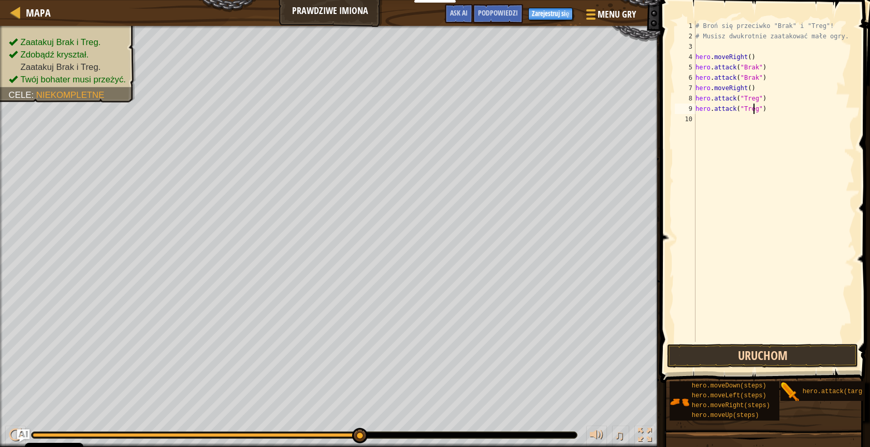
type textarea "hero.attack("Treg")"
click at [411, 353] on button "Uruchom" at bounding box center [762, 356] width 191 height 24
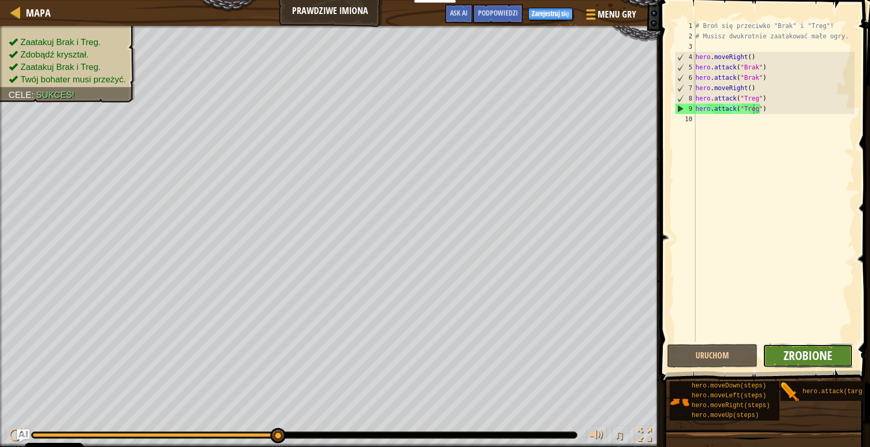
click at [411, 354] on span "Zrobione" at bounding box center [807, 355] width 49 height 17
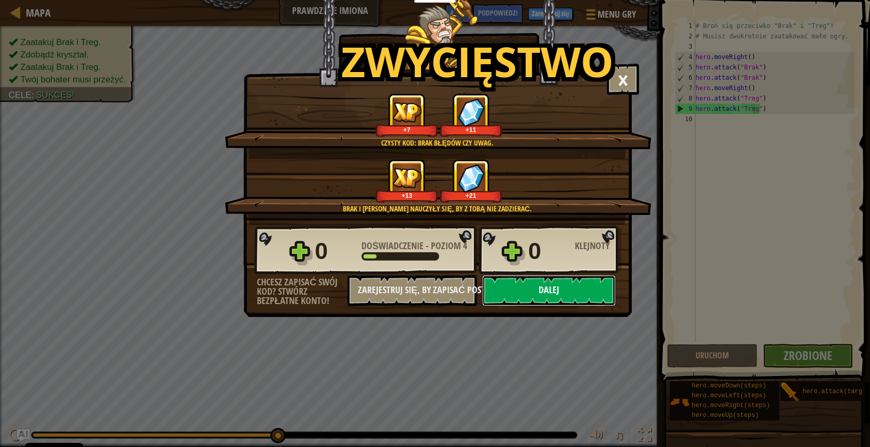
click at [411, 298] on button "Dalej" at bounding box center [549, 290] width 134 height 31
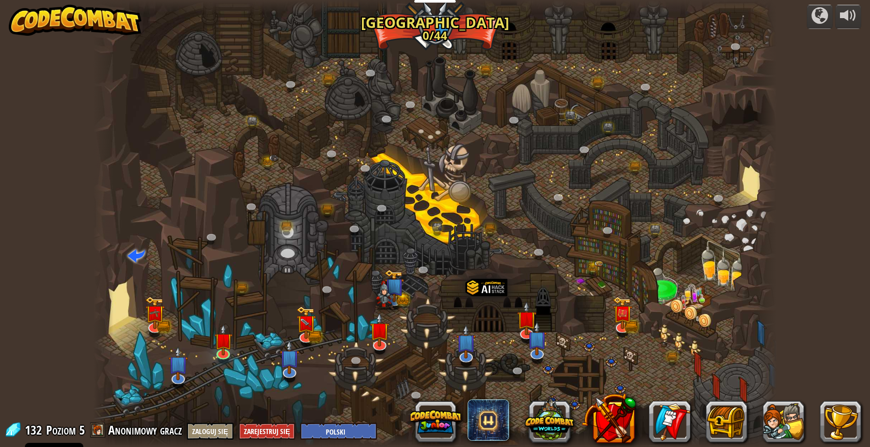
select select "pl"
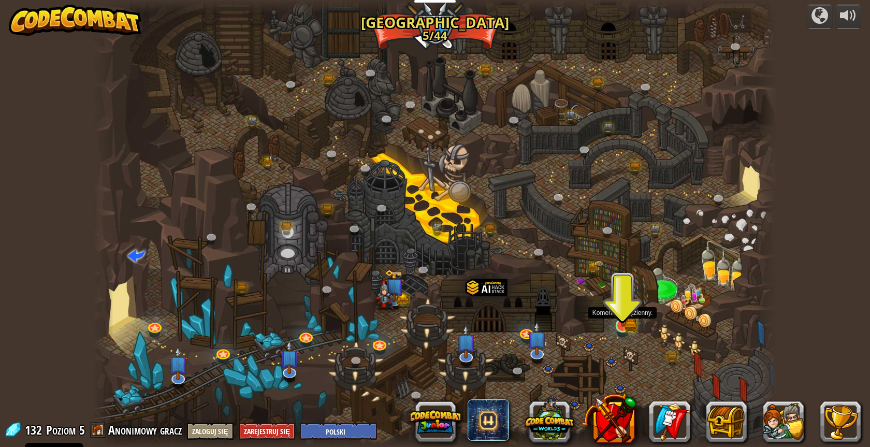
click at [411, 323] on img at bounding box center [623, 306] width 18 height 39
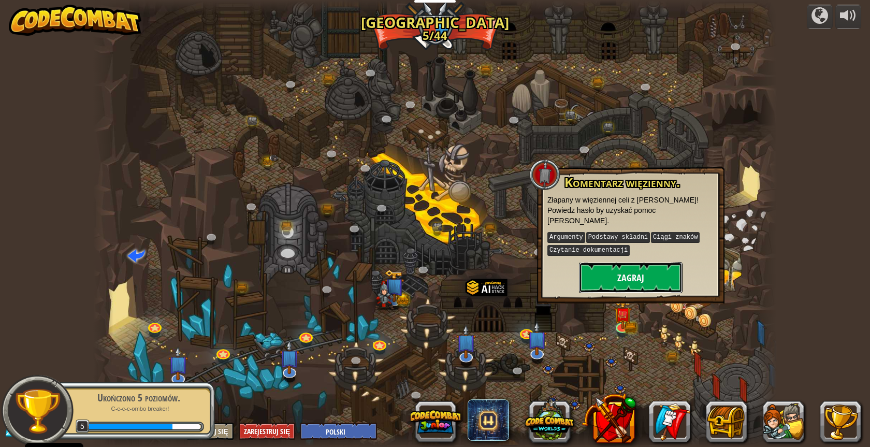
click at [411, 265] on button "Zagraj" at bounding box center [631, 277] width 104 height 31
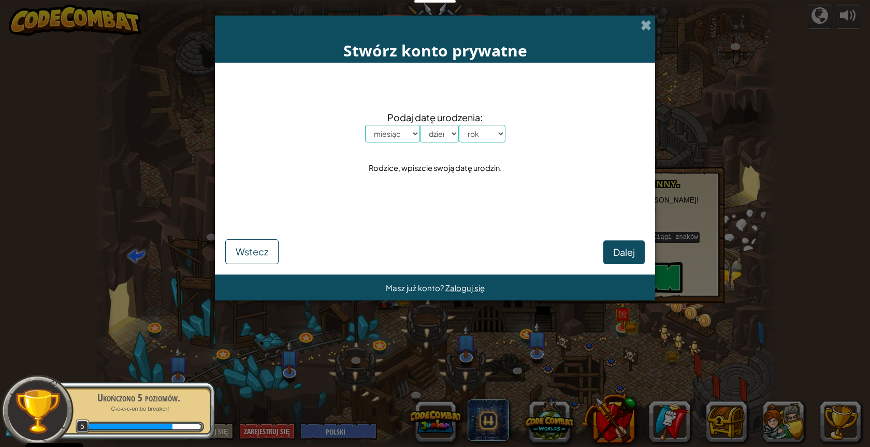
click at [411, 24] on div "Stwórz konto prywatne" at bounding box center [435, 39] width 440 height 47
click at [411, 22] on span at bounding box center [645, 25] width 11 height 11
